Goal: Complete application form

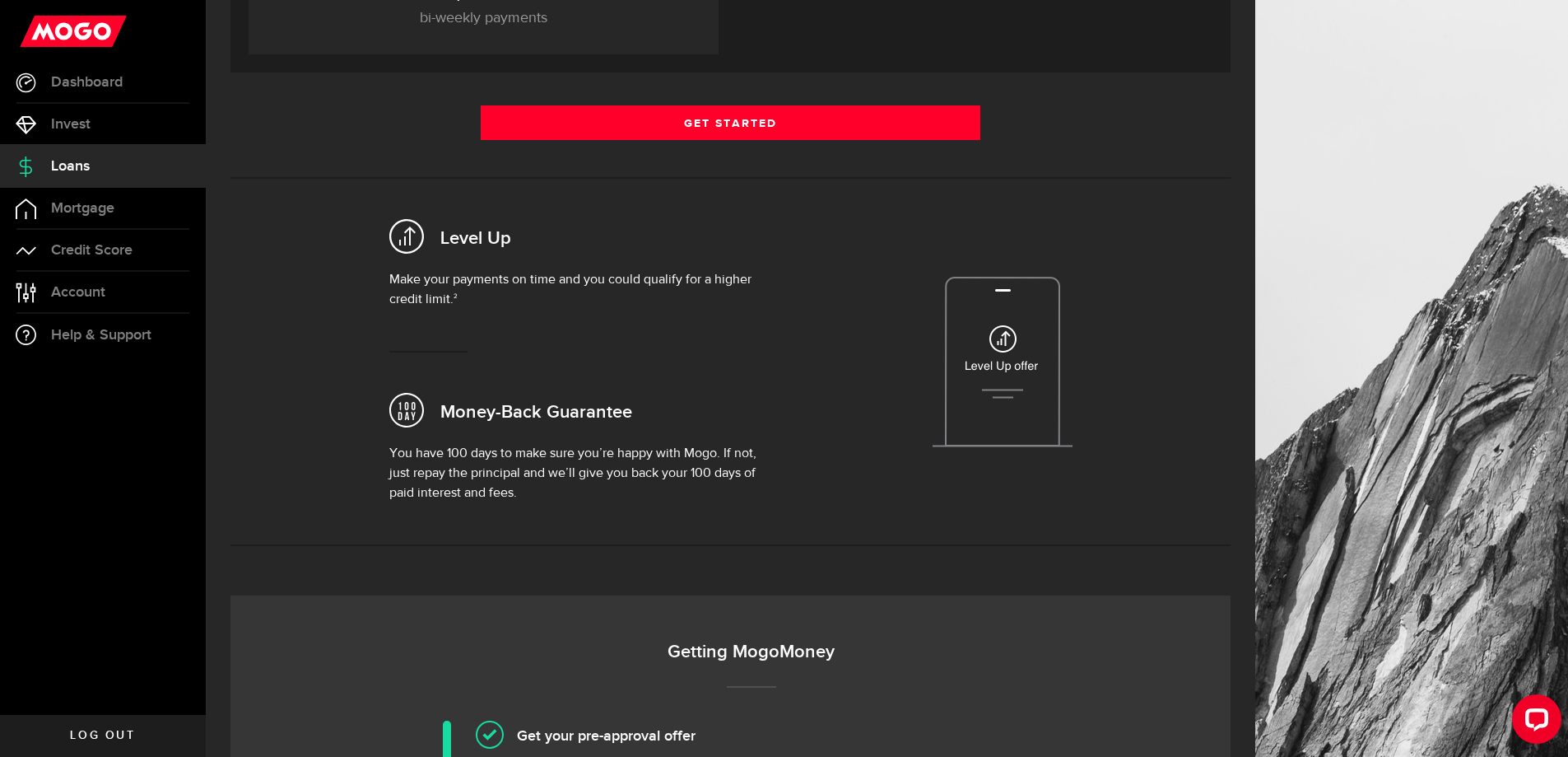
scroll to position [330, 0]
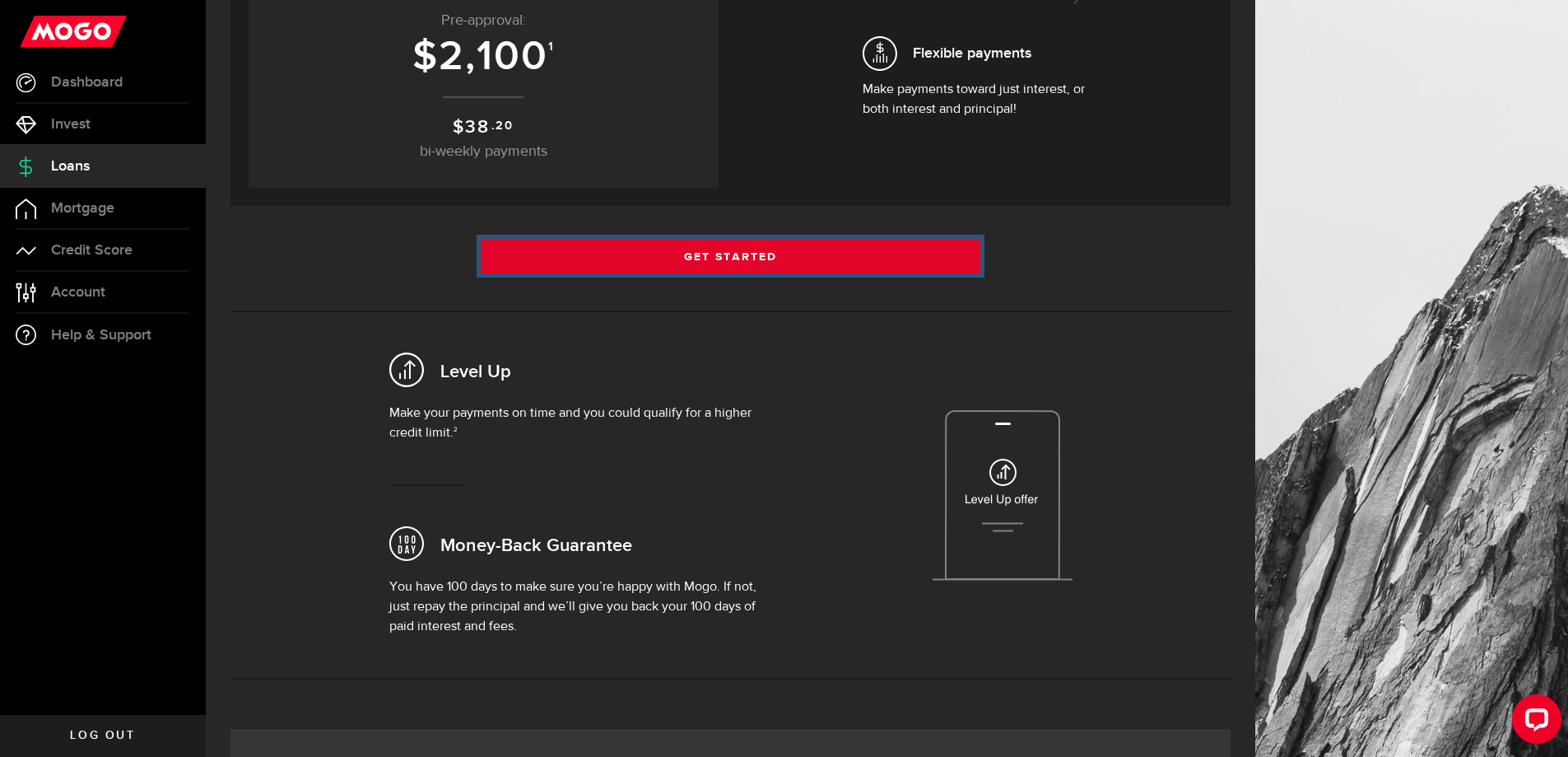
click at [760, 264] on link "Get Started" at bounding box center [731, 256] width 501 height 34
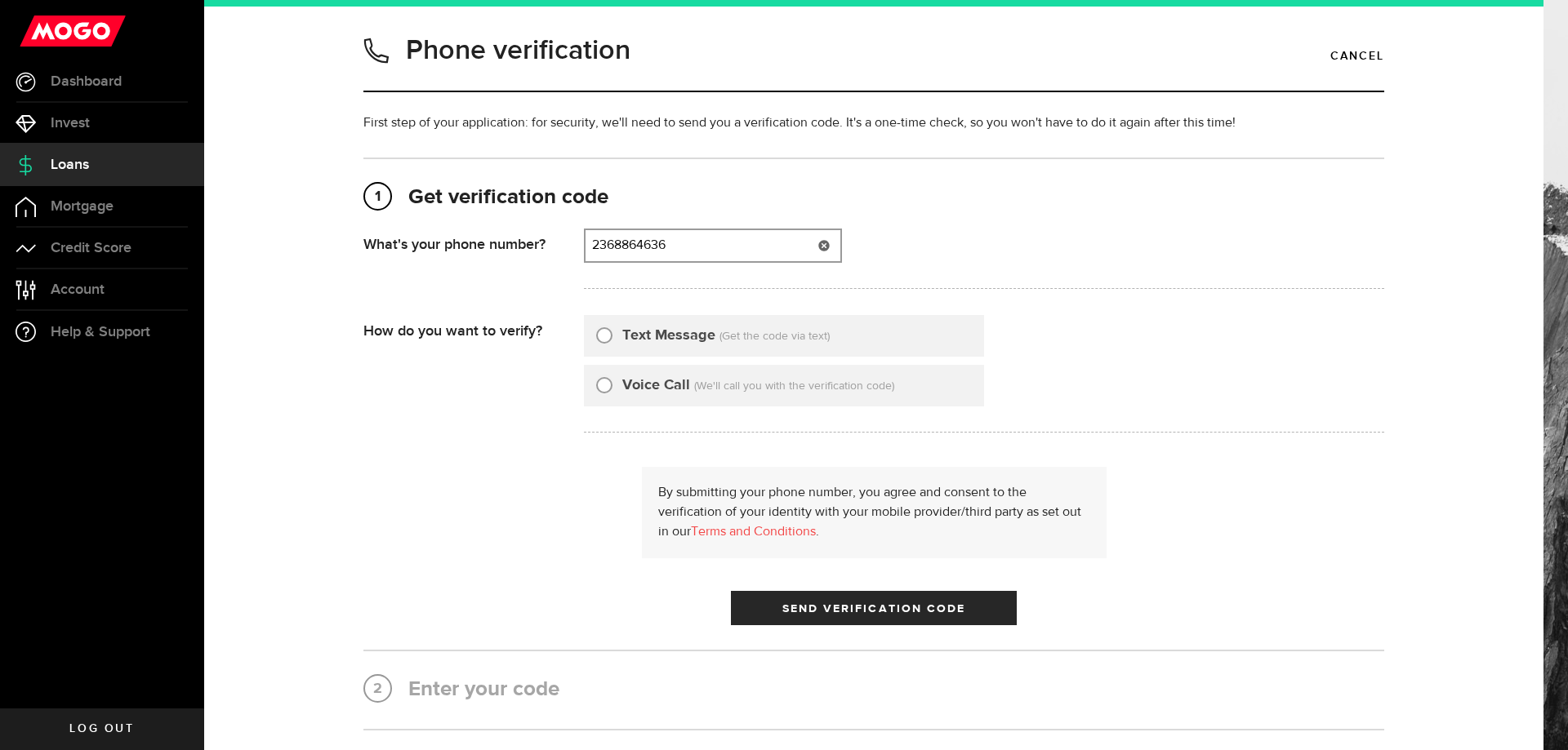
type input "2368864636"
click at [604, 324] on div "Text Message (Get the code via text)" at bounding box center [784, 335] width 401 height 42
click at [604, 334] on input "Text Message" at bounding box center [604, 333] width 17 height 17
radio input "true"
click at [843, 605] on span "Send Verification Code" at bounding box center [874, 609] width 184 height 11
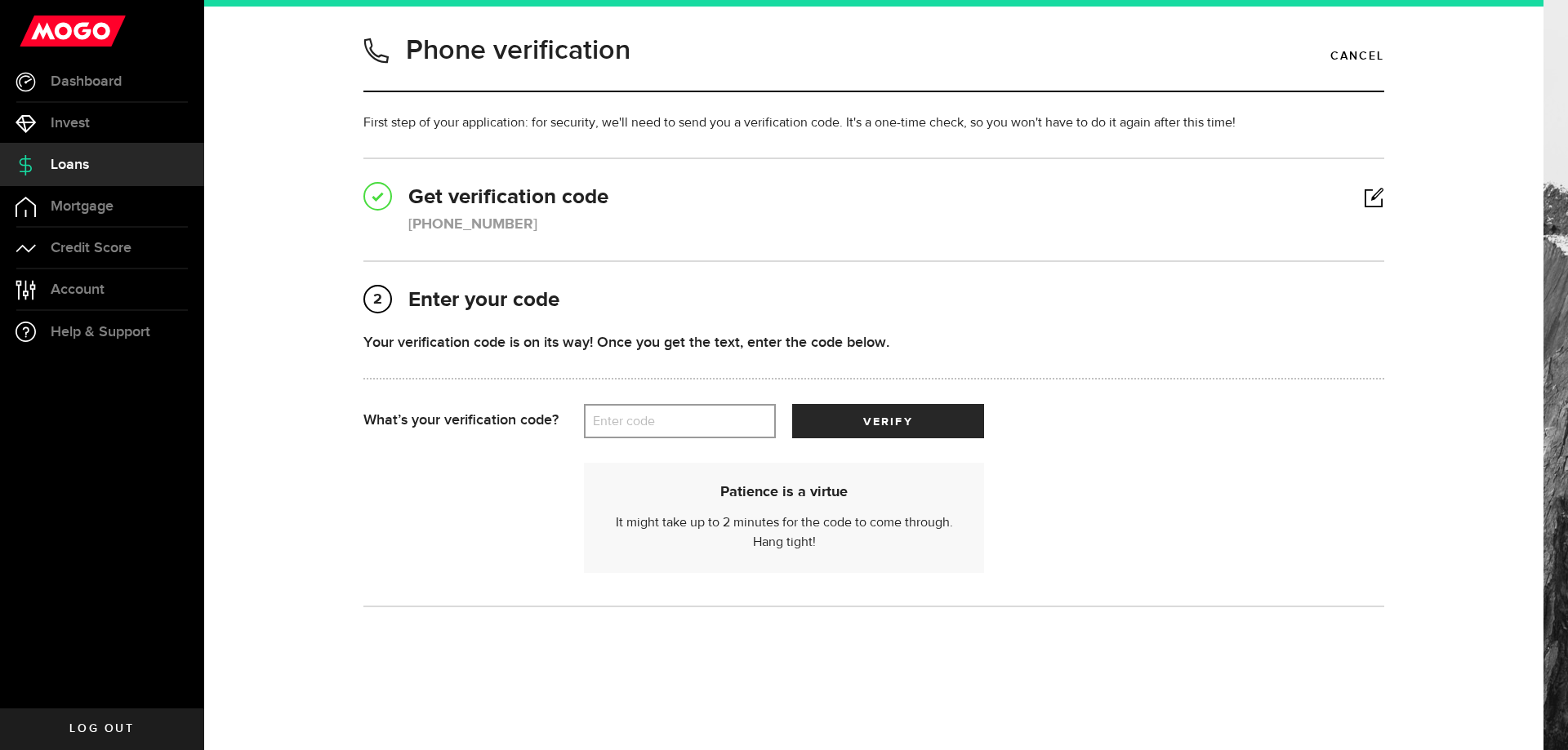
drag, startPoint x: 688, startPoint y: 415, endPoint x: 654, endPoint y: 424, distance: 35.2
drag, startPoint x: 654, startPoint y: 424, endPoint x: 628, endPoint y: 423, distance: 26.0
click at [628, 423] on label "Enter code" at bounding box center [680, 422] width 192 height 33
click at [628, 423] on input "Enter code" at bounding box center [680, 421] width 192 height 34
drag, startPoint x: 690, startPoint y: 416, endPoint x: 635, endPoint y: 422, distance: 55.3
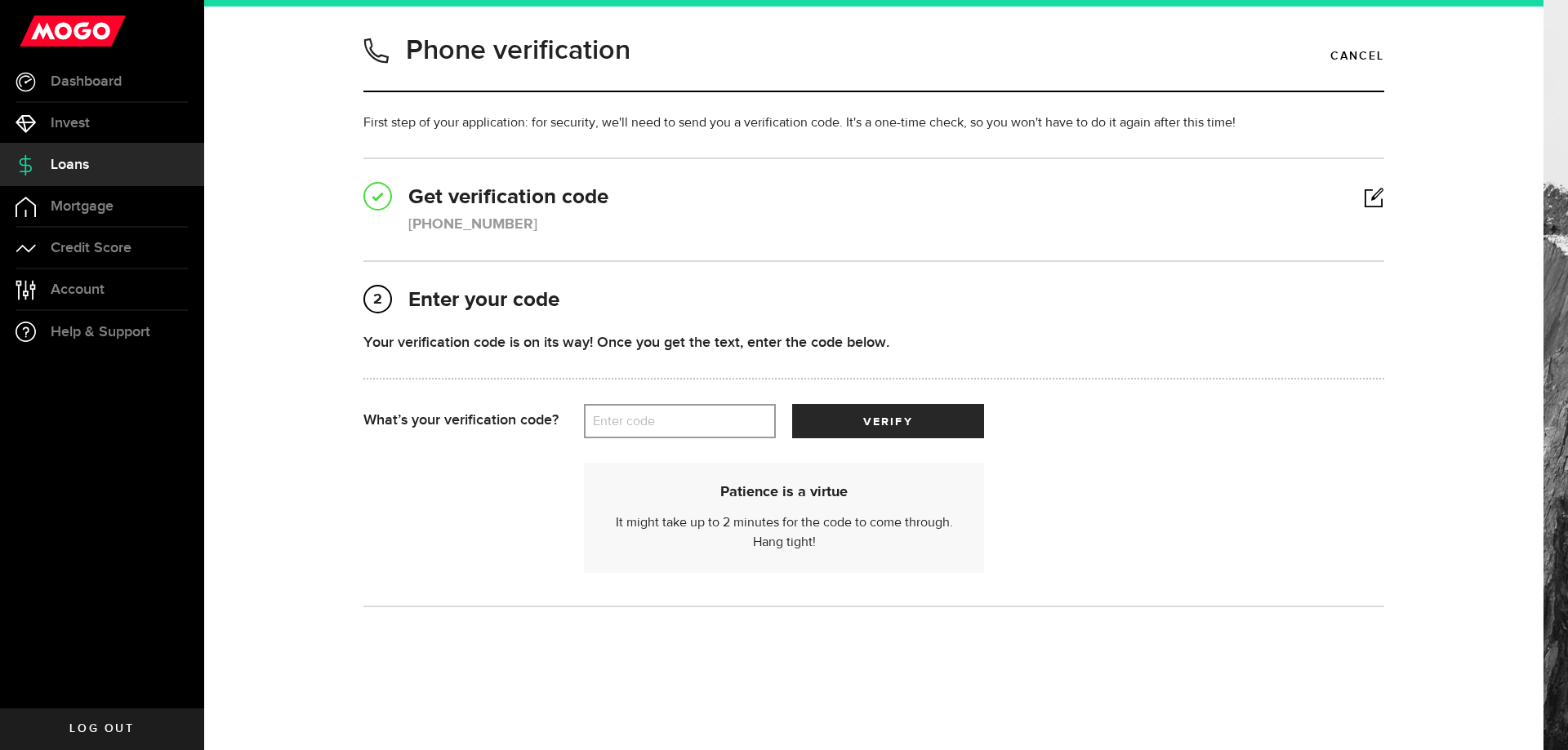
drag, startPoint x: 635, startPoint y: 422, endPoint x: 626, endPoint y: 424, distance: 9.2
click at [643, 422] on label "Enter code" at bounding box center [680, 422] width 192 height 33
click at [643, 422] on input "Enter code" at bounding box center [680, 421] width 192 height 34
type input "63219"
click at [885, 432] on span "submit" at bounding box center [887, 425] width 25 height 25
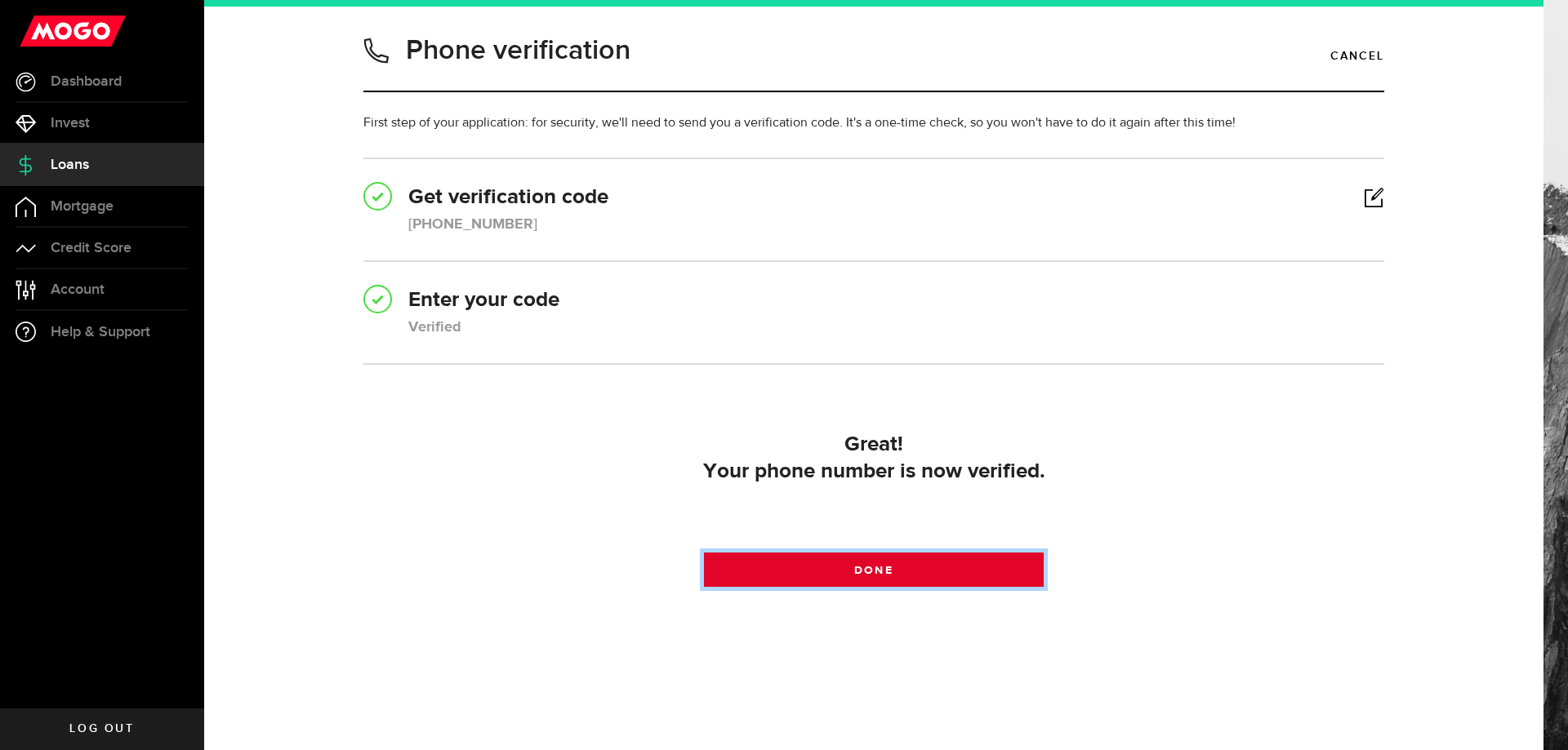
click at [830, 570] on link "Done" at bounding box center [874, 569] width 341 height 34
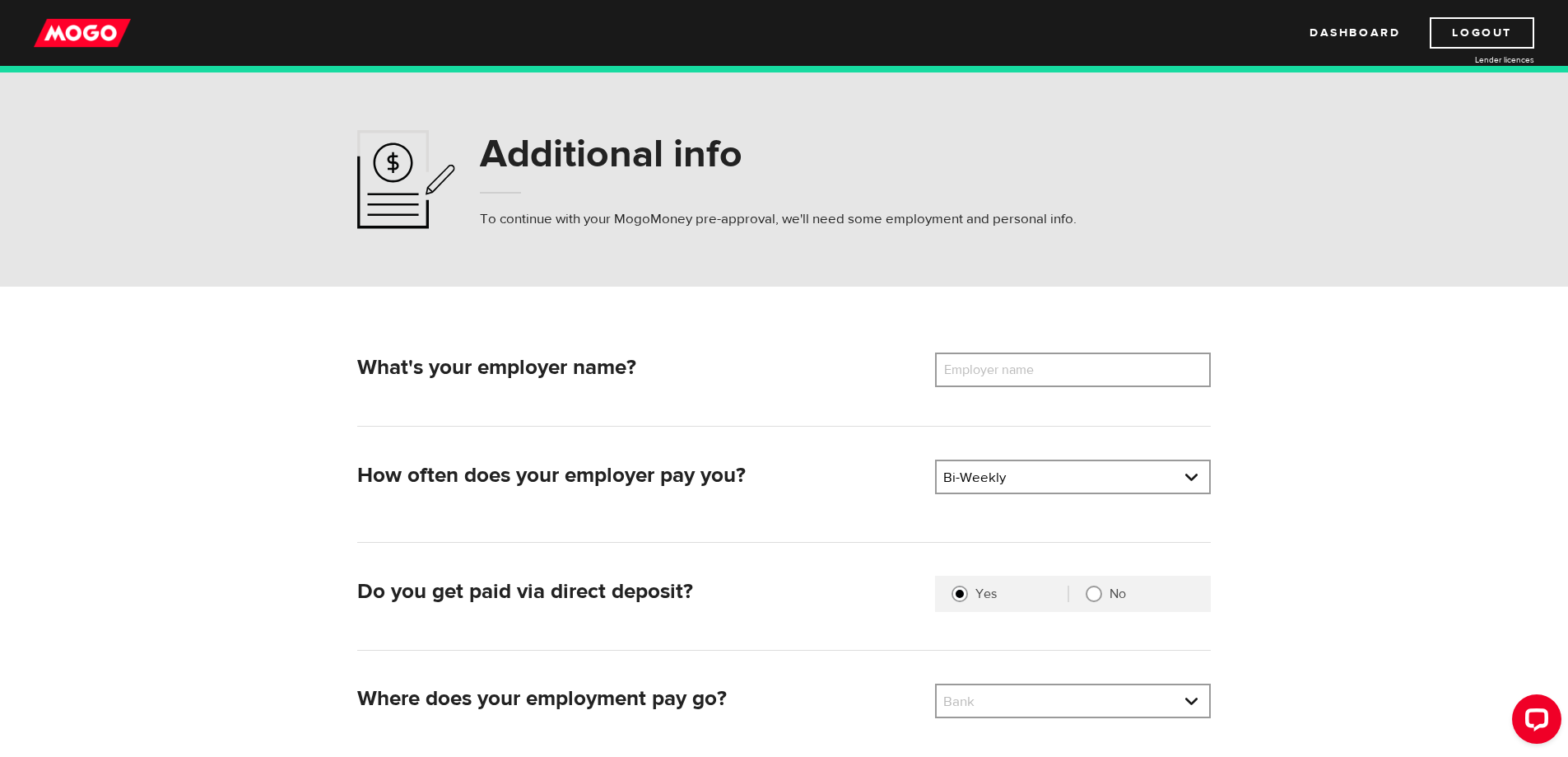
click at [968, 365] on label "Employer name" at bounding box center [1001, 370] width 132 height 34
click at [968, 365] on input "Employer name" at bounding box center [1073, 370] width 275 height 34
type input "bc power washing"
click at [979, 637] on div "Do you get paid via direct deposit? Are you paid by direct deposit? Selection r…" at bounding box center [784, 613] width 853 height 74
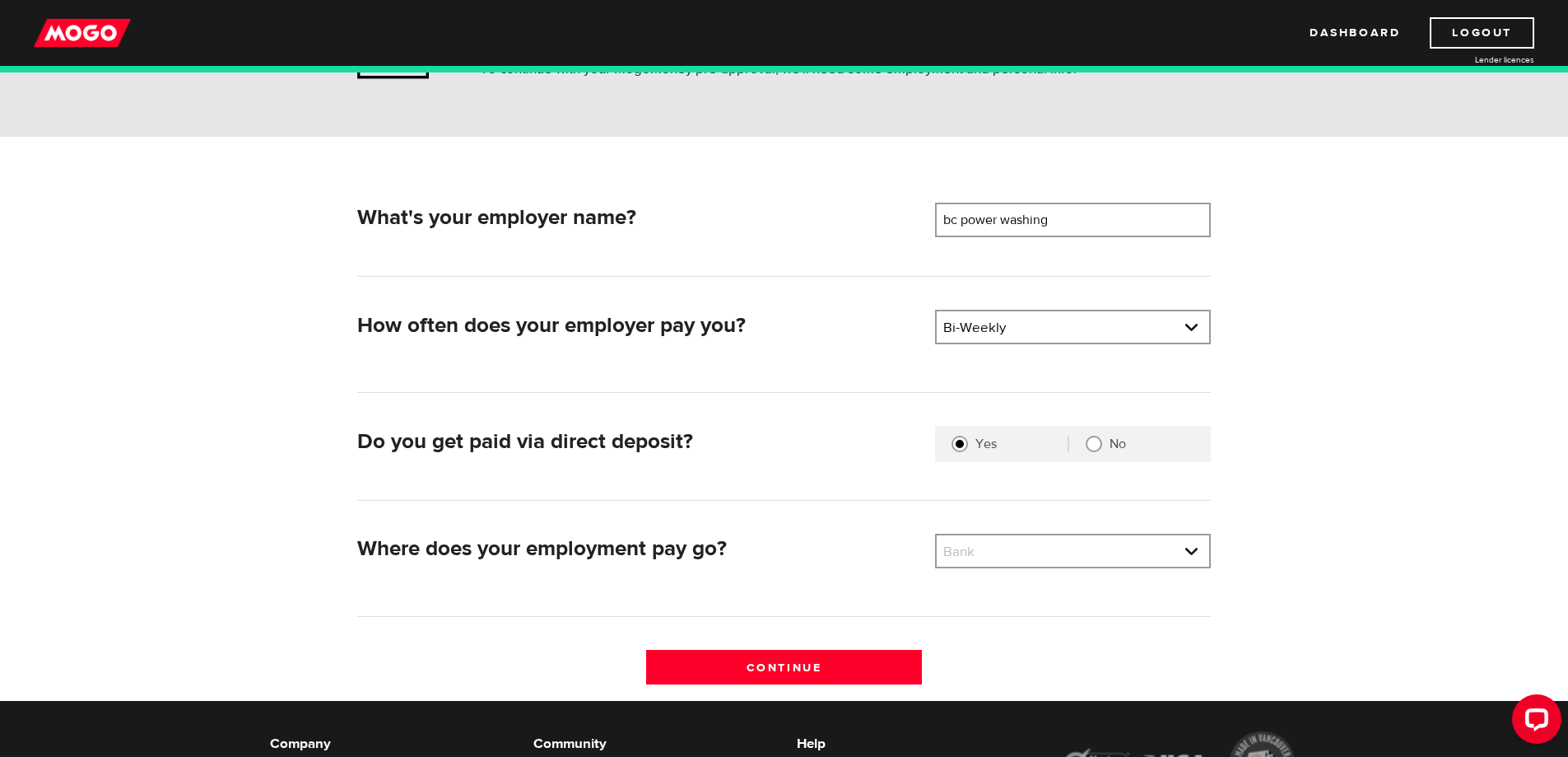
scroll to position [165, 0]
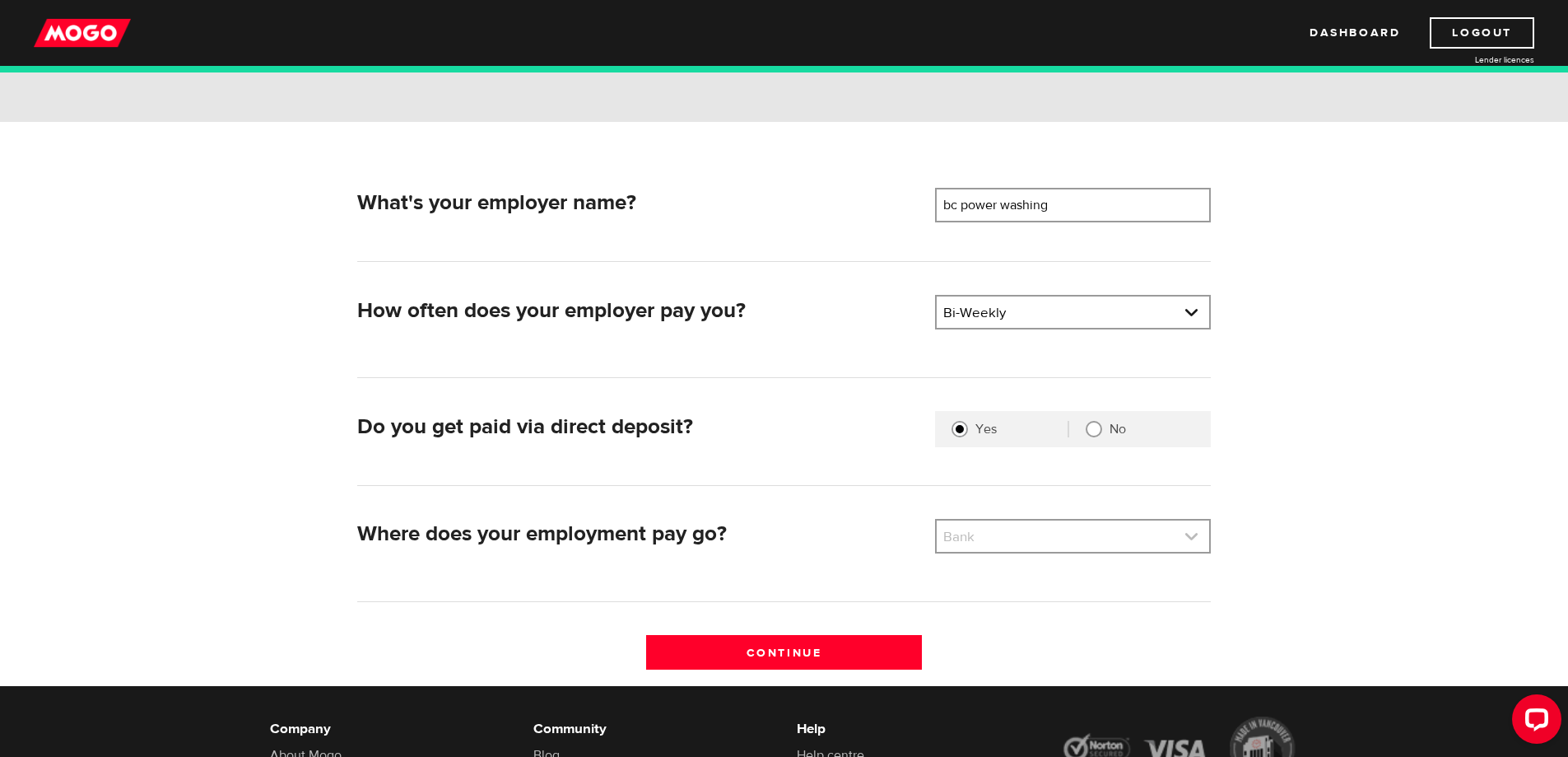
click at [1046, 544] on link at bounding box center [1073, 536] width 273 height 32
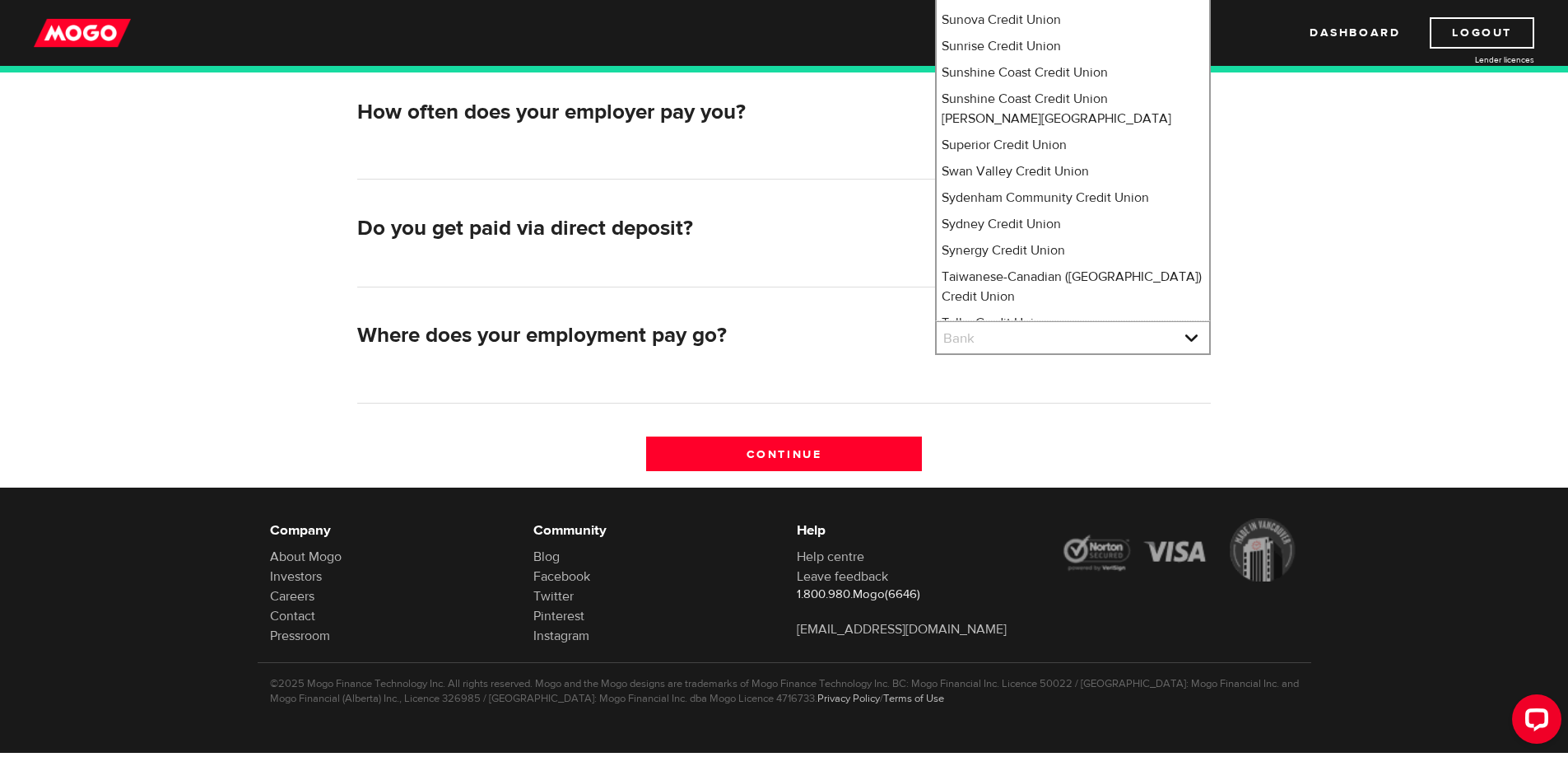
scroll to position [11758, 0]
click at [1007, 360] on li "Tangerine" at bounding box center [1073, 373] width 273 height 26
select select "235"
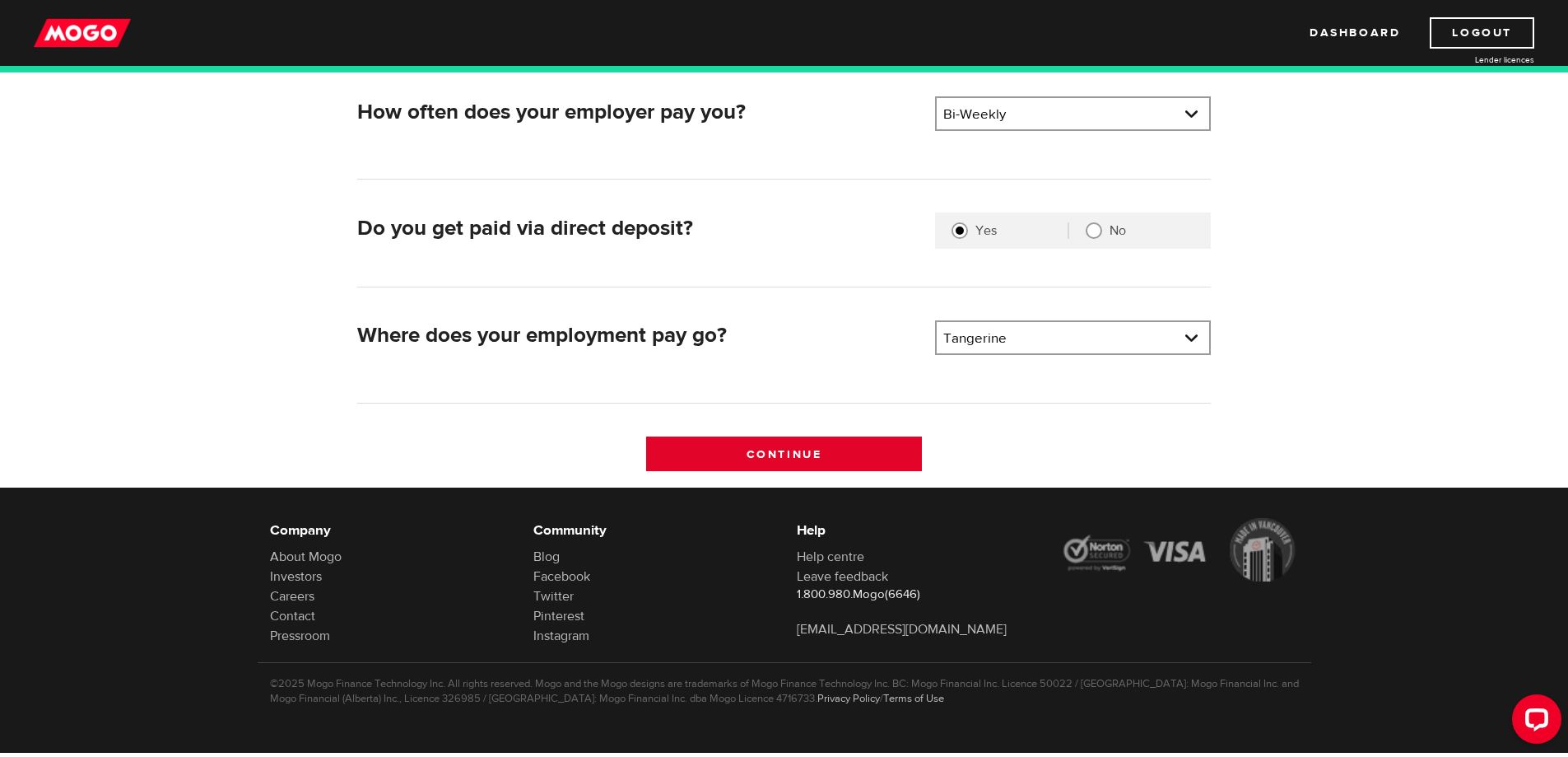
click at [822, 456] on input "Continue" at bounding box center [784, 453] width 275 height 34
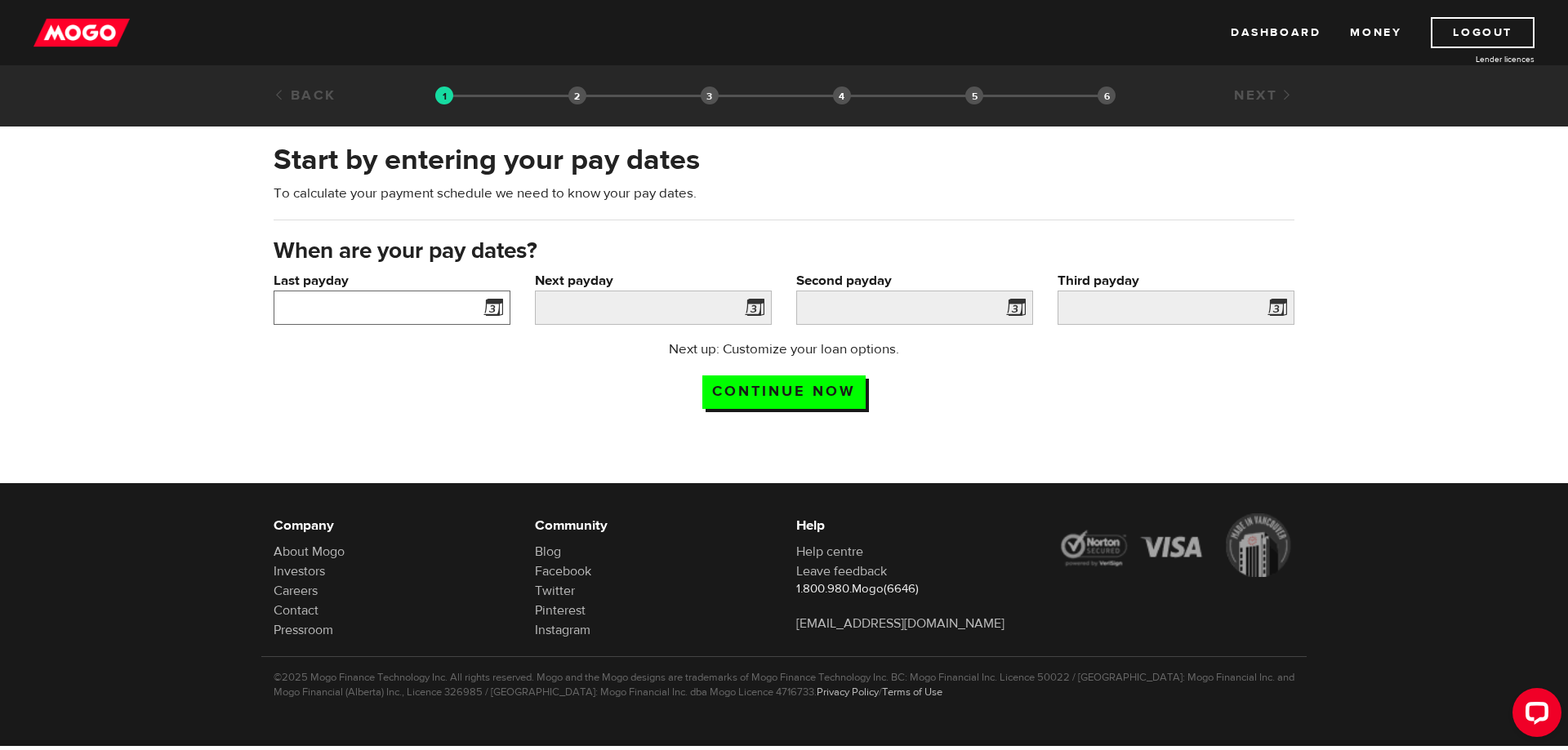
click at [445, 304] on input "Last payday" at bounding box center [391, 307] width 237 height 34
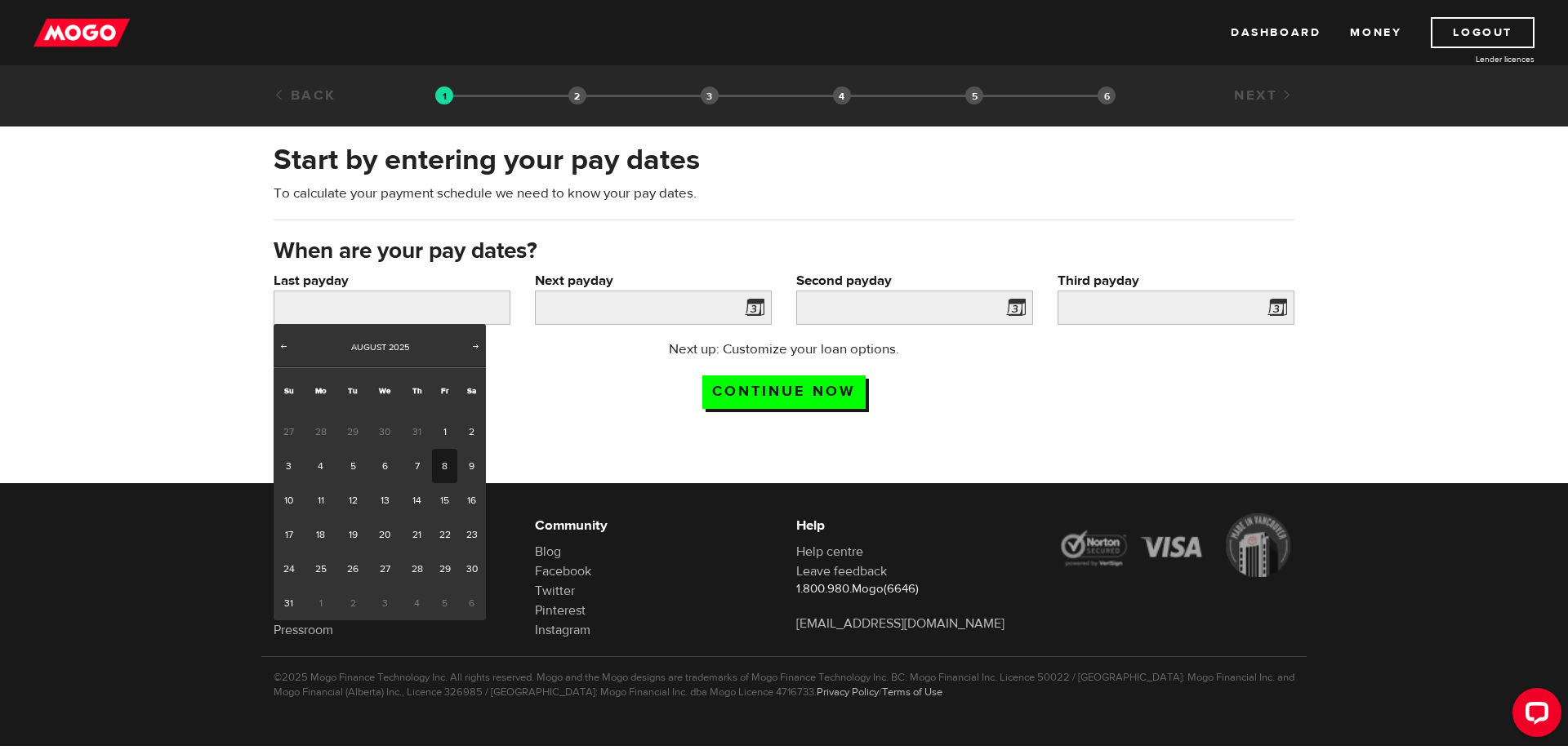
click at [441, 468] on link "8" at bounding box center [444, 466] width 25 height 34
type input "2025/08/08"
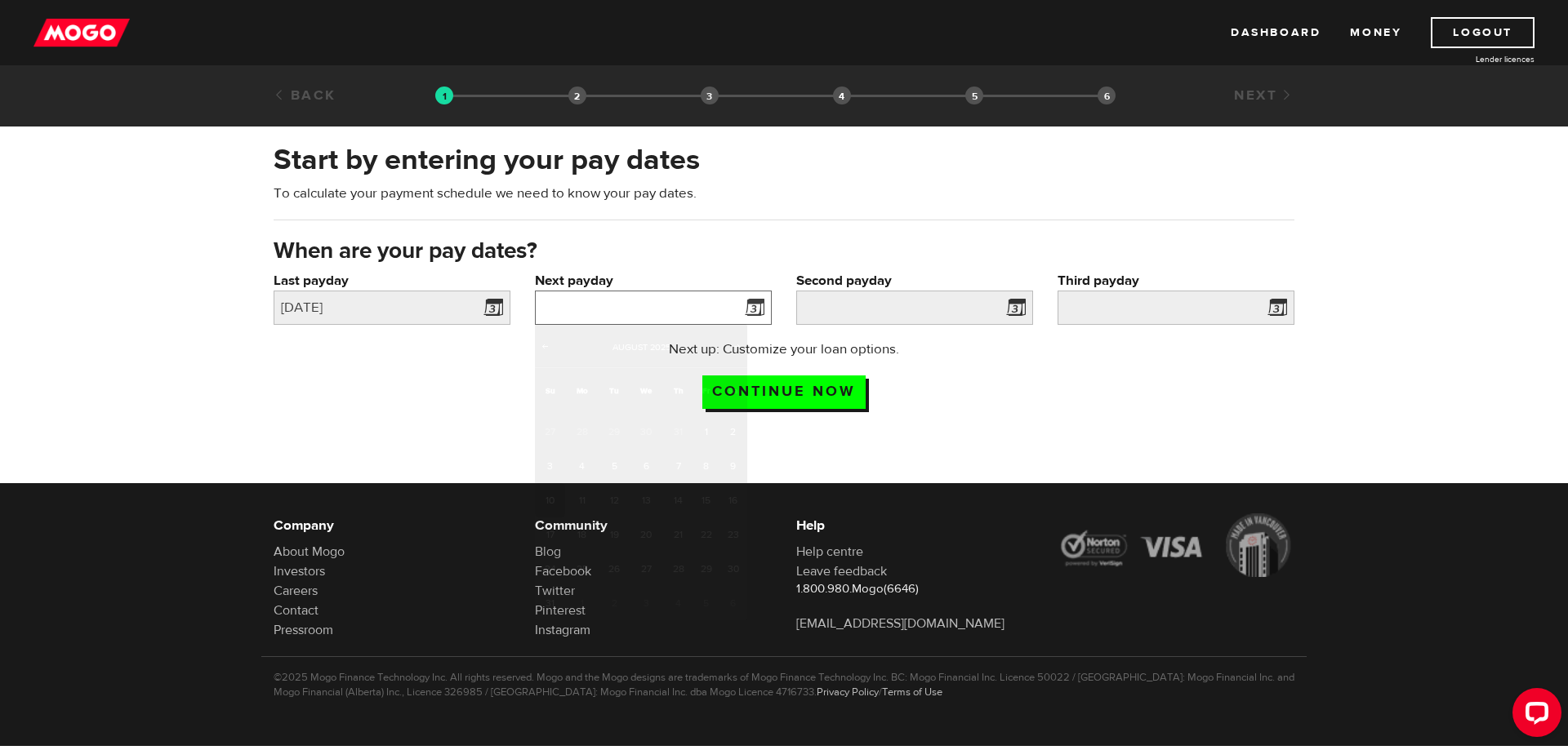
click at [604, 301] on input "Next payday" at bounding box center [652, 307] width 237 height 34
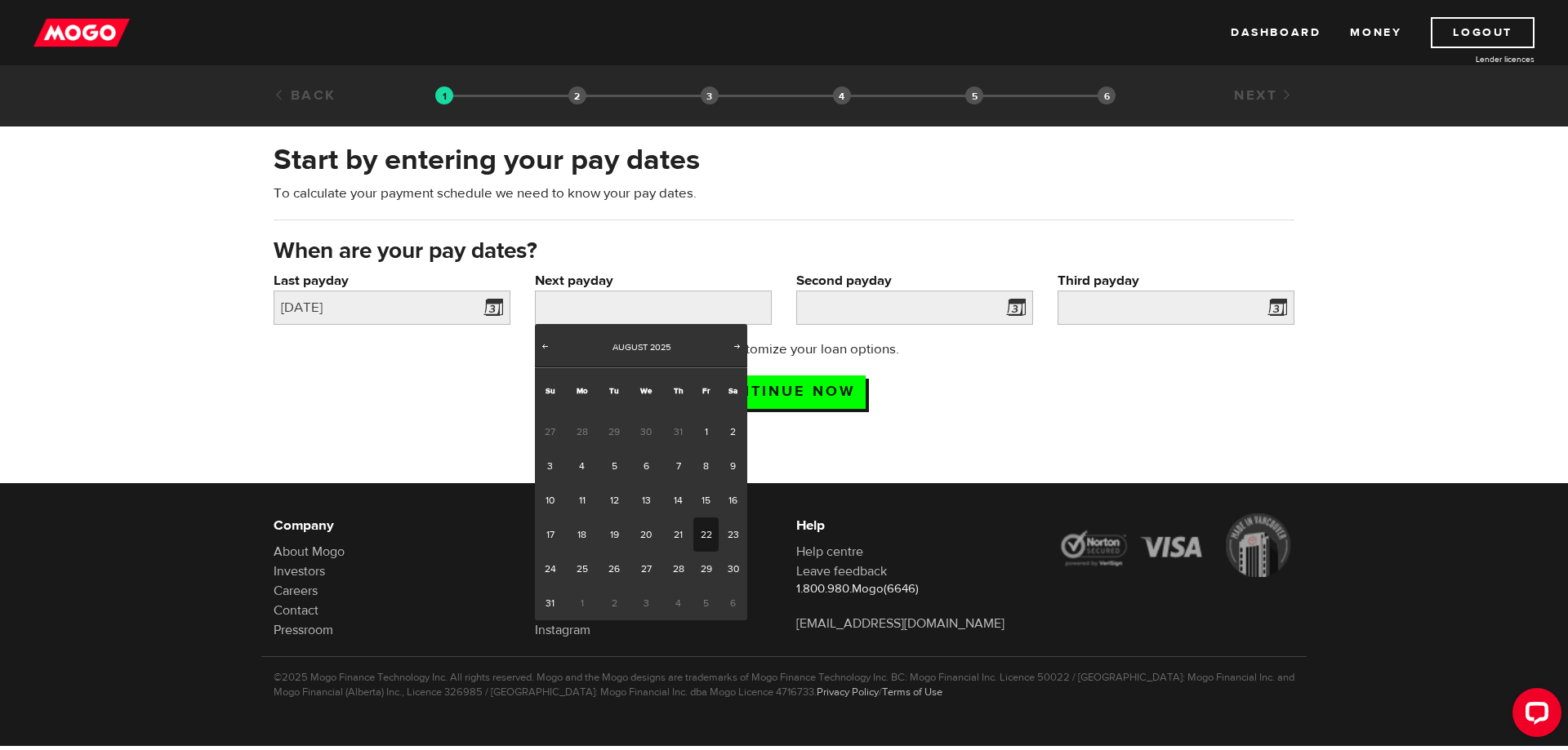
click at [700, 526] on link "22" at bounding box center [705, 534] width 25 height 34
type input "2025/08/22"
type input "2025/9/5"
type input "2025/9/19"
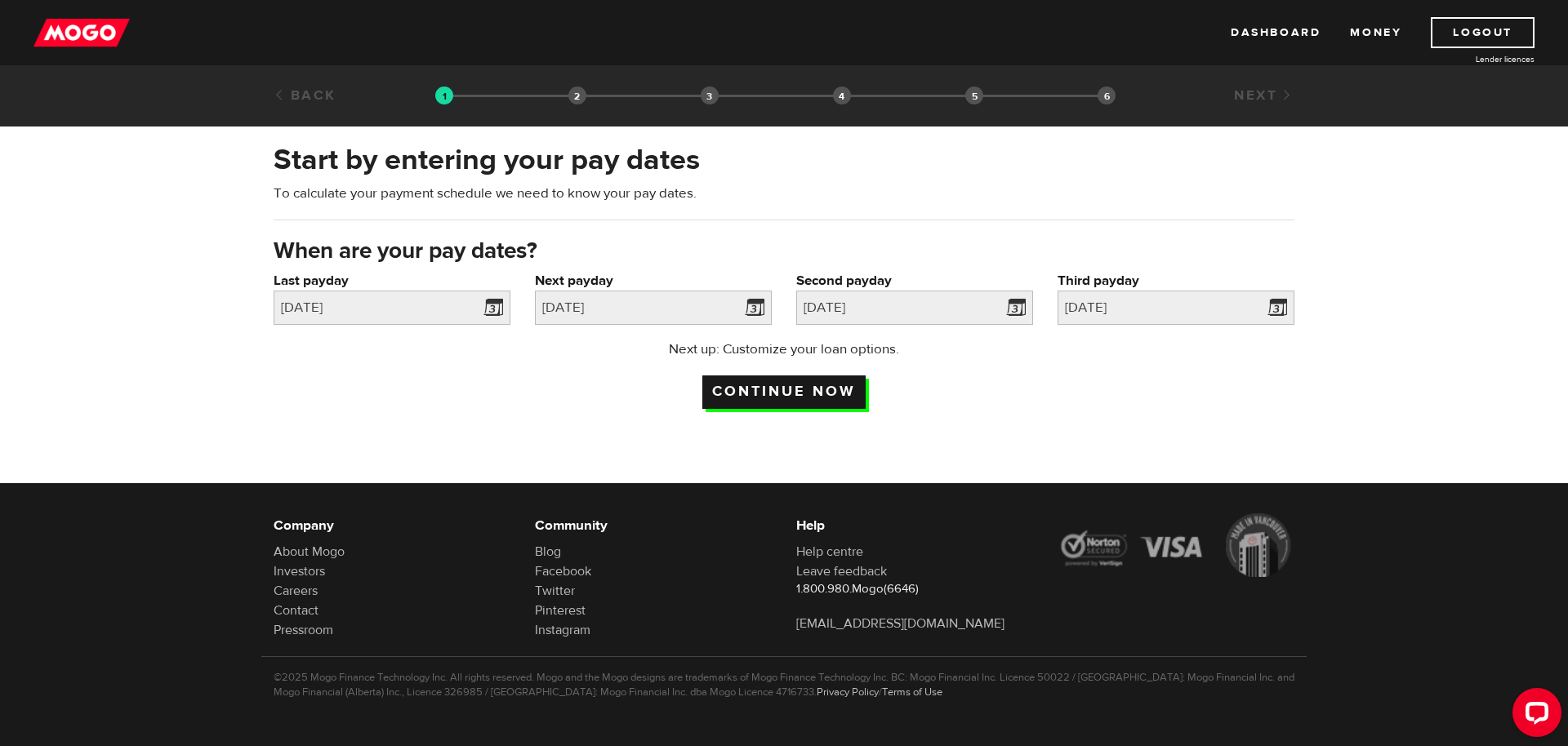
click at [796, 397] on input "Continue now" at bounding box center [784, 392] width 163 height 33
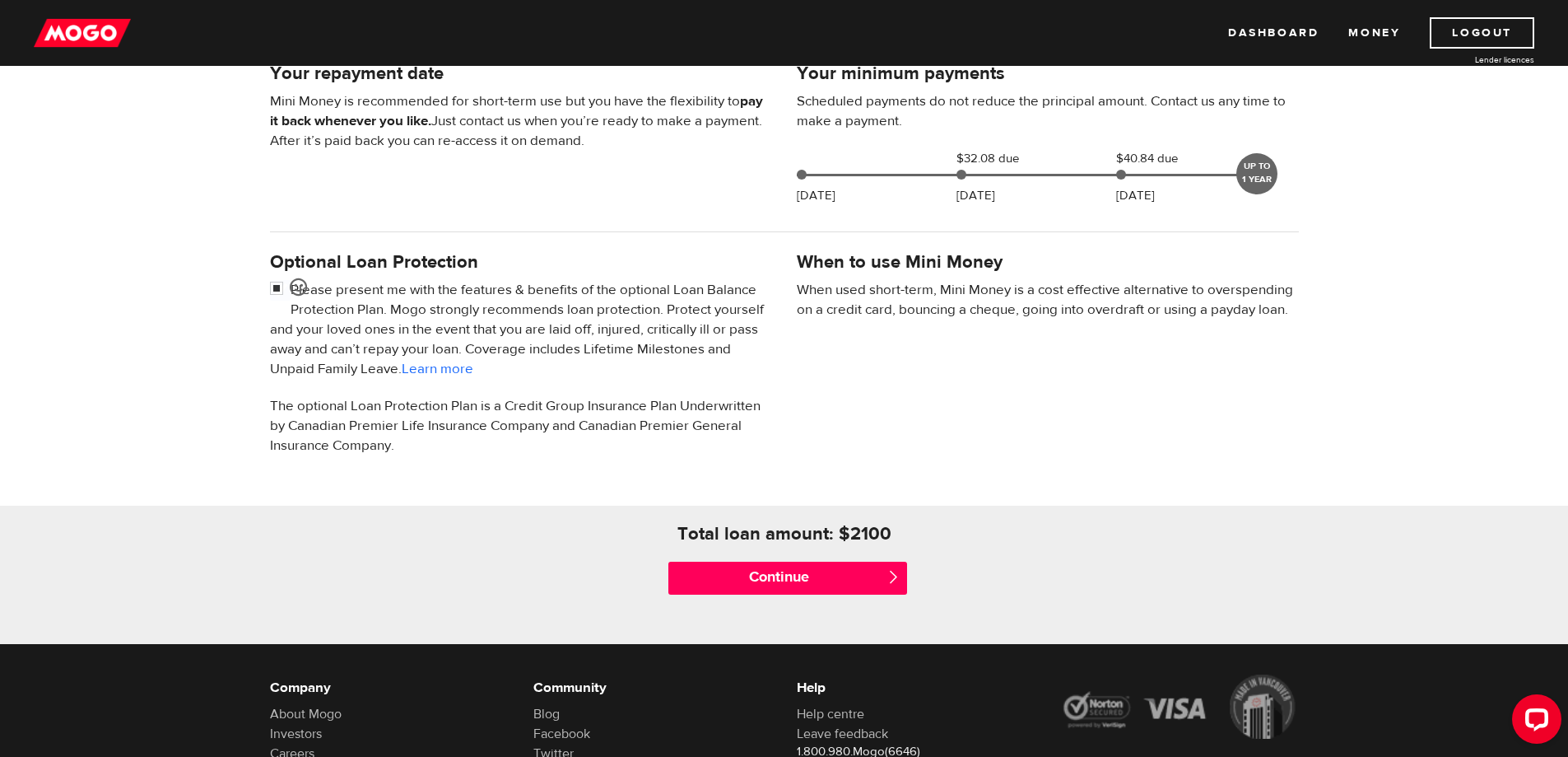
scroll to position [412, 0]
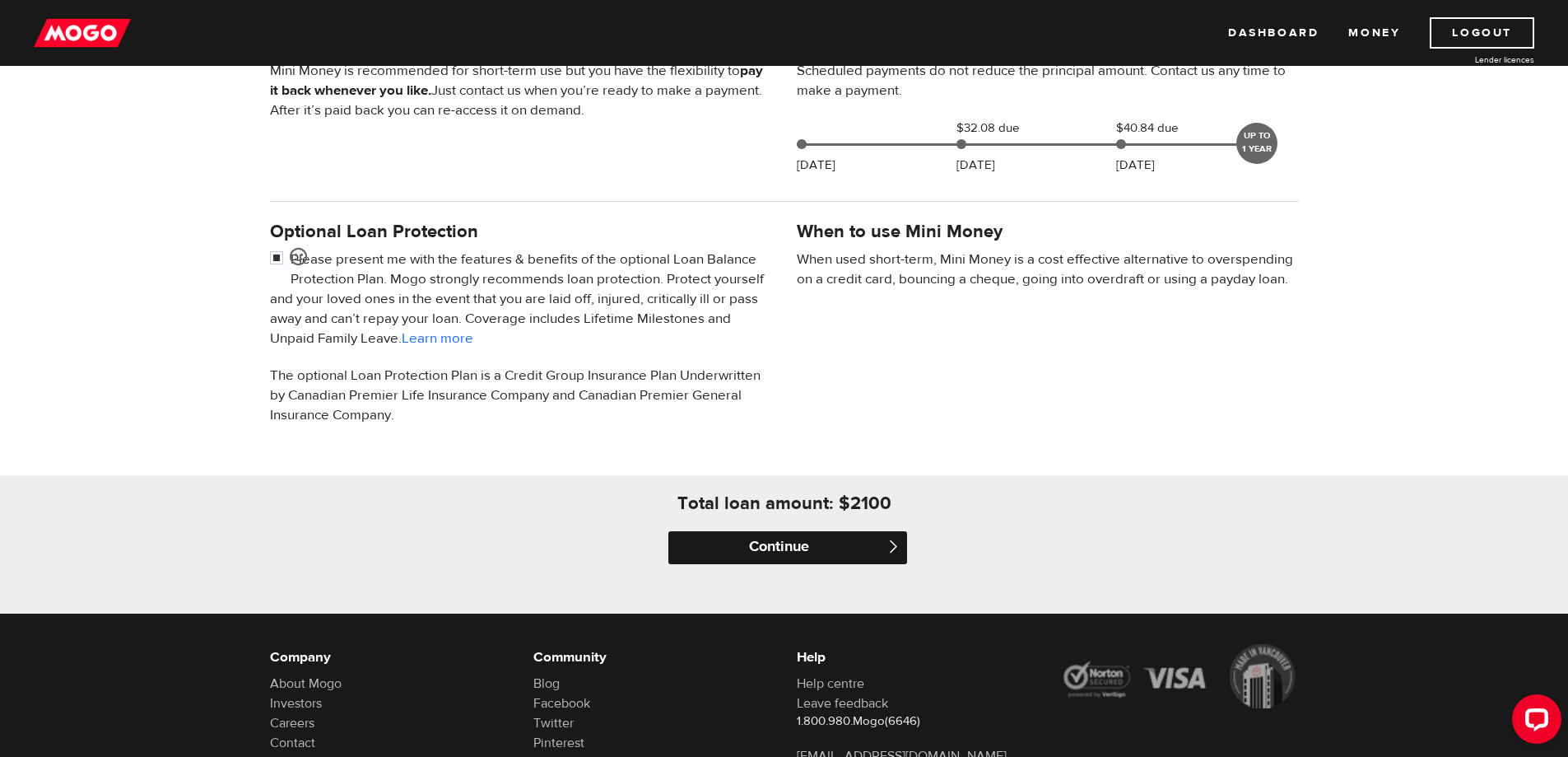
click at [772, 552] on input "Continue" at bounding box center [787, 547] width 239 height 33
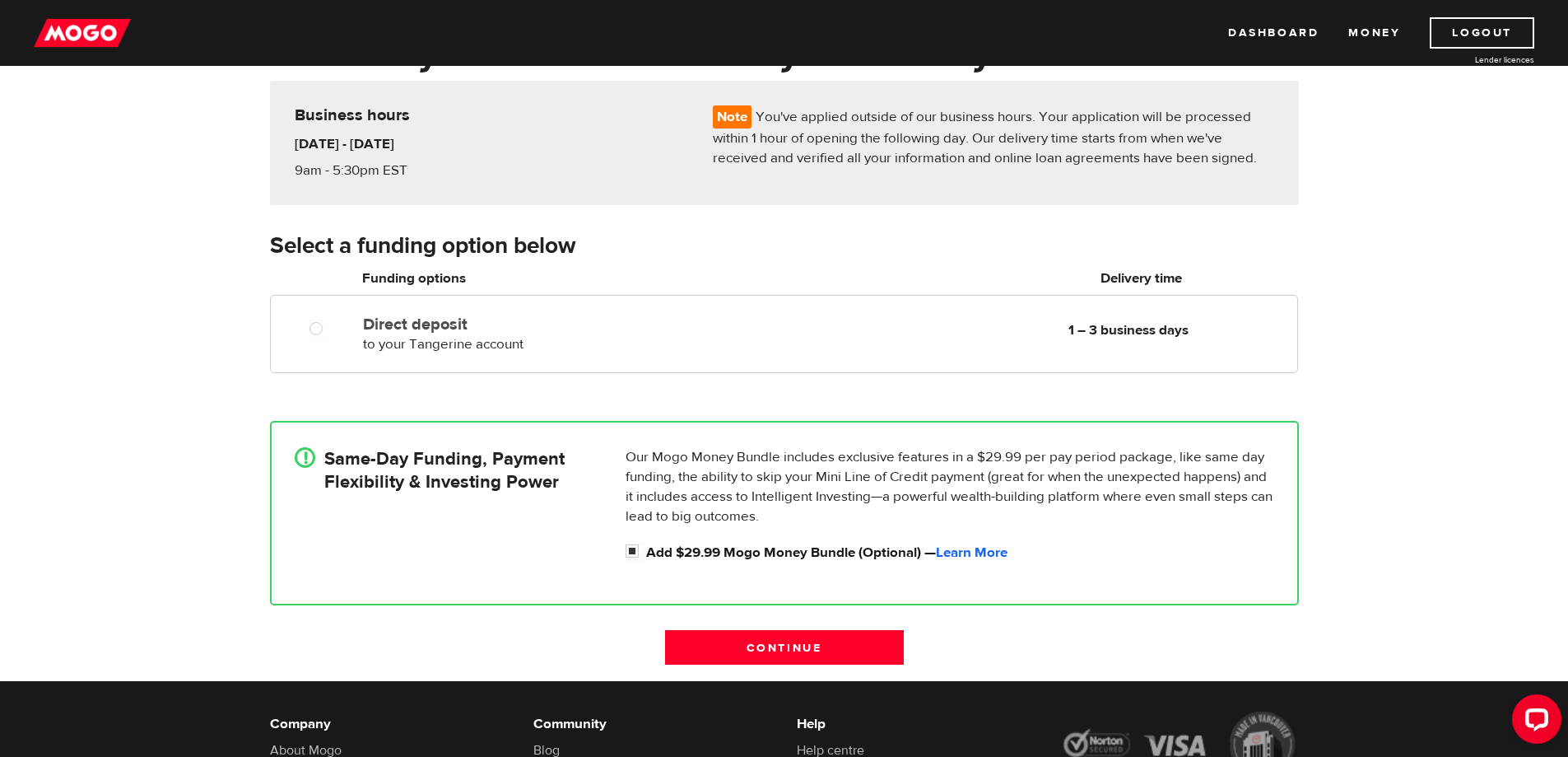
scroll to position [165, 0]
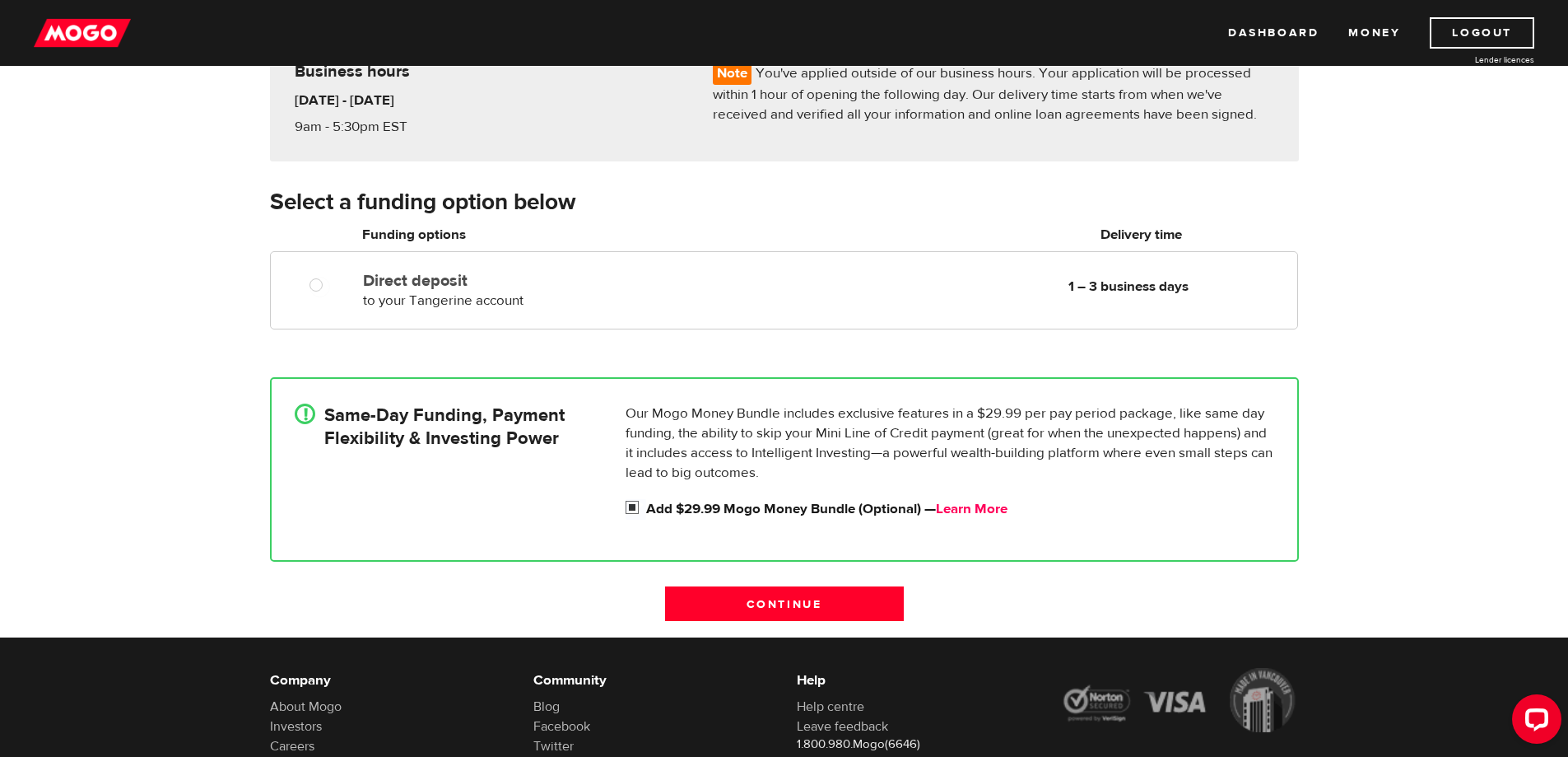
click at [958, 506] on link "Learn More" at bounding box center [972, 508] width 72 height 18
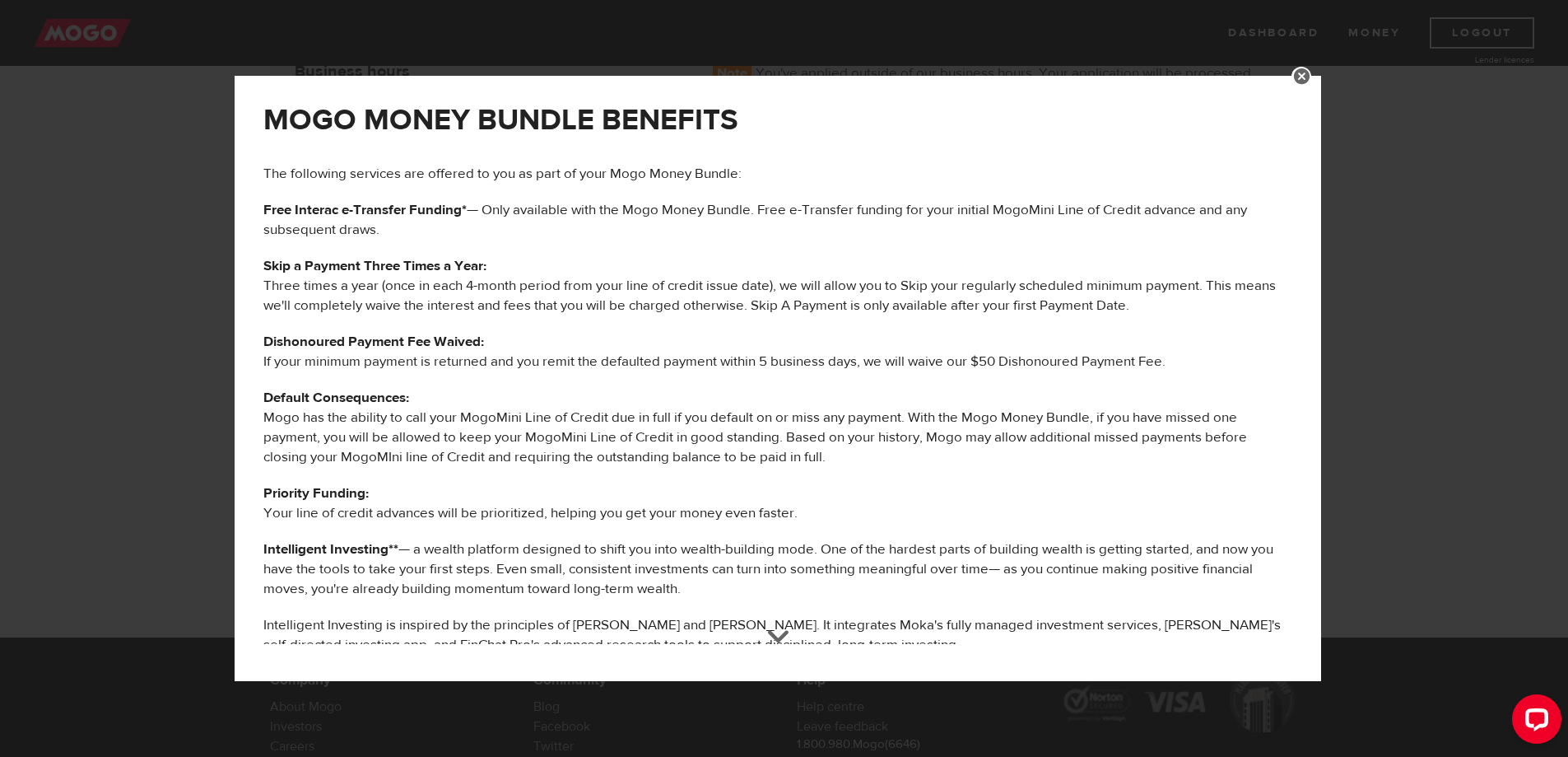
click at [468, 488] on p "Priority Funding: Your line of credit advances will be prioritized, helping you…" at bounding box center [778, 503] width 1029 height 39
click at [412, 494] on p "Priority Funding: Your line of credit advances will be prioritized, helping you…" at bounding box center [778, 503] width 1029 height 39
click at [429, 538] on div "MOGO MONEY BUNDLE BENEFITS The following services are offered to you as part of…" at bounding box center [778, 754] width 1053 height 1307
click at [433, 500] on p "Priority Funding: Your line of credit advances will be prioritized, helping you…" at bounding box center [778, 503] width 1029 height 39
click at [457, 542] on p "Intelligent Investing** — a wealth platform designed to shift you into wealth-b…" at bounding box center [778, 569] width 1029 height 60
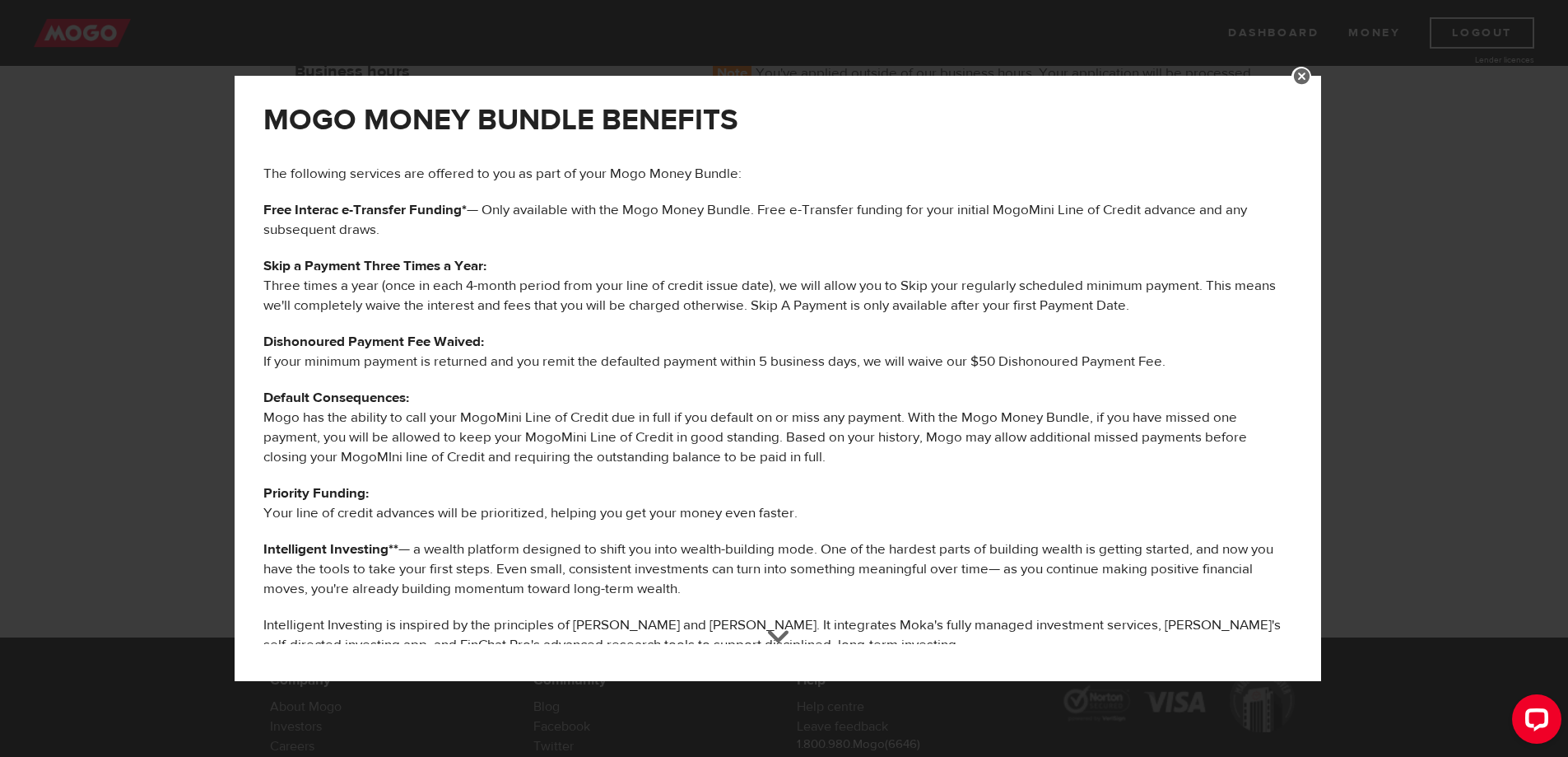
click at [442, 496] on p "Priority Funding: Your line of credit advances will be prioritized, helping you…" at bounding box center [778, 503] width 1029 height 39
click at [475, 537] on div "MOGO MONEY BUNDLE BENEFITS The following services are offered to you as part of…" at bounding box center [778, 754] width 1053 height 1307
click at [456, 487] on p "Priority Funding: Your line of credit advances will be prioritized, helping you…" at bounding box center [778, 503] width 1029 height 39
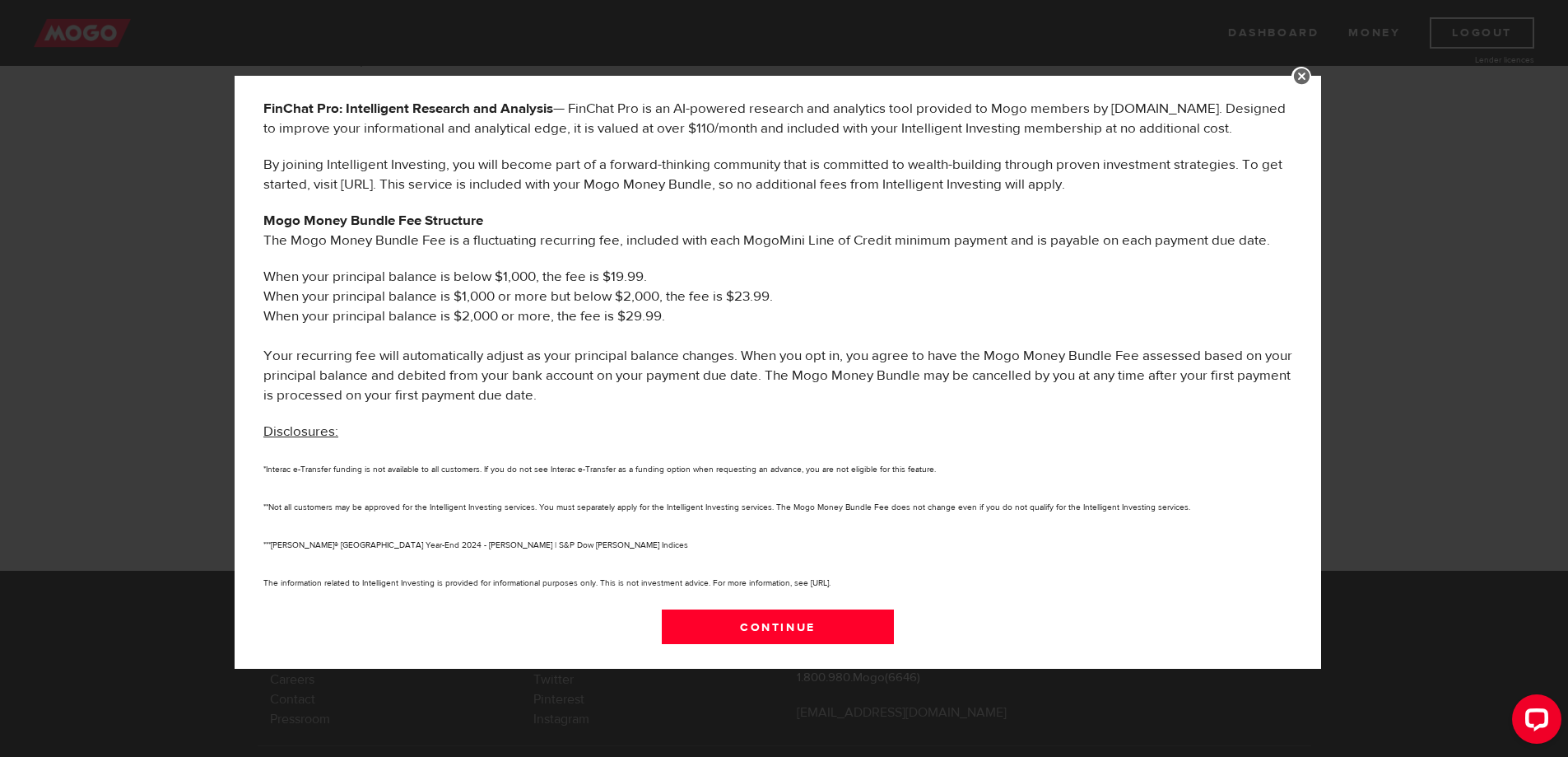
scroll to position [314, 0]
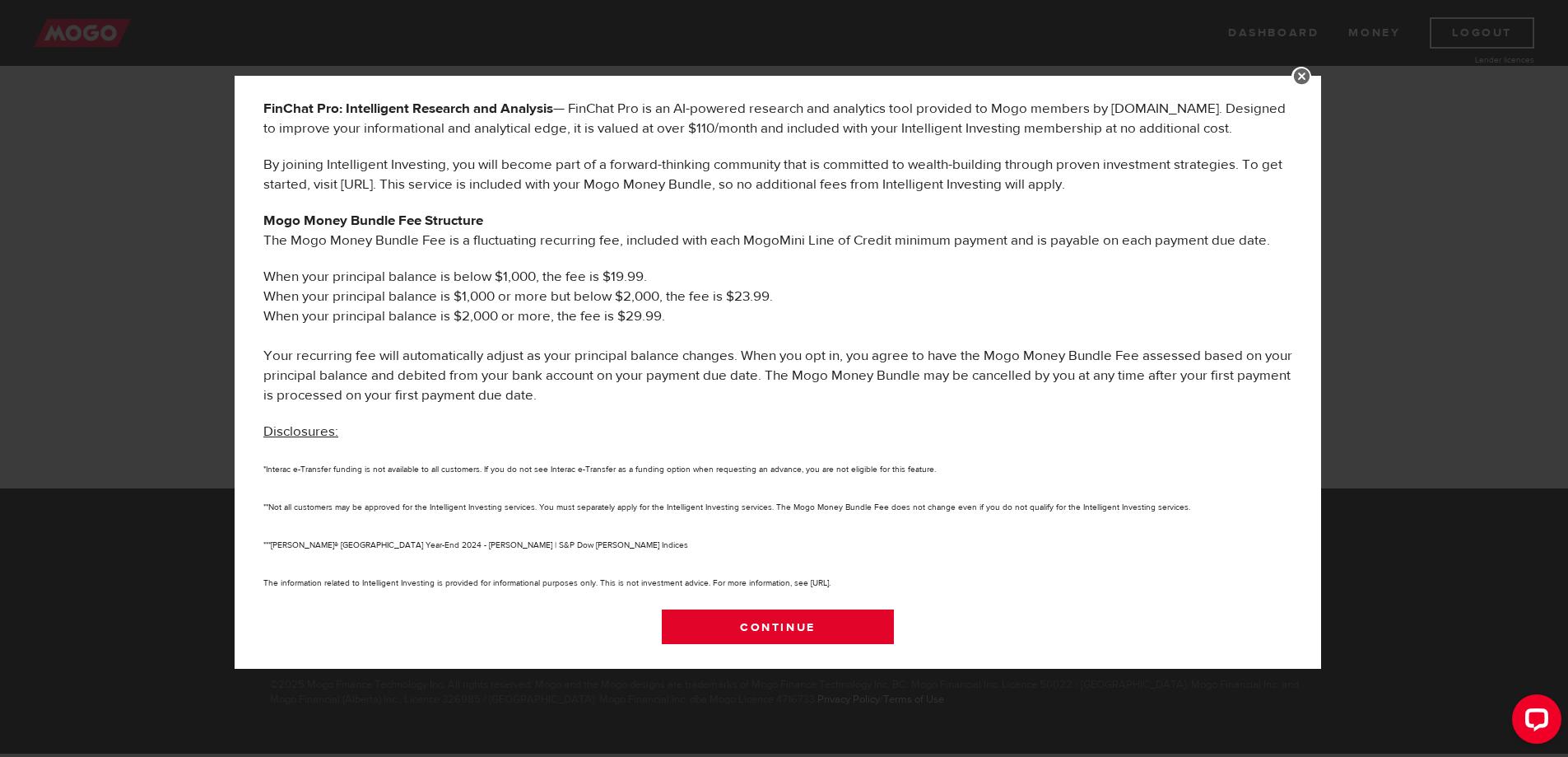
click at [761, 625] on link "Continue" at bounding box center [778, 627] width 233 height 34
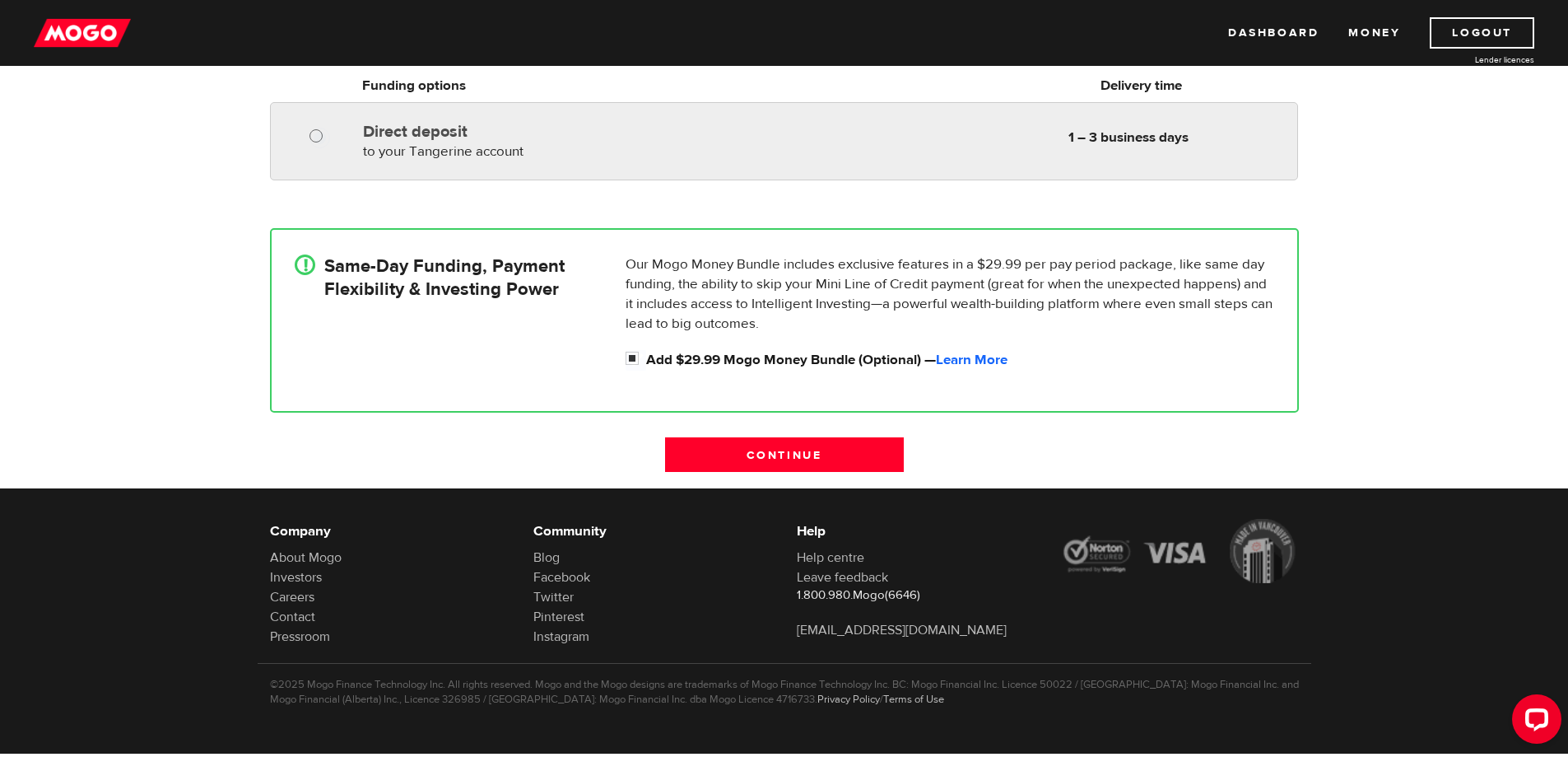
radio input "true"
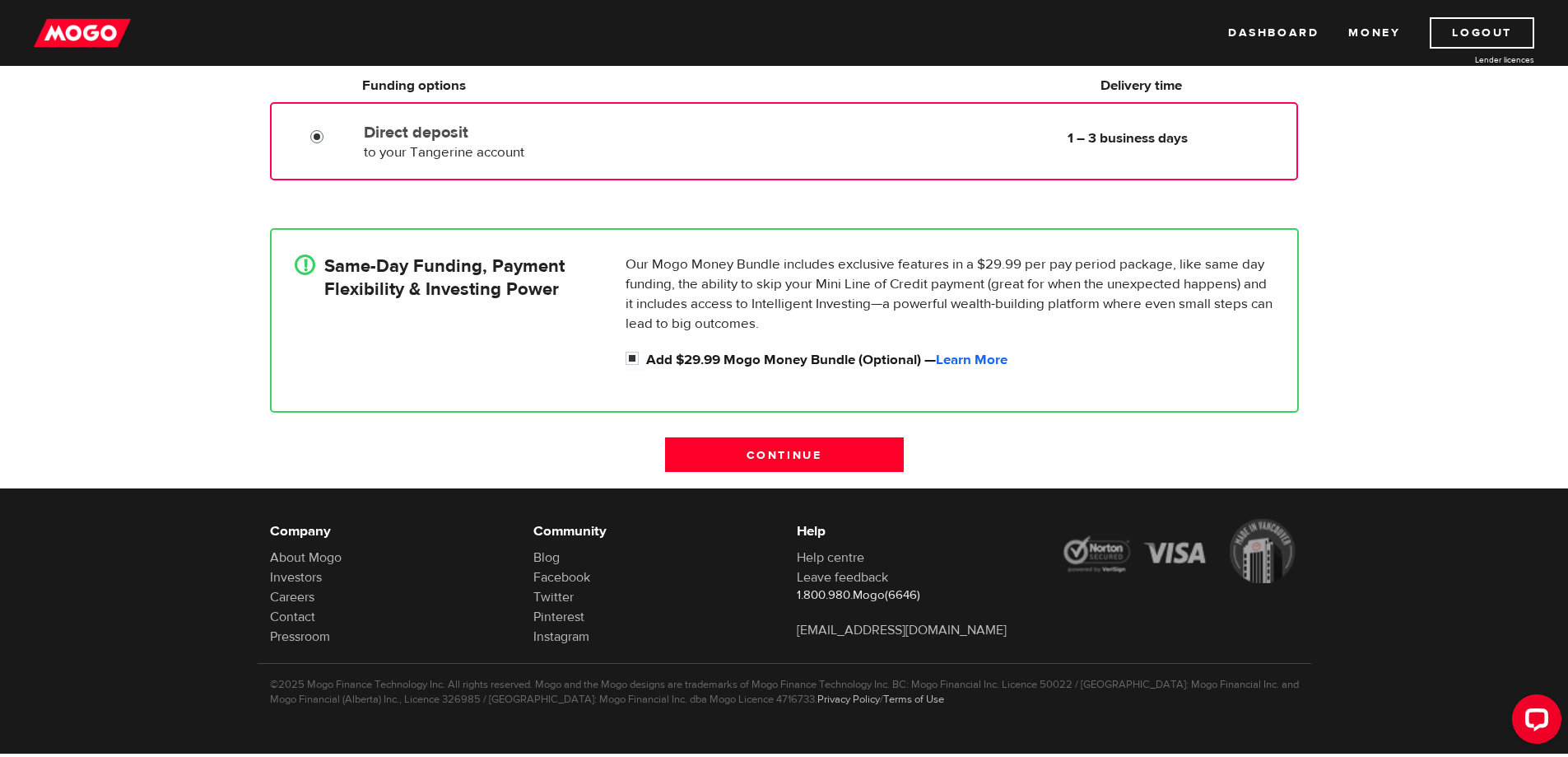
click at [316, 132] on input "Direct deposit" at bounding box center [321, 139] width 20 height 20
click at [318, 132] on input "Direct deposit" at bounding box center [321, 139] width 20 height 20
click at [317, 130] on input "Direct deposit" at bounding box center [321, 139] width 20 height 20
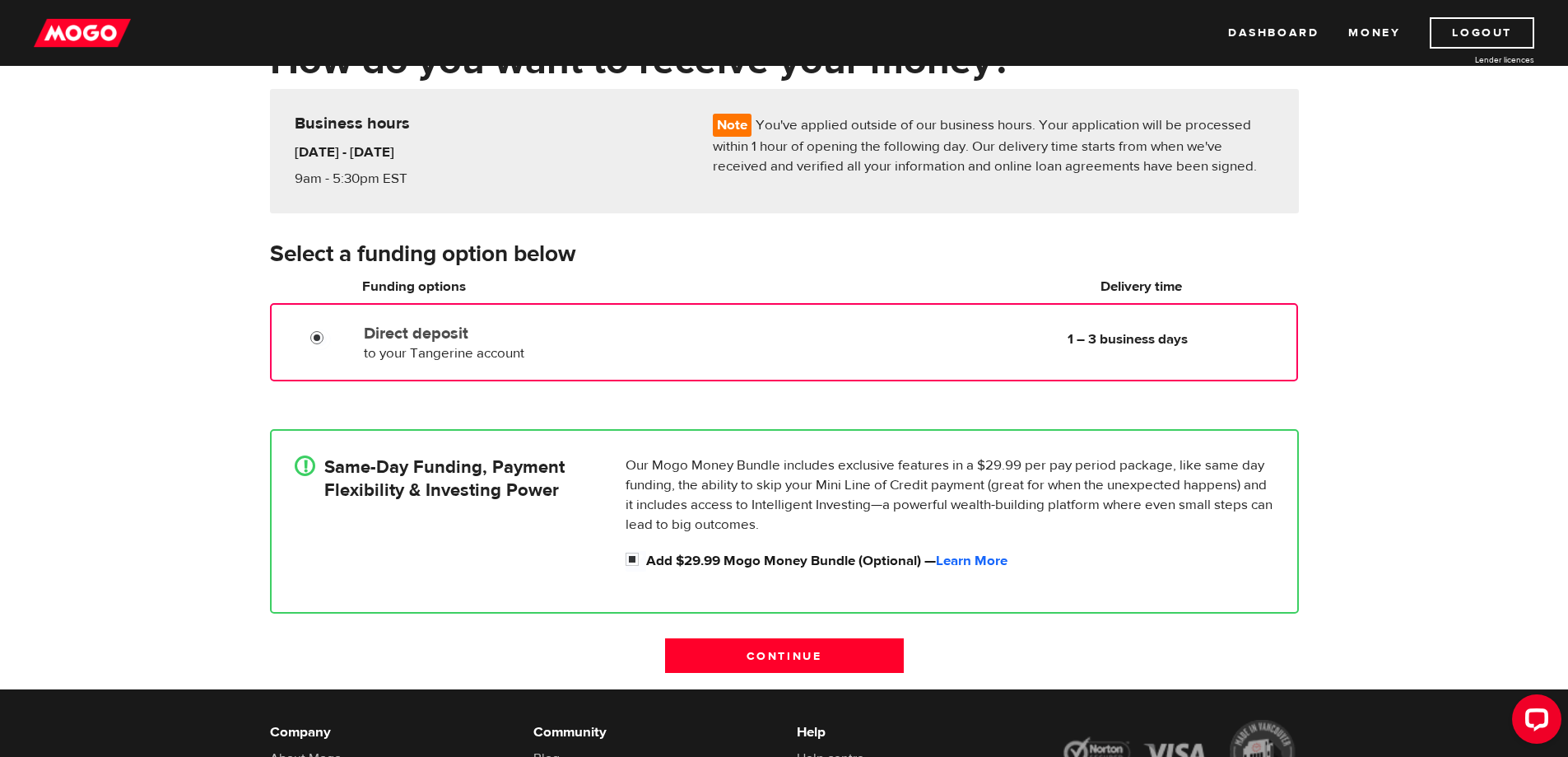
scroll to position [67, 0]
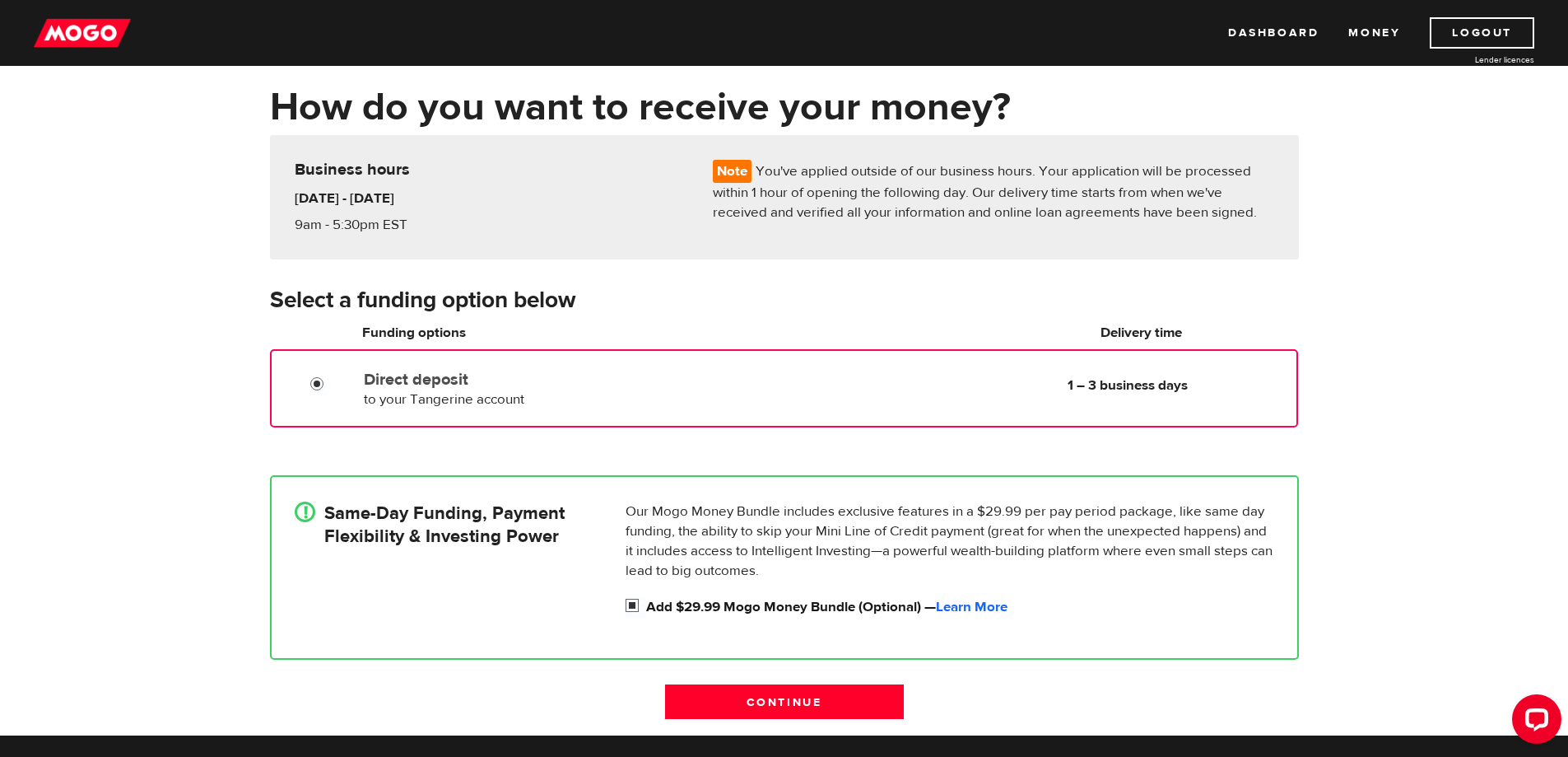
click at [632, 603] on input "Add $29.99 Mogo Money Bundle (Optional) — Learn More" at bounding box center [636, 607] width 20 height 20
checkbox input "false"
radio input "false"
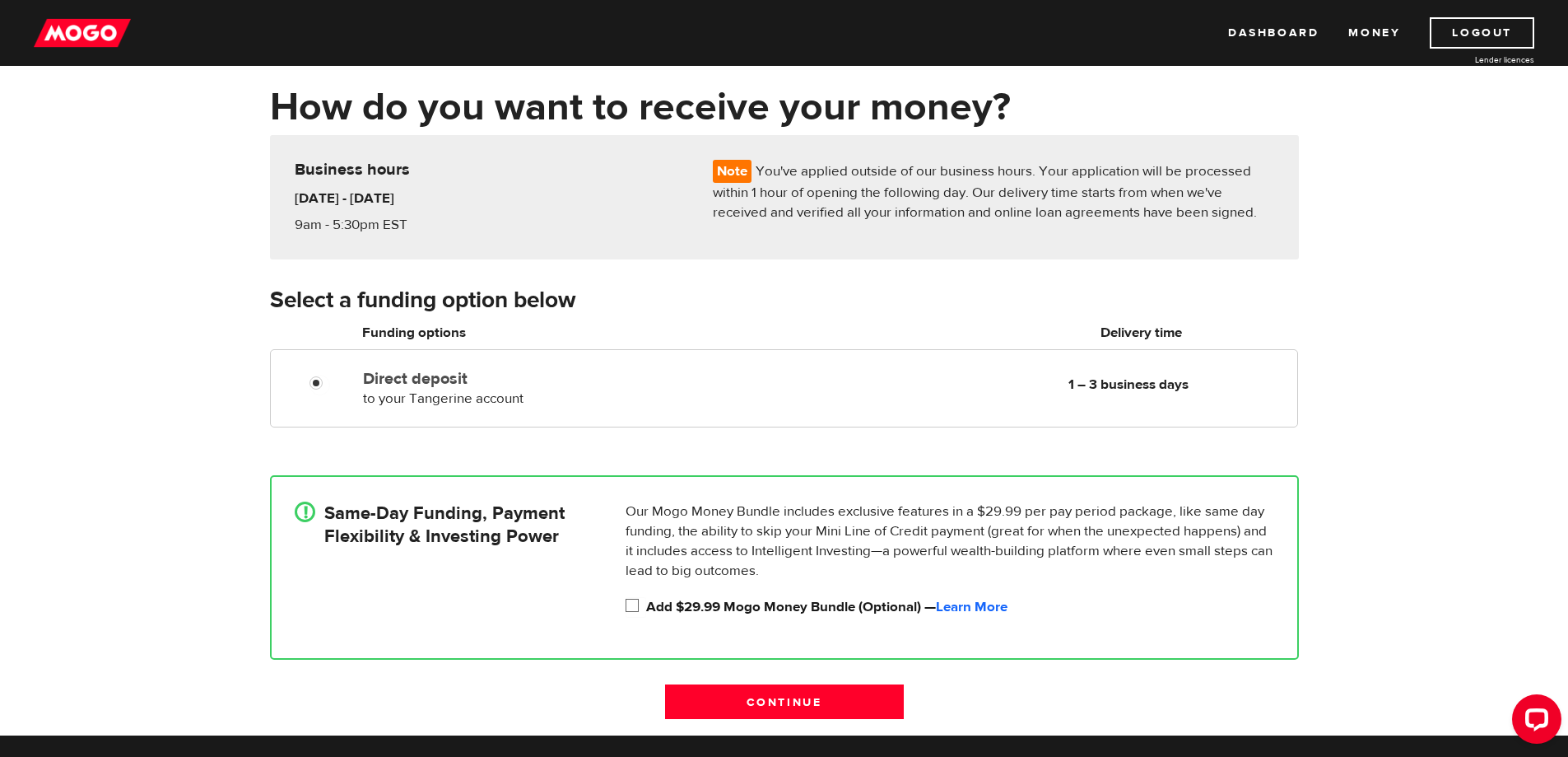
click at [632, 603] on input "Add $29.99 Mogo Money Bundle (Optional) — Learn More" at bounding box center [636, 607] width 20 height 20
checkbox input "true"
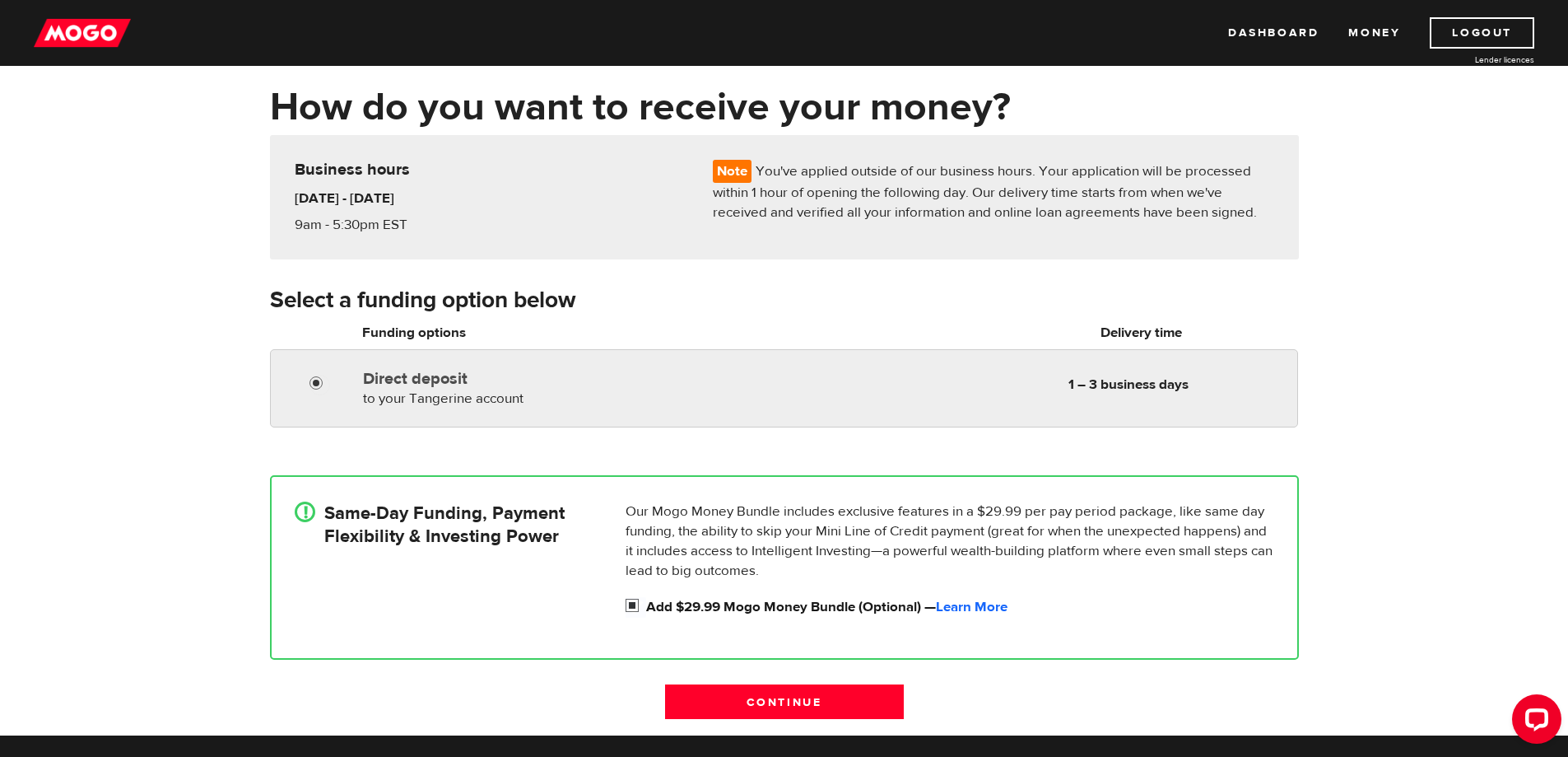
radio input "true"
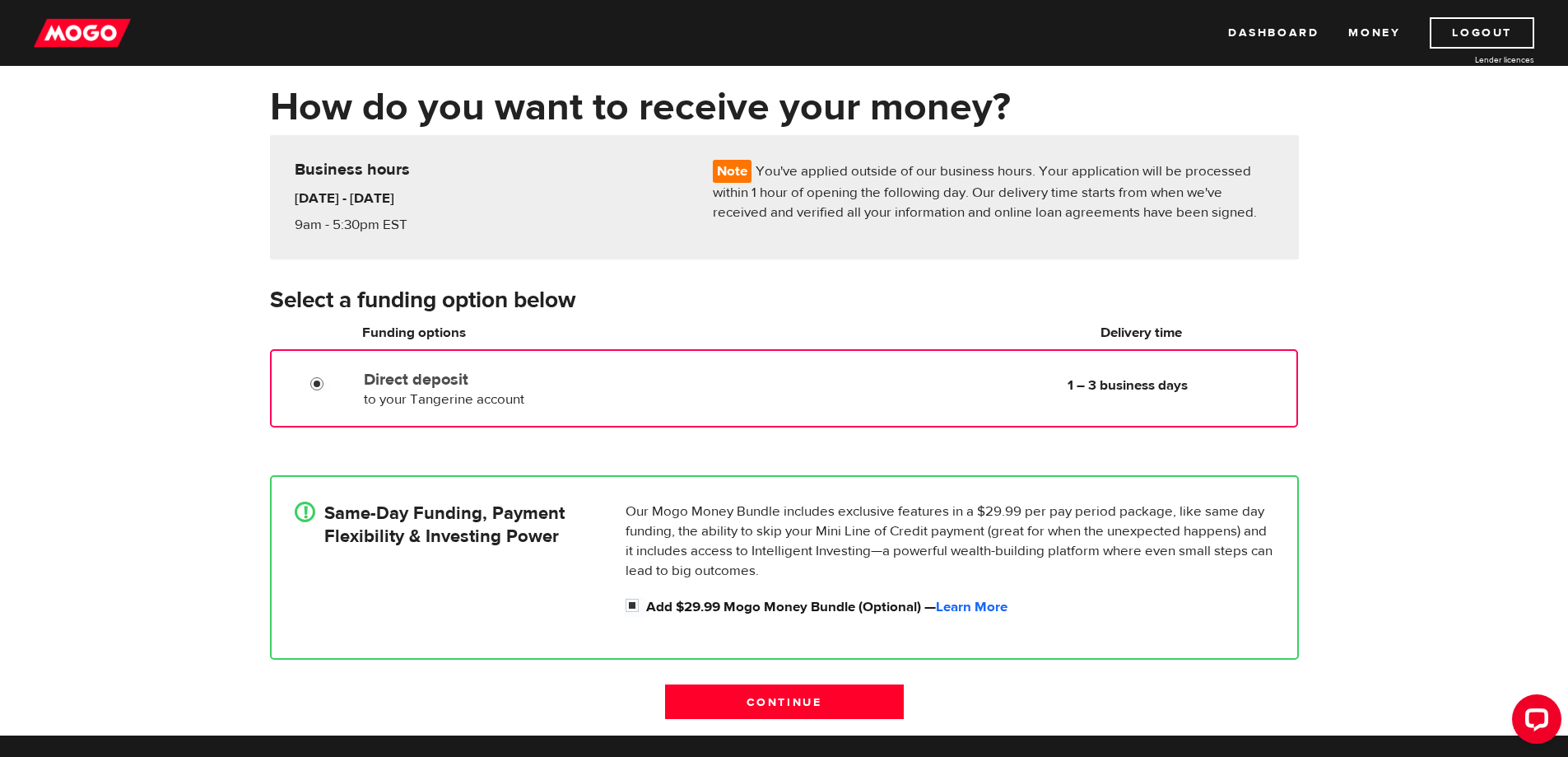
click at [319, 378] on input "Direct deposit" at bounding box center [321, 385] width 20 height 20
click at [317, 389] on input "Direct deposit" at bounding box center [321, 385] width 20 height 20
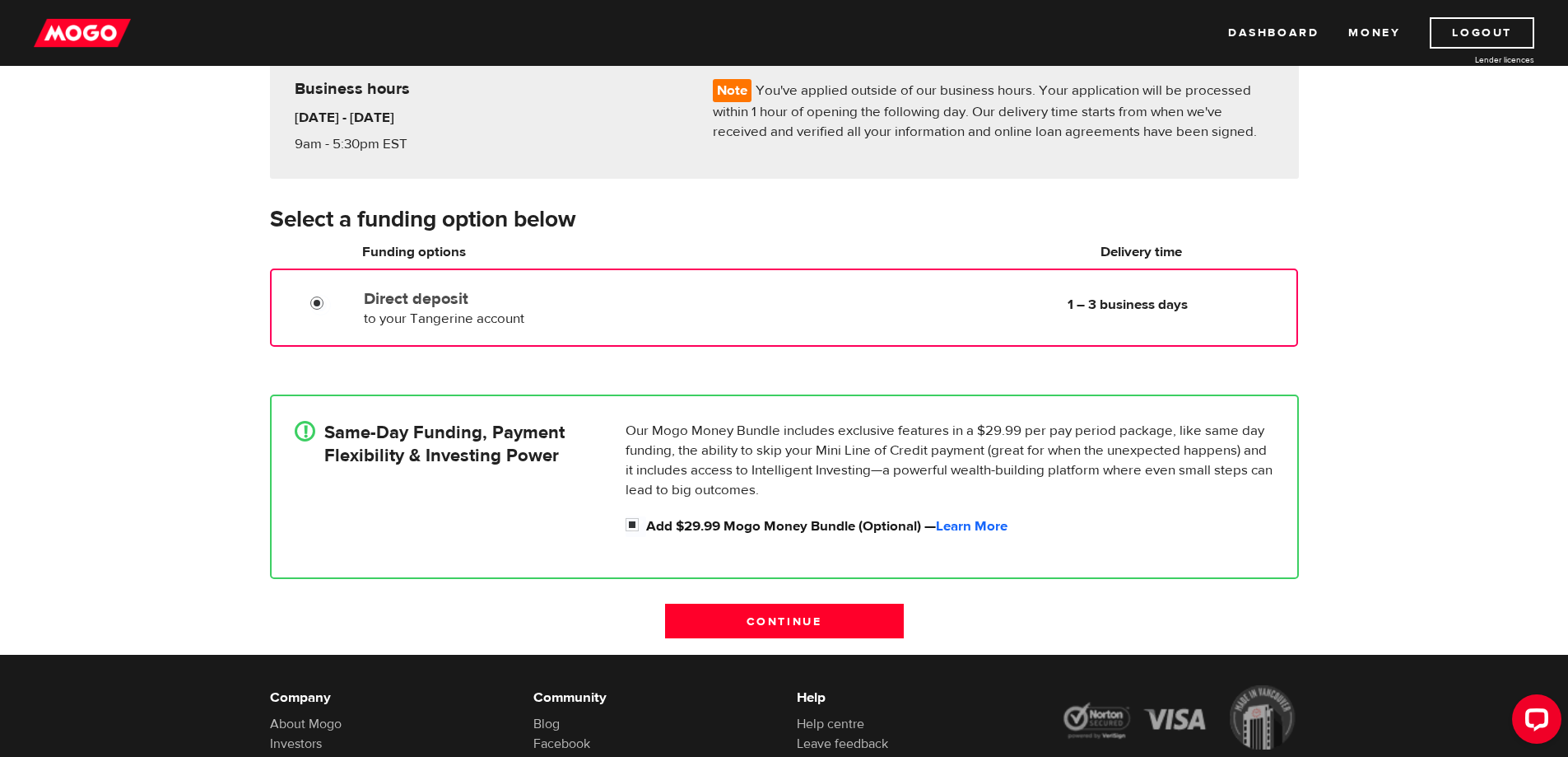
scroll to position [165, 0]
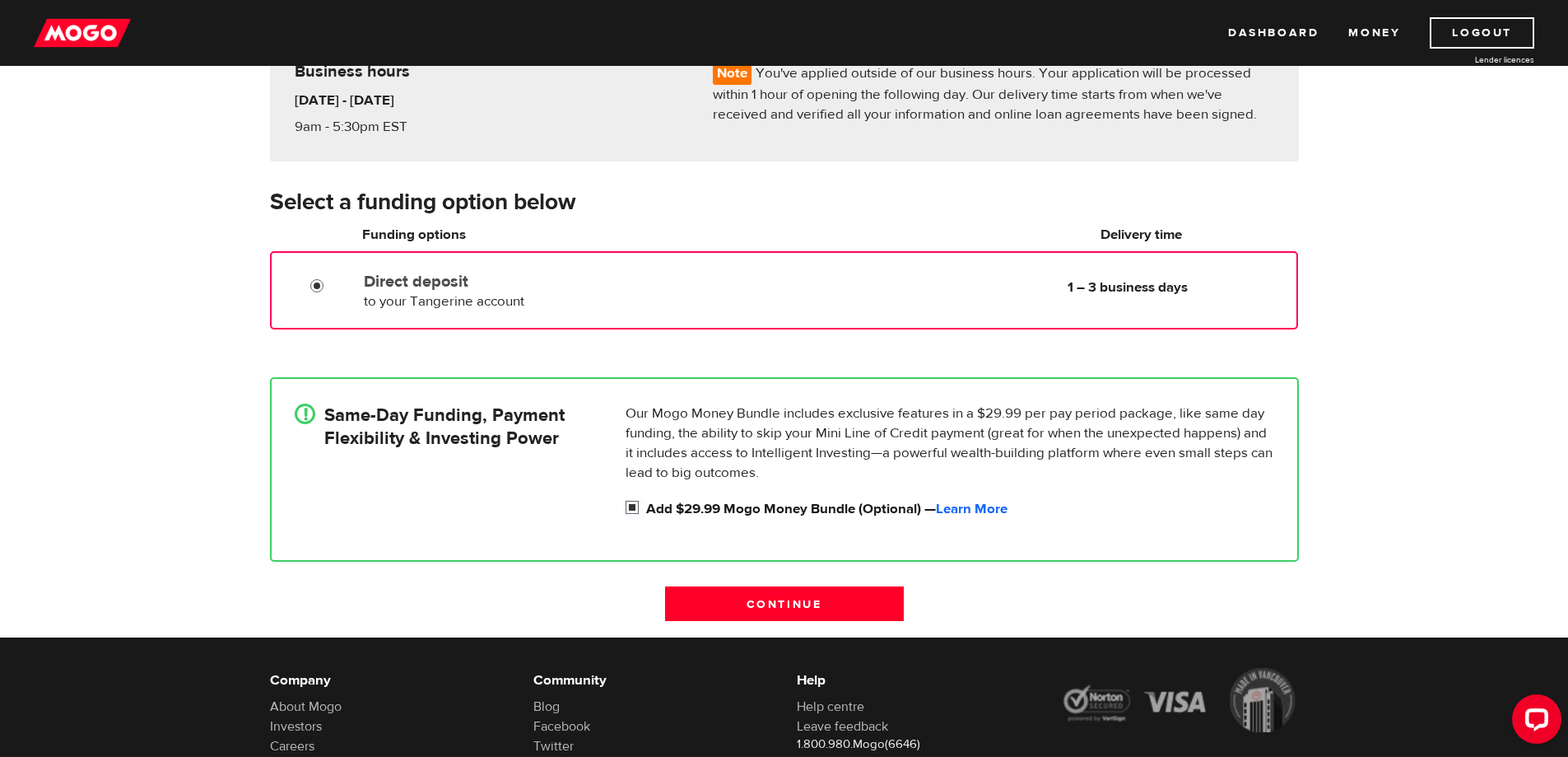
click at [634, 509] on input "Add $29.99 Mogo Money Bundle (Optional) — Learn More" at bounding box center [636, 509] width 20 height 20
checkbox input "false"
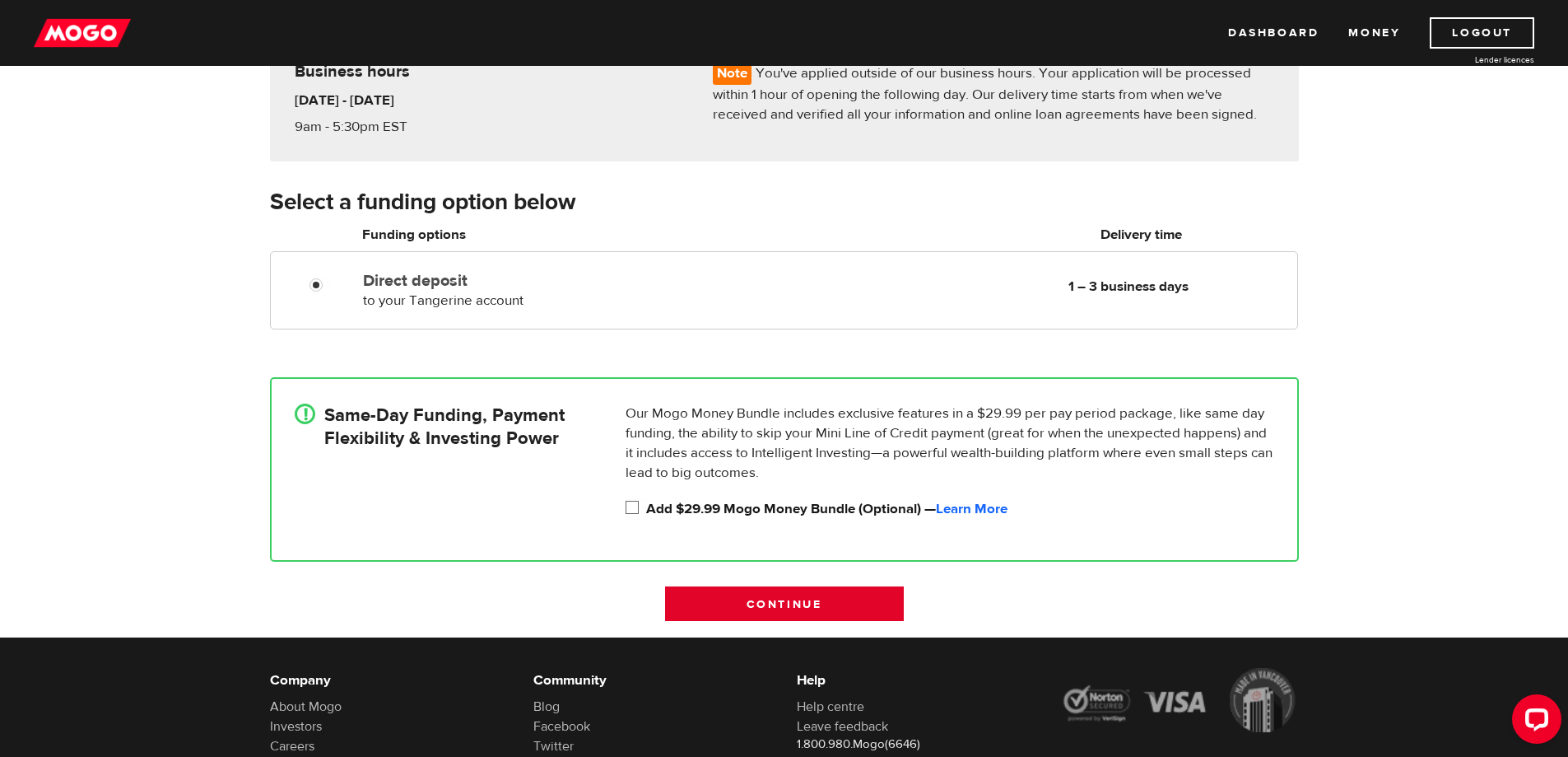
click at [780, 597] on input "Continue" at bounding box center [784, 603] width 239 height 34
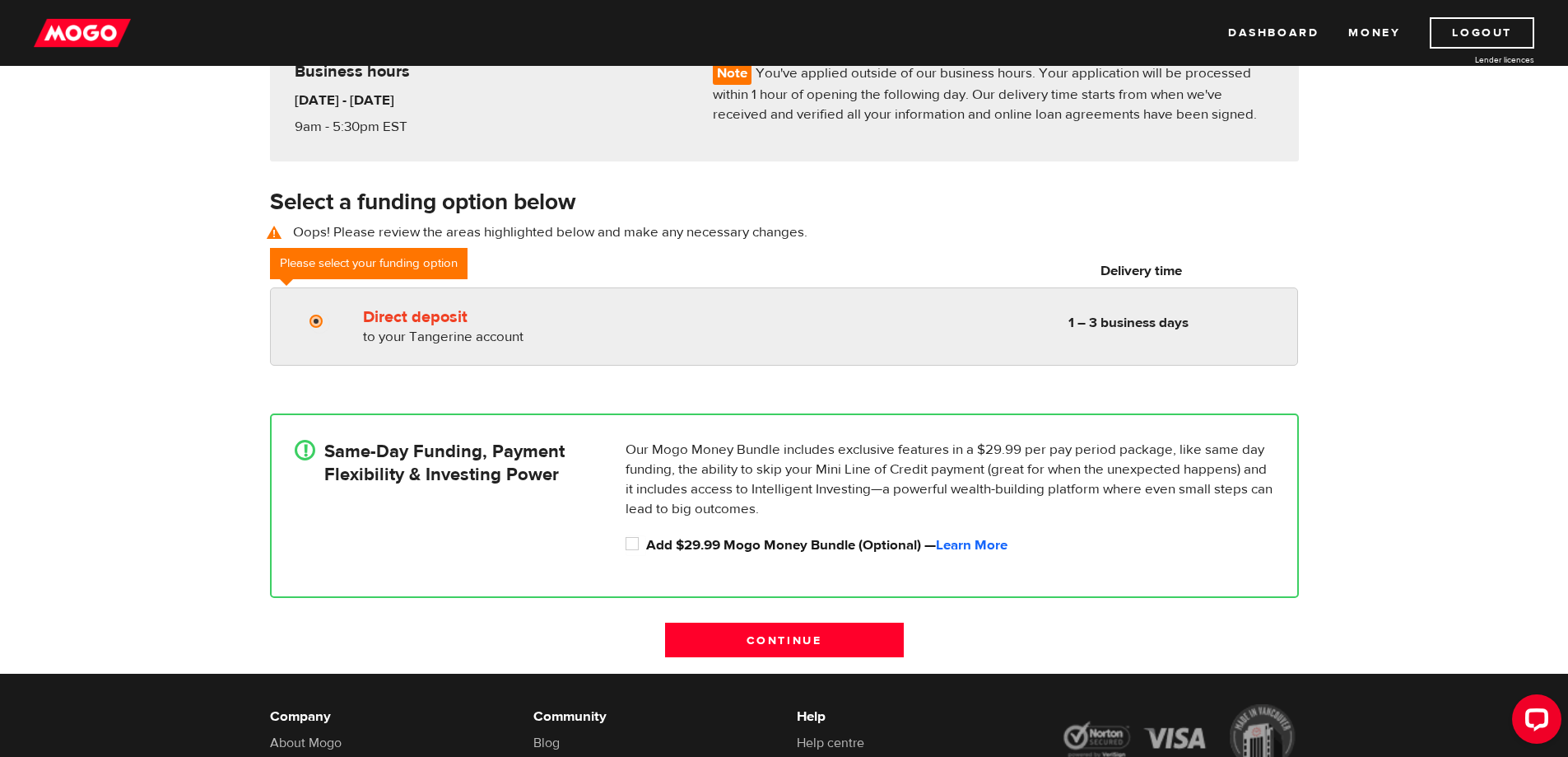
radio input "true"
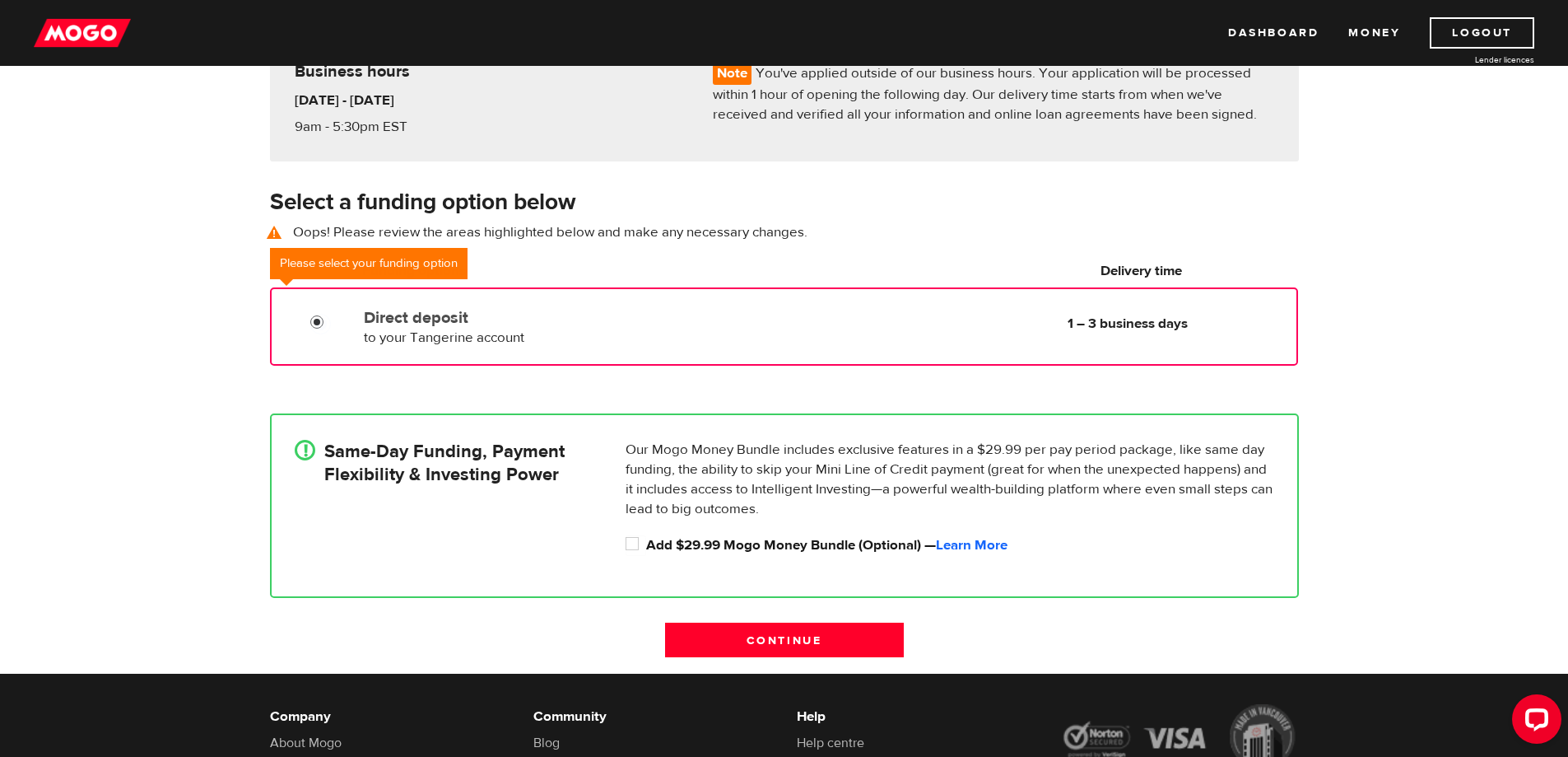
click at [315, 325] on input "Direct deposit" at bounding box center [321, 324] width 20 height 20
click at [315, 317] on input "Direct deposit" at bounding box center [321, 324] width 20 height 20
click at [634, 543] on input "Add $29.99 Mogo Money Bundle (Optional) — Learn More" at bounding box center [636, 546] width 20 height 20
checkbox input "true"
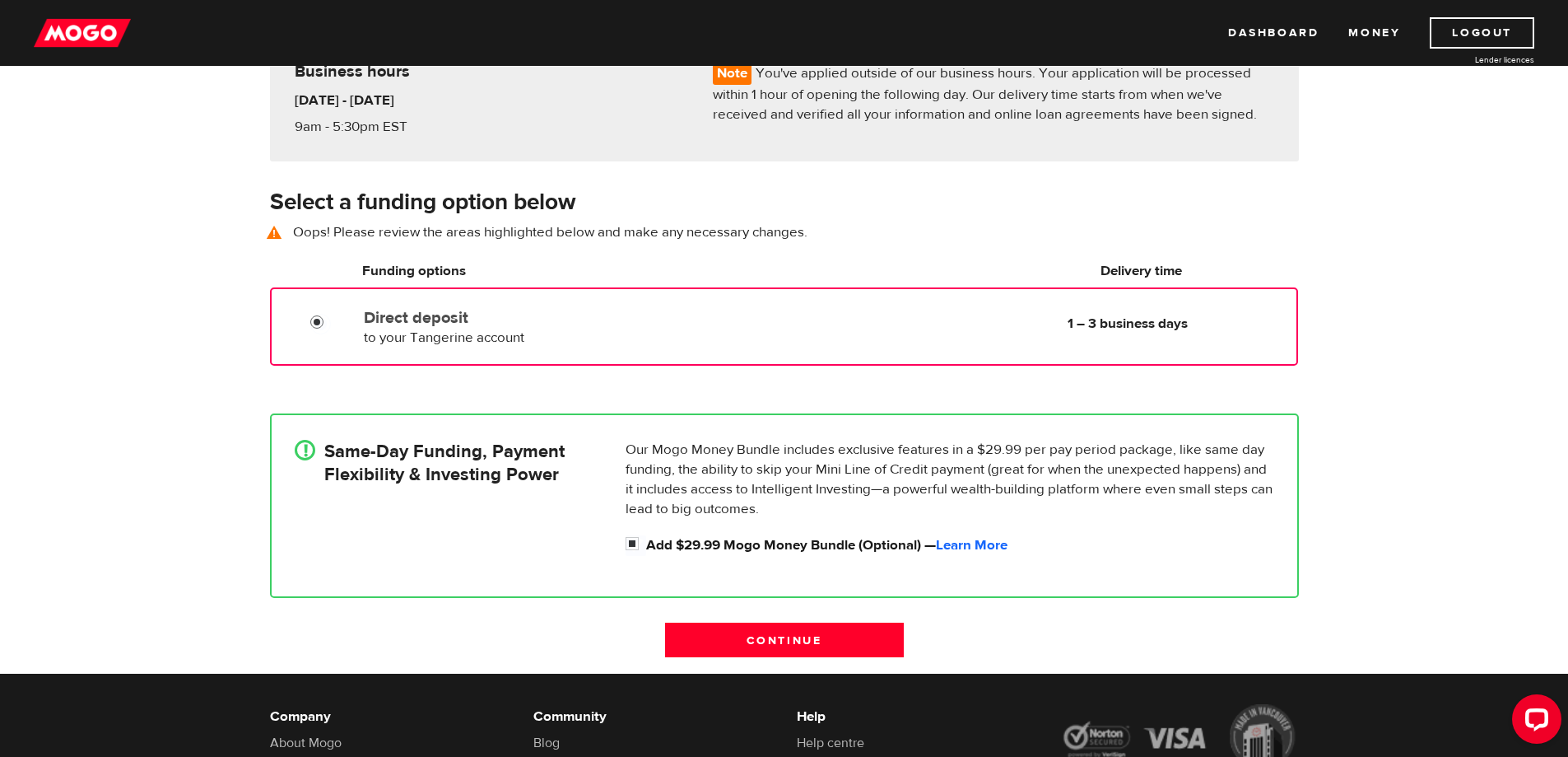
drag, startPoint x: 317, startPoint y: 321, endPoint x: 296, endPoint y: 298, distance: 31.1
click at [296, 298] on div "Direct deposit to your Tangerine account Delivery in 1 – 3 business days 1 – 3 …" at bounding box center [784, 327] width 1027 height 78
click at [324, 318] on input "Direct deposit" at bounding box center [321, 324] width 20 height 20
click at [315, 317] on input "Direct deposit" at bounding box center [321, 324] width 20 height 20
drag, startPoint x: 318, startPoint y: 325, endPoint x: 771, endPoint y: 654, distance: 559.9
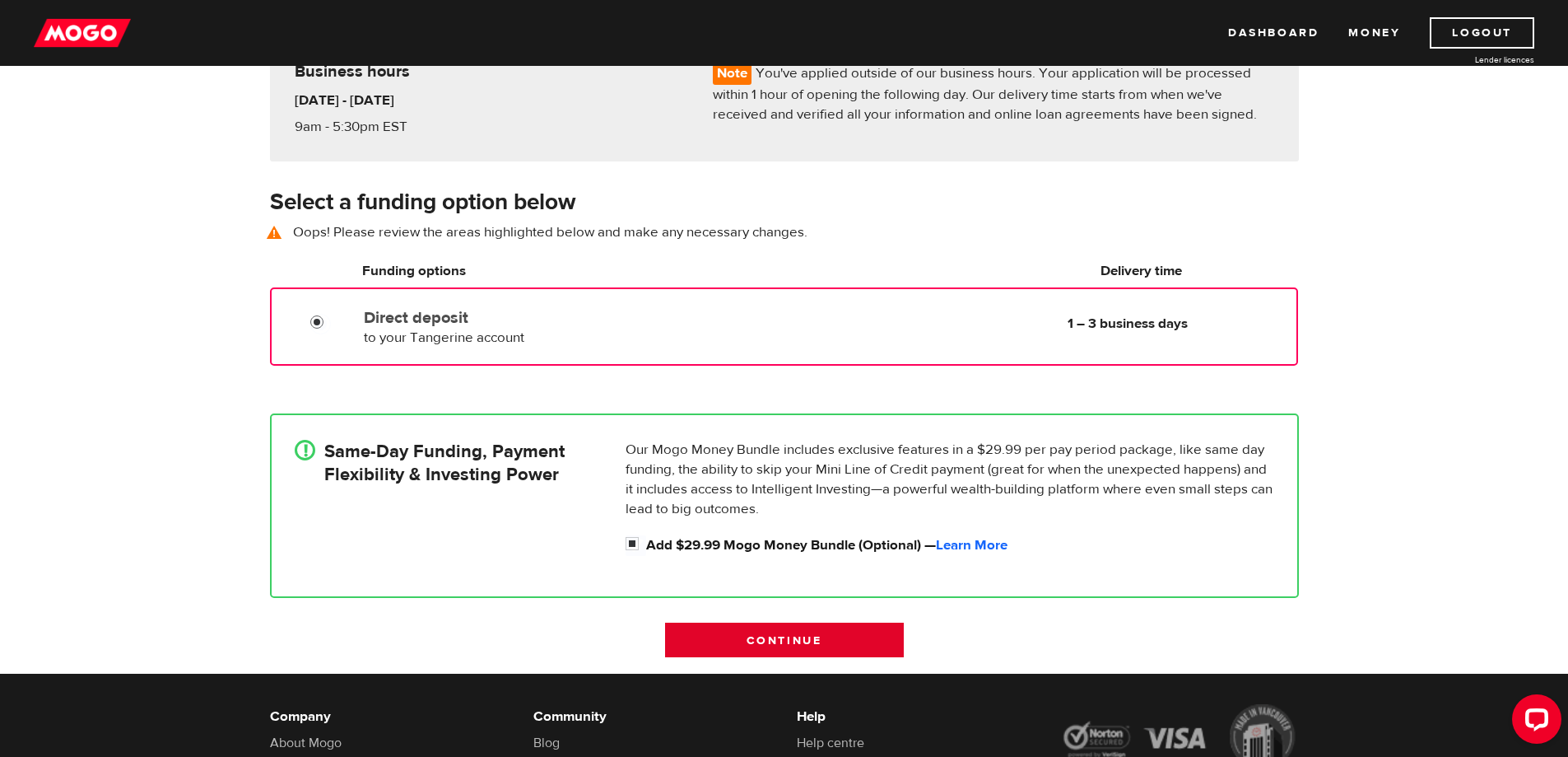
click at [771, 654] on input "Continue" at bounding box center [784, 640] width 239 height 34
click at [771, 653] on input "Continue" at bounding box center [784, 640] width 239 height 34
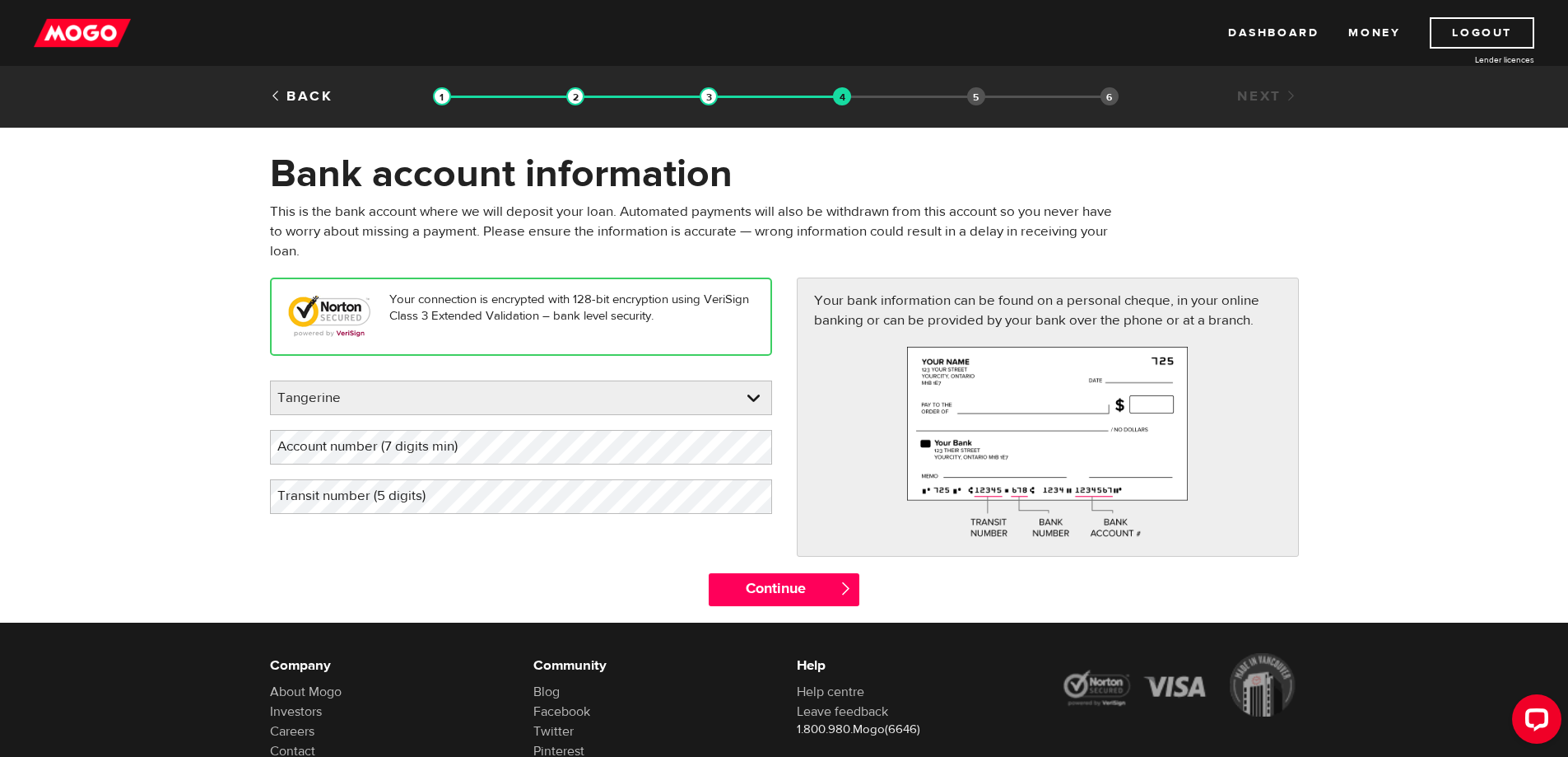
click at [378, 439] on label "Account number (7 digits min)" at bounding box center [381, 447] width 221 height 34
drag, startPoint x: 350, startPoint y: 449, endPoint x: 329, endPoint y: 447, distance: 21.1
click at [488, 453] on label "Account number (7 digits min)" at bounding box center [381, 447] width 221 height 34
click at [472, 434] on label "Account number (7 digits min)" at bounding box center [381, 447] width 221 height 34
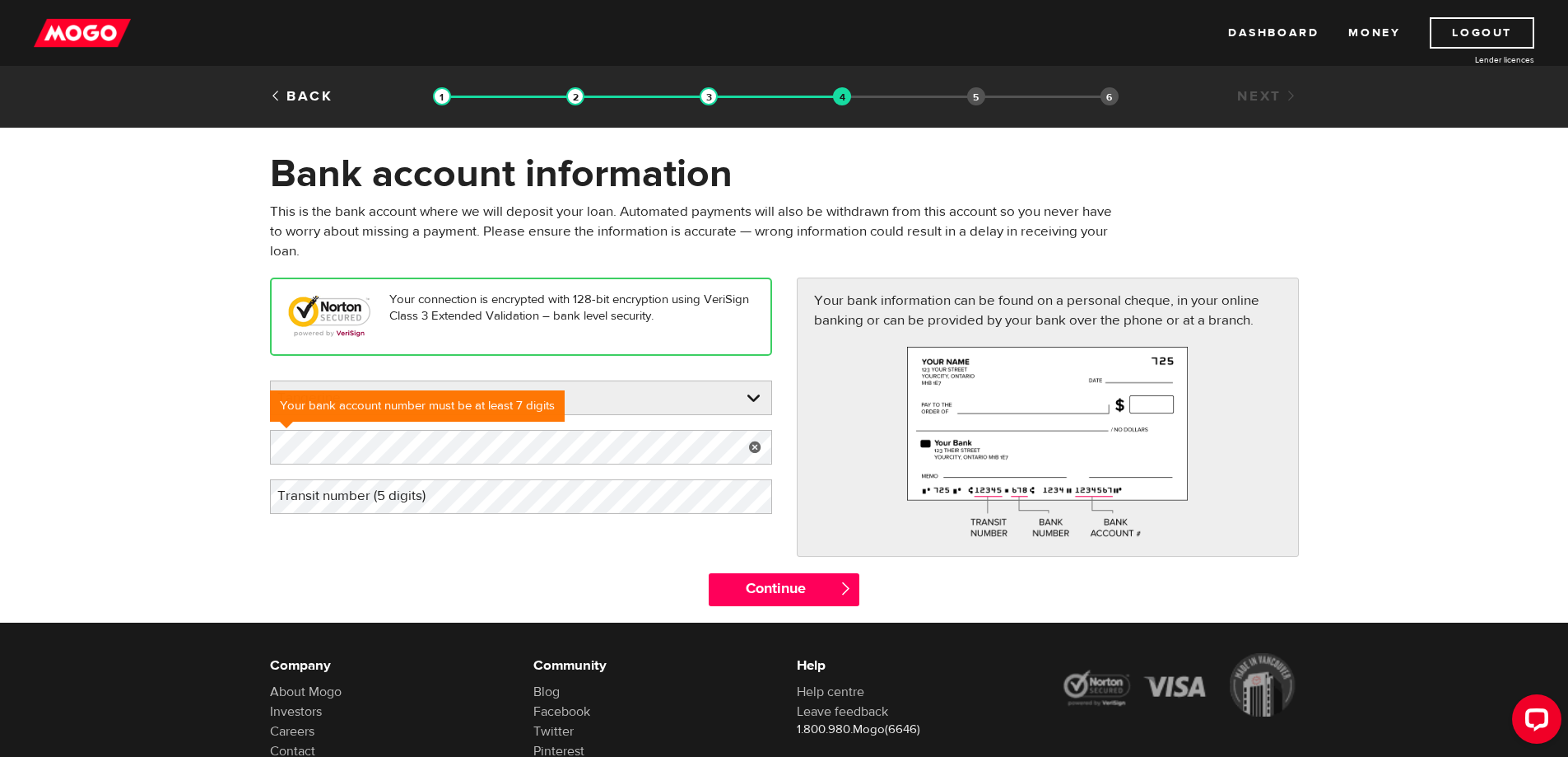
click at [374, 495] on label "Transit number (5 digits)" at bounding box center [364, 496] width 189 height 34
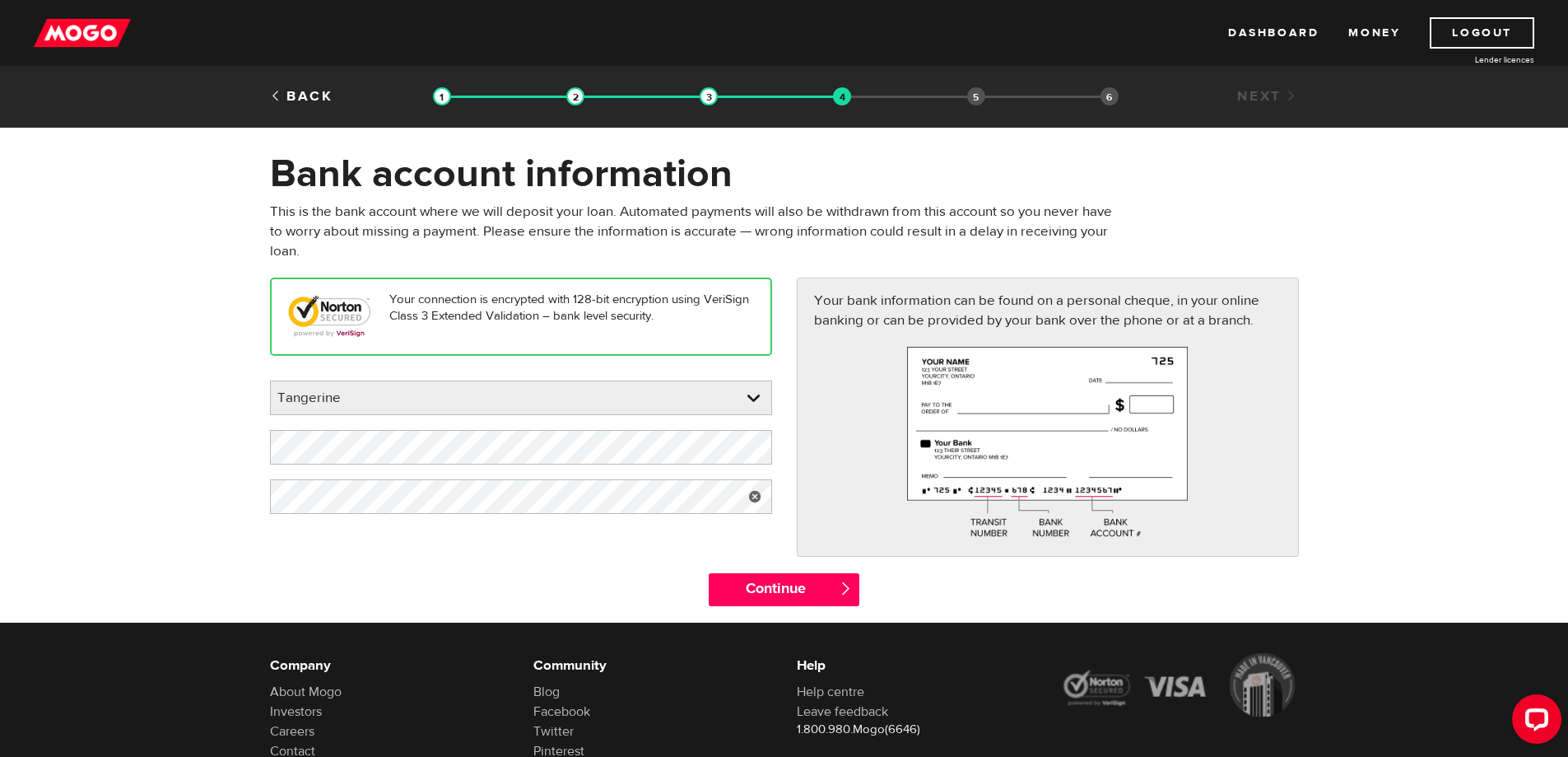
click at [694, 549] on div "Your connection is encrypted with 128-bit encryption using VeriSign Class 3 Ext…" at bounding box center [784, 425] width 1053 height 295
click at [753, 582] on input "Continue" at bounding box center [784, 589] width 151 height 33
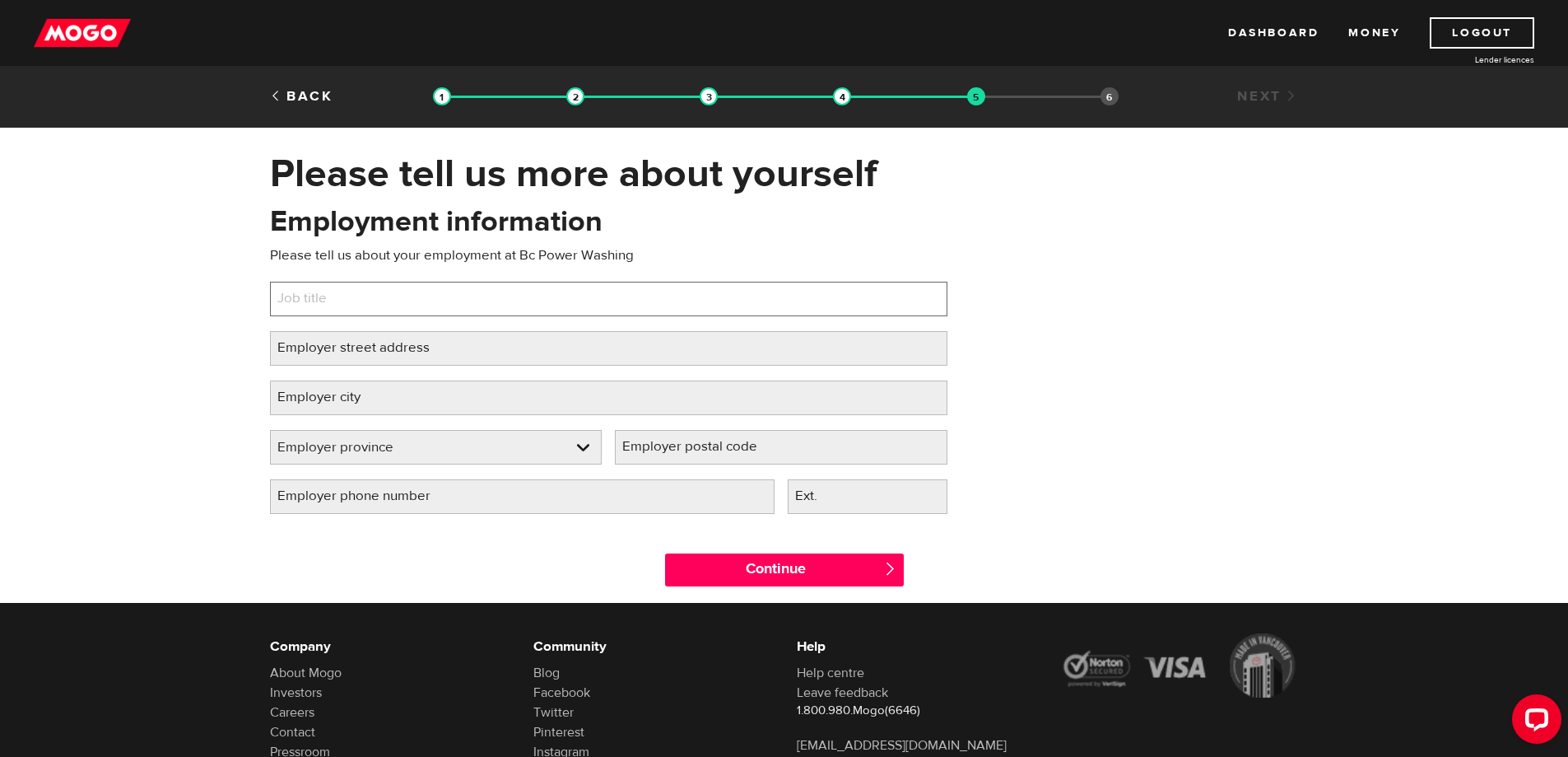
click at [413, 298] on input "Job title" at bounding box center [609, 299] width 677 height 34
type input "technician"
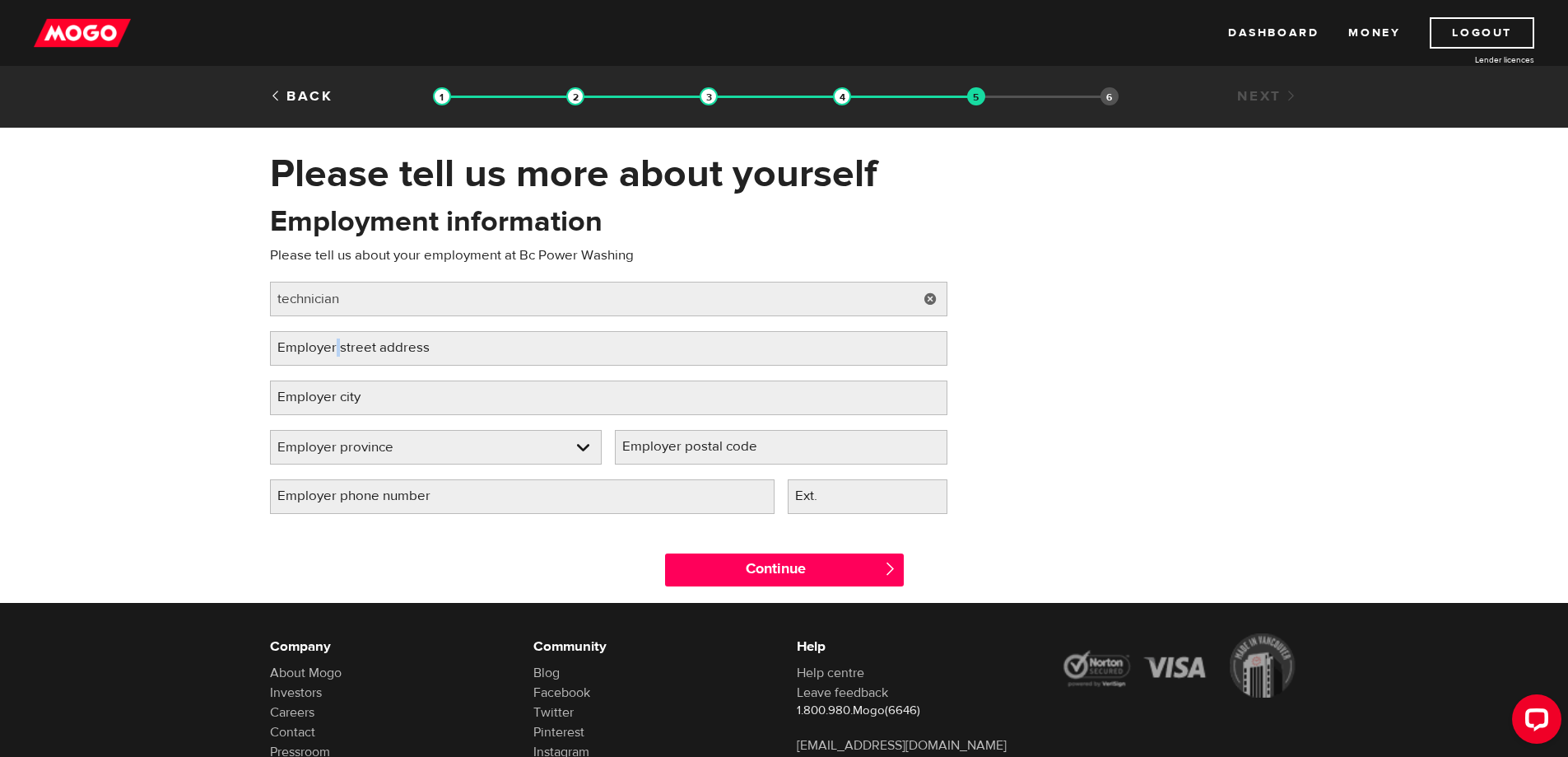
click at [337, 348] on label "Employer street address" at bounding box center [367, 348] width 194 height 34
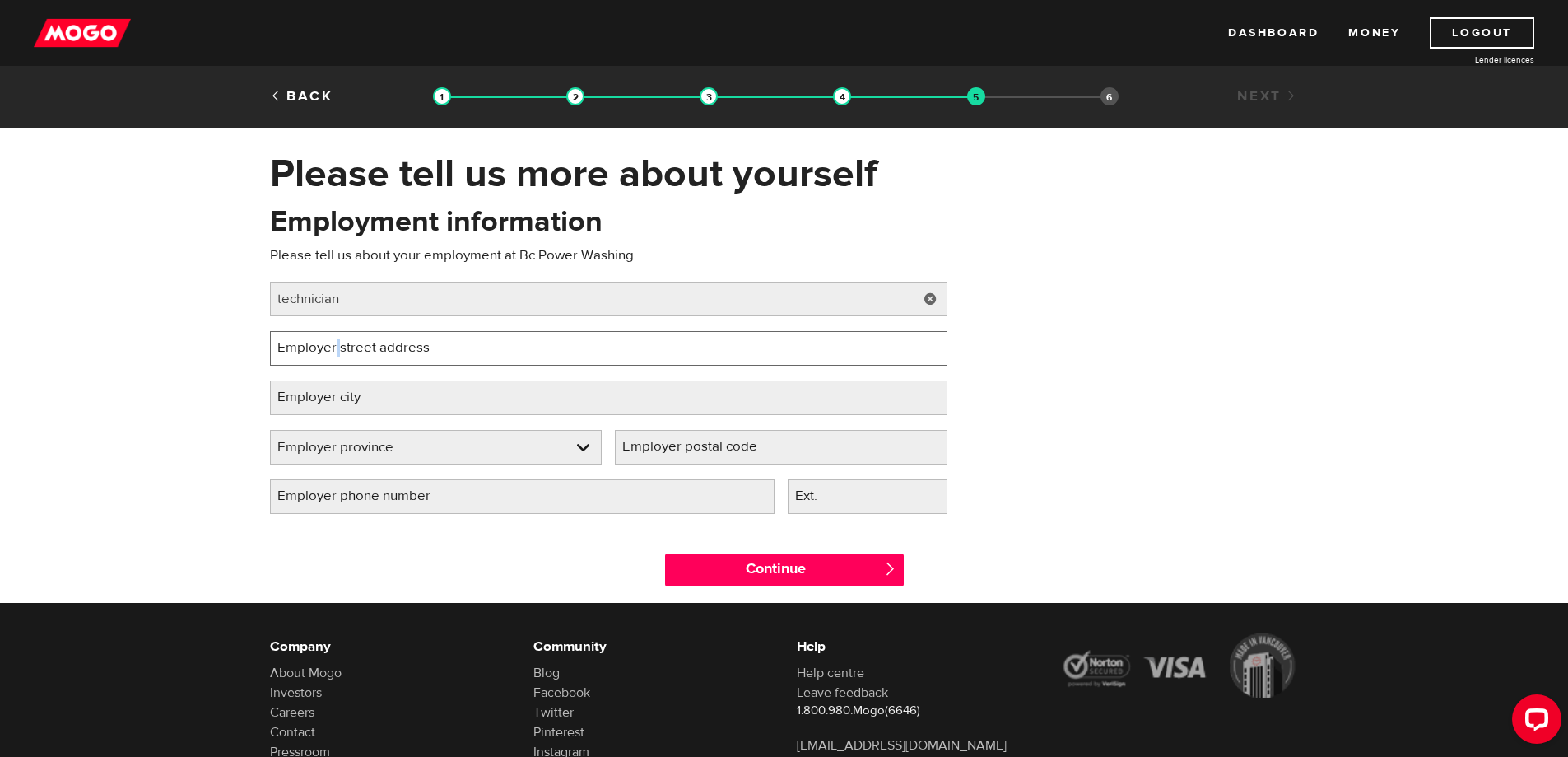
click at [337, 348] on input "Employer street address" at bounding box center [609, 348] width 677 height 34
type input "997 lincoln ave"
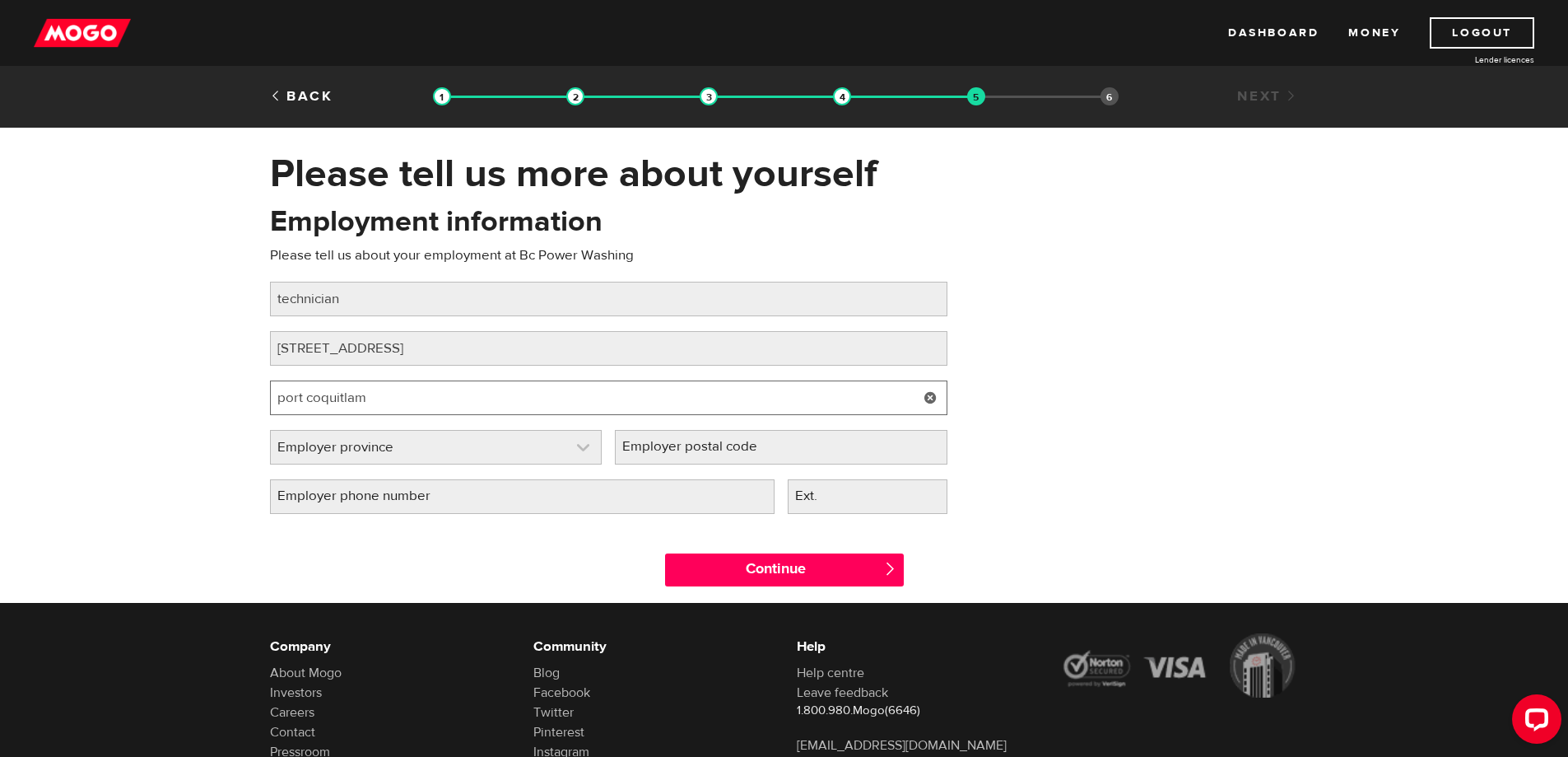
type input "port coquitlam"
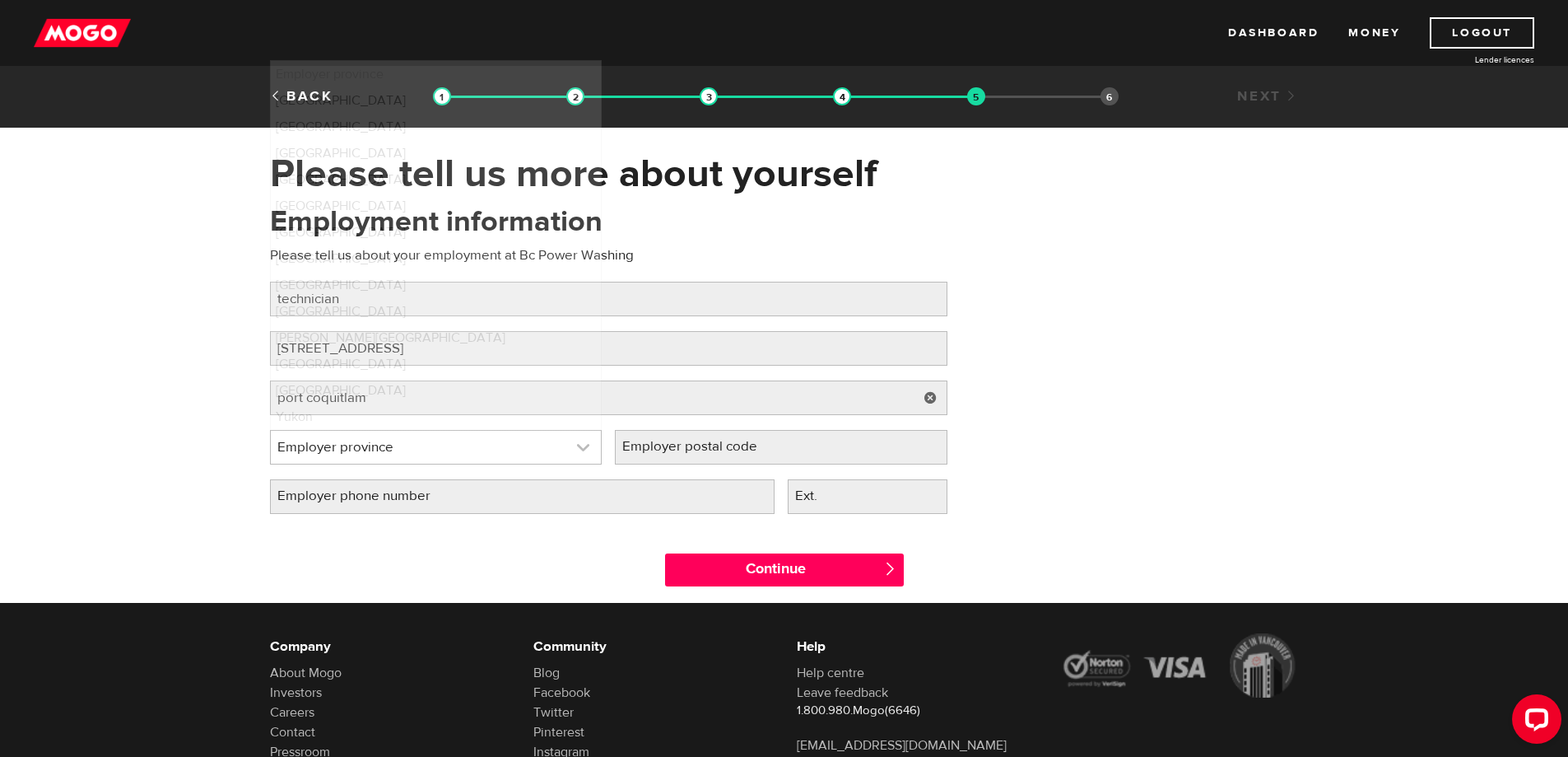
click at [382, 443] on link at bounding box center [436, 447] width 331 height 33
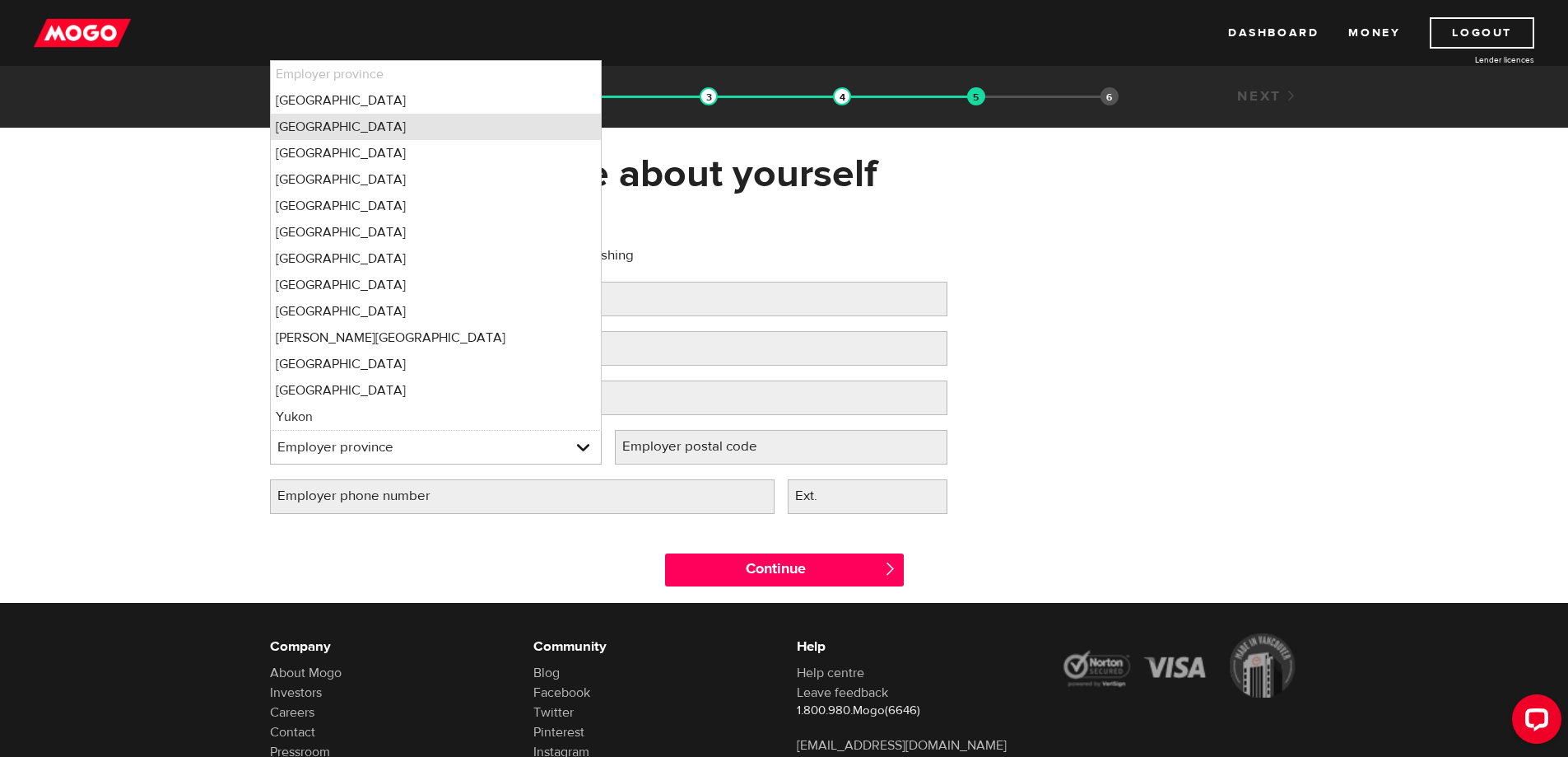
click at [384, 132] on li "British Columbia" at bounding box center [436, 127] width 331 height 26
select select "BC"
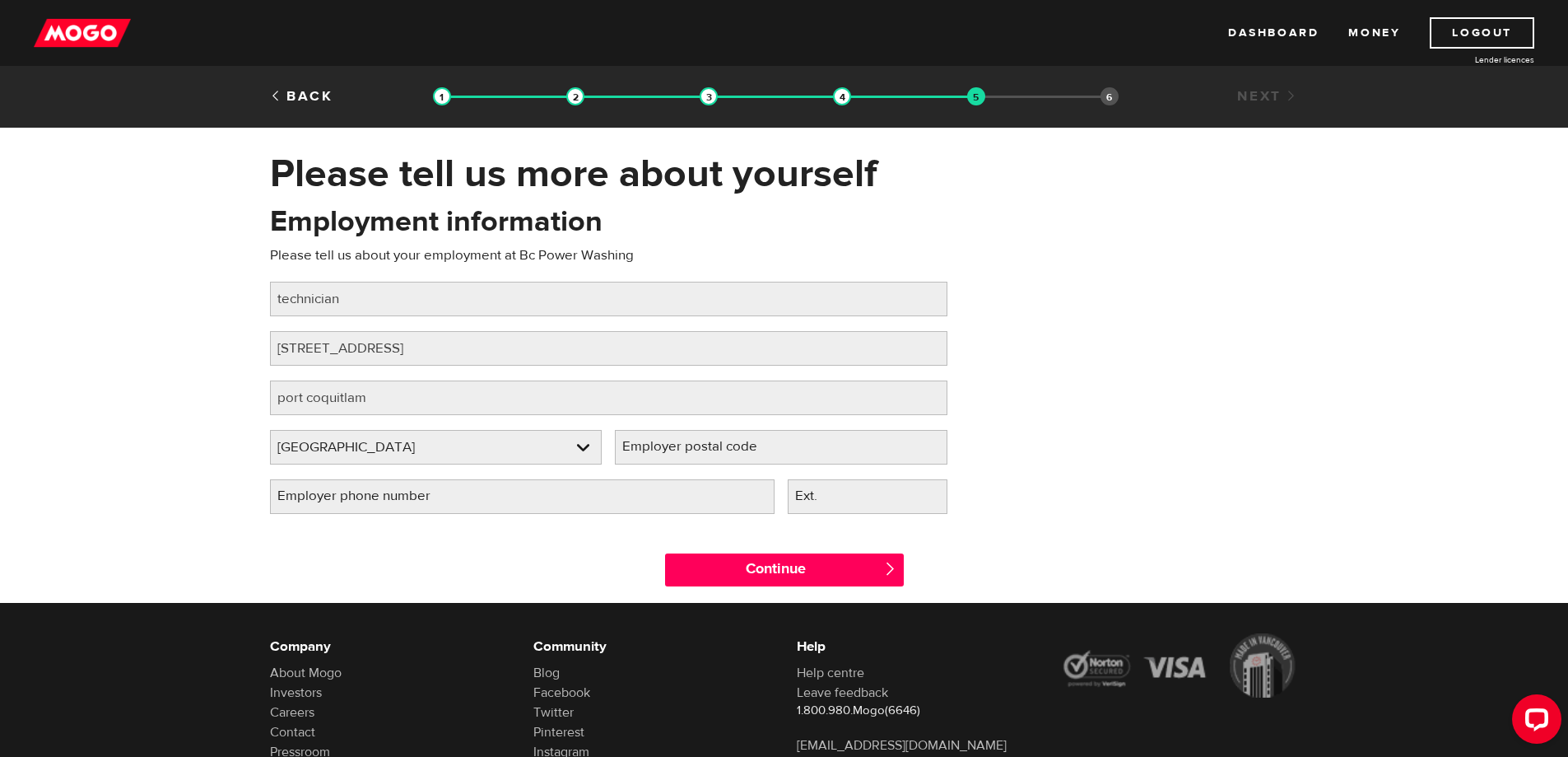
click at [677, 455] on label "Employer postal code" at bounding box center [703, 447] width 176 height 34
click at [677, 455] on input "Employer postal code" at bounding box center [781, 447] width 332 height 34
click at [554, 493] on input "Employer phone number" at bounding box center [522, 496] width 504 height 34
click at [496, 500] on input "Employer phone number" at bounding box center [522, 496] width 504 height 34
type input "(778) 899-4070"
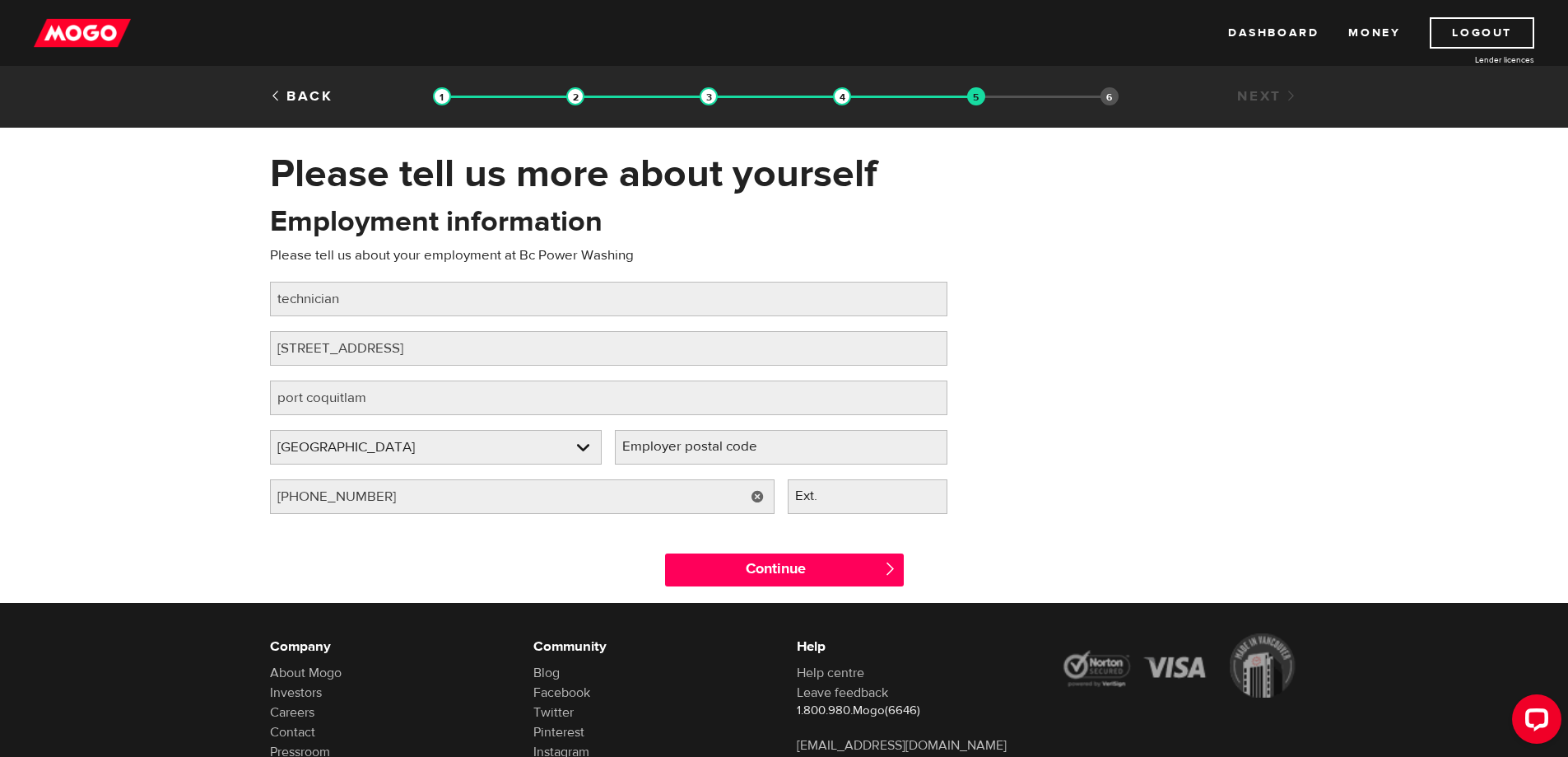
click at [742, 533] on div "Continue " at bounding box center [784, 566] width 263 height 74
click at [772, 565] on input "Continue" at bounding box center [784, 570] width 239 height 33
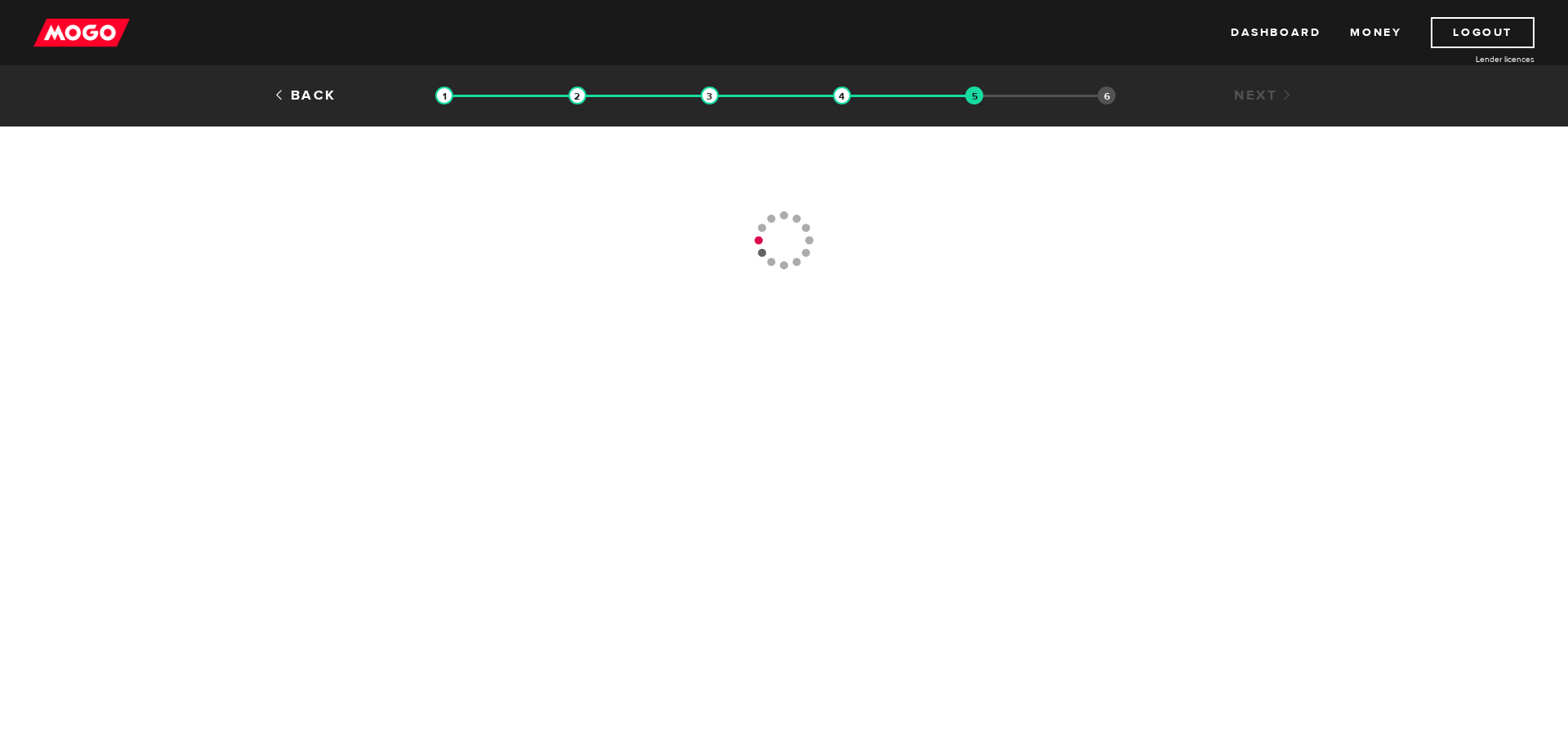
type input "[PHONE_NUMBER]"
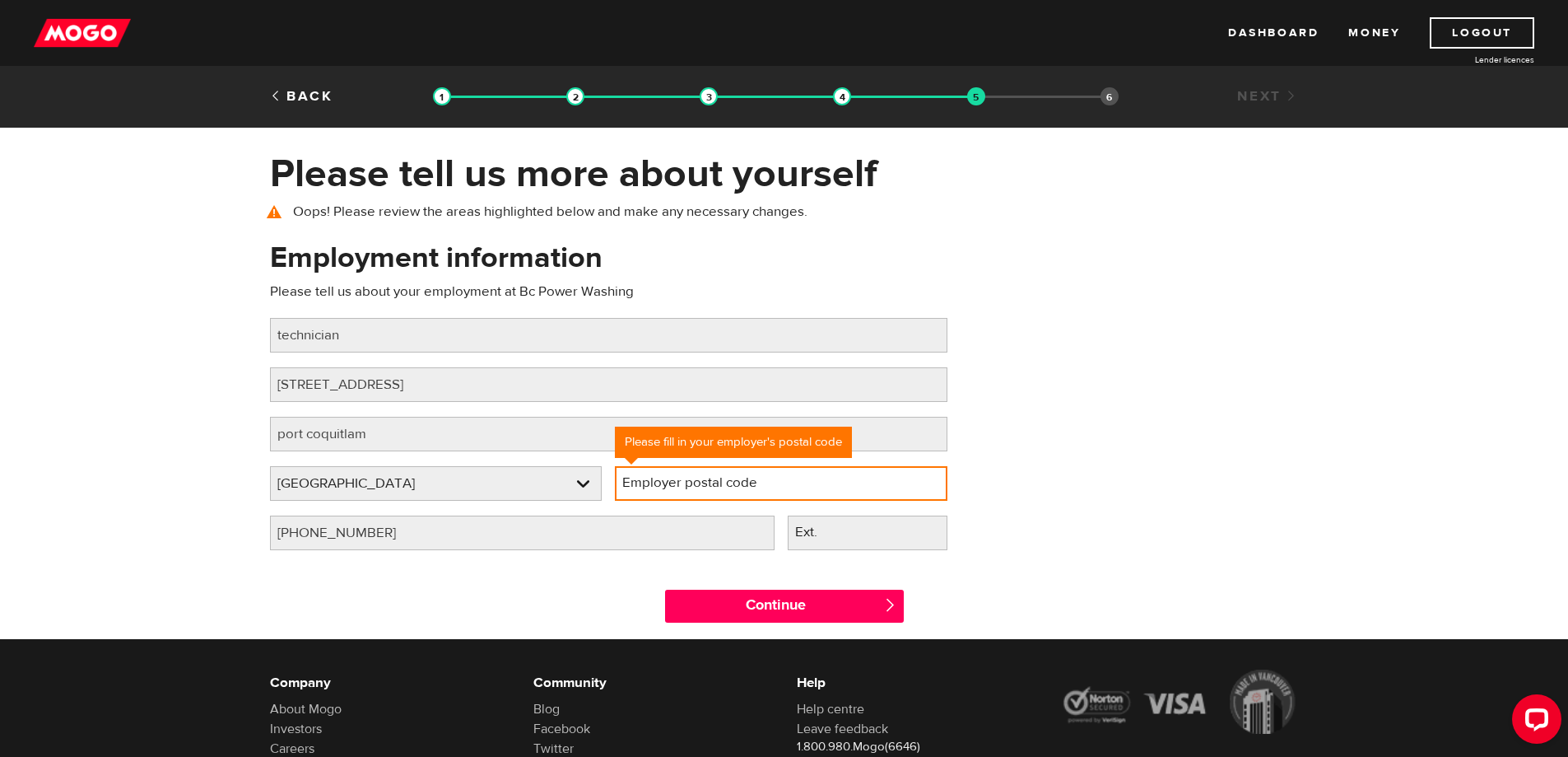
drag, startPoint x: 681, startPoint y: 483, endPoint x: 808, endPoint y: 487, distance: 127.1
paste input "V3B 2J2"
type input "V3B 2J2"
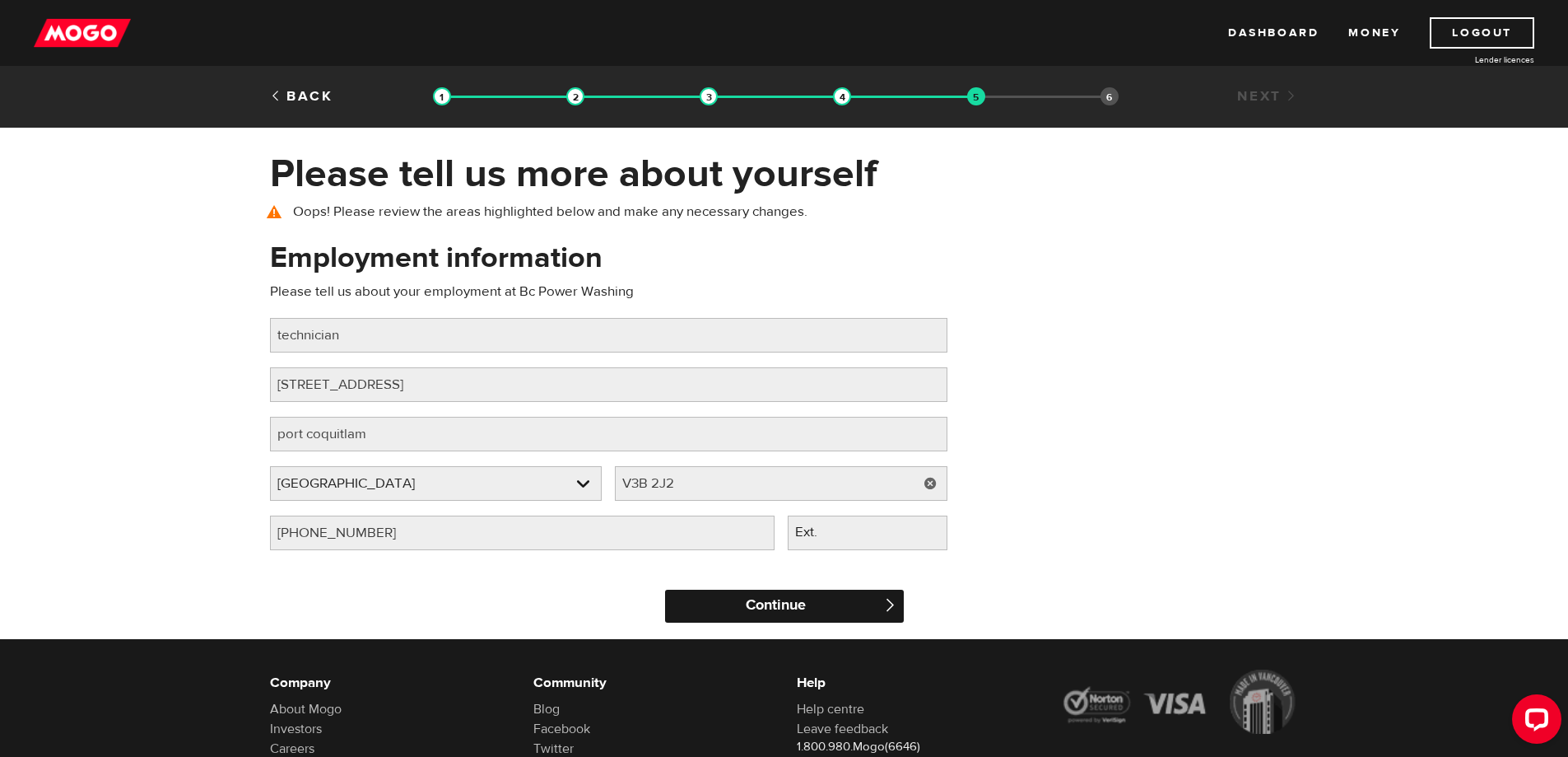
click at [764, 608] on input "Continue" at bounding box center [784, 605] width 239 height 33
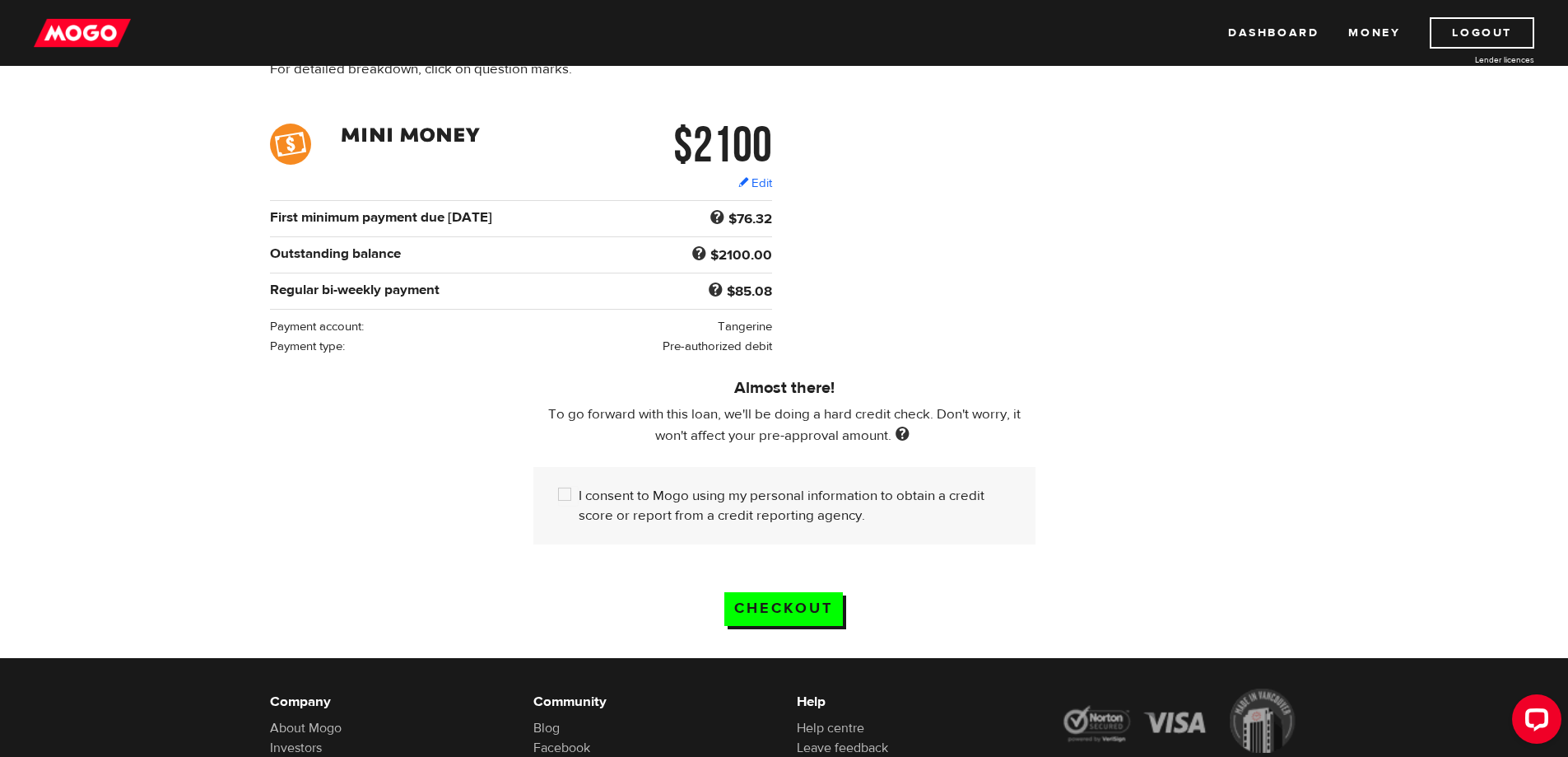
scroll to position [247, 0]
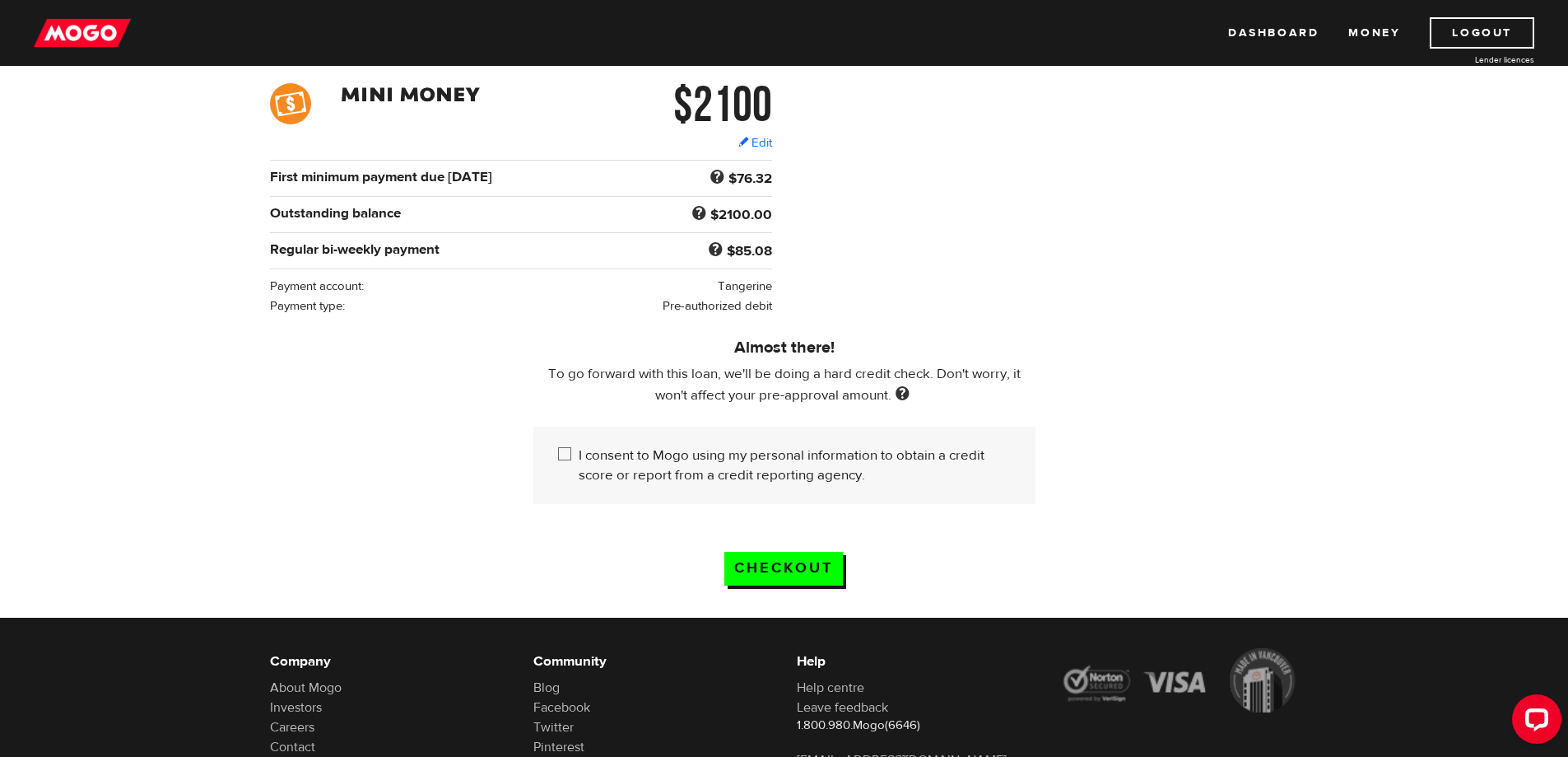
click at [570, 446] on input "I consent to Mogo using my personal information to obtain a credit score or rep…" at bounding box center [569, 456] width 20 height 20
checkbox input "true"
click at [771, 560] on input "Checkout" at bounding box center [784, 569] width 118 height 34
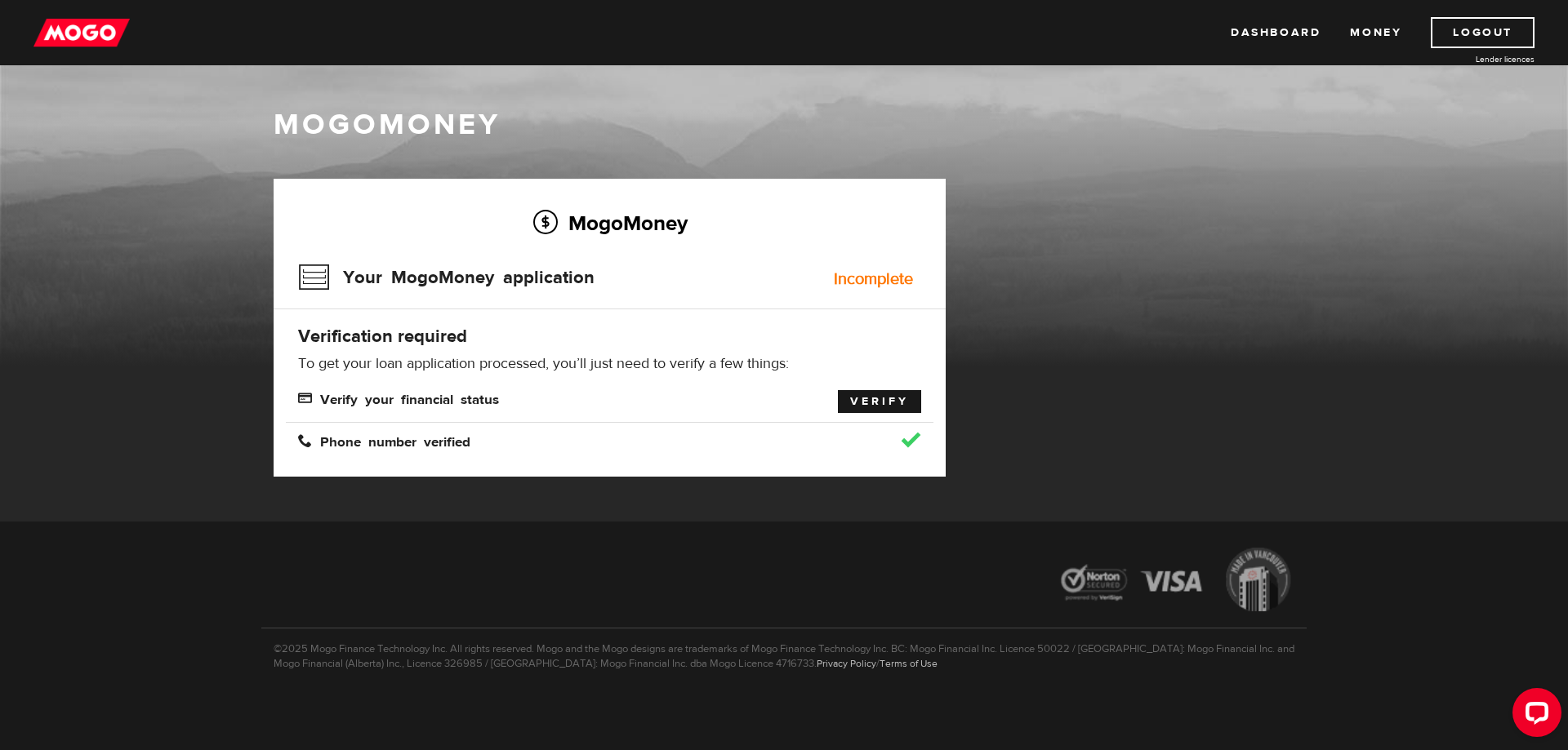
click at [873, 400] on link "Verify" at bounding box center [880, 401] width 83 height 23
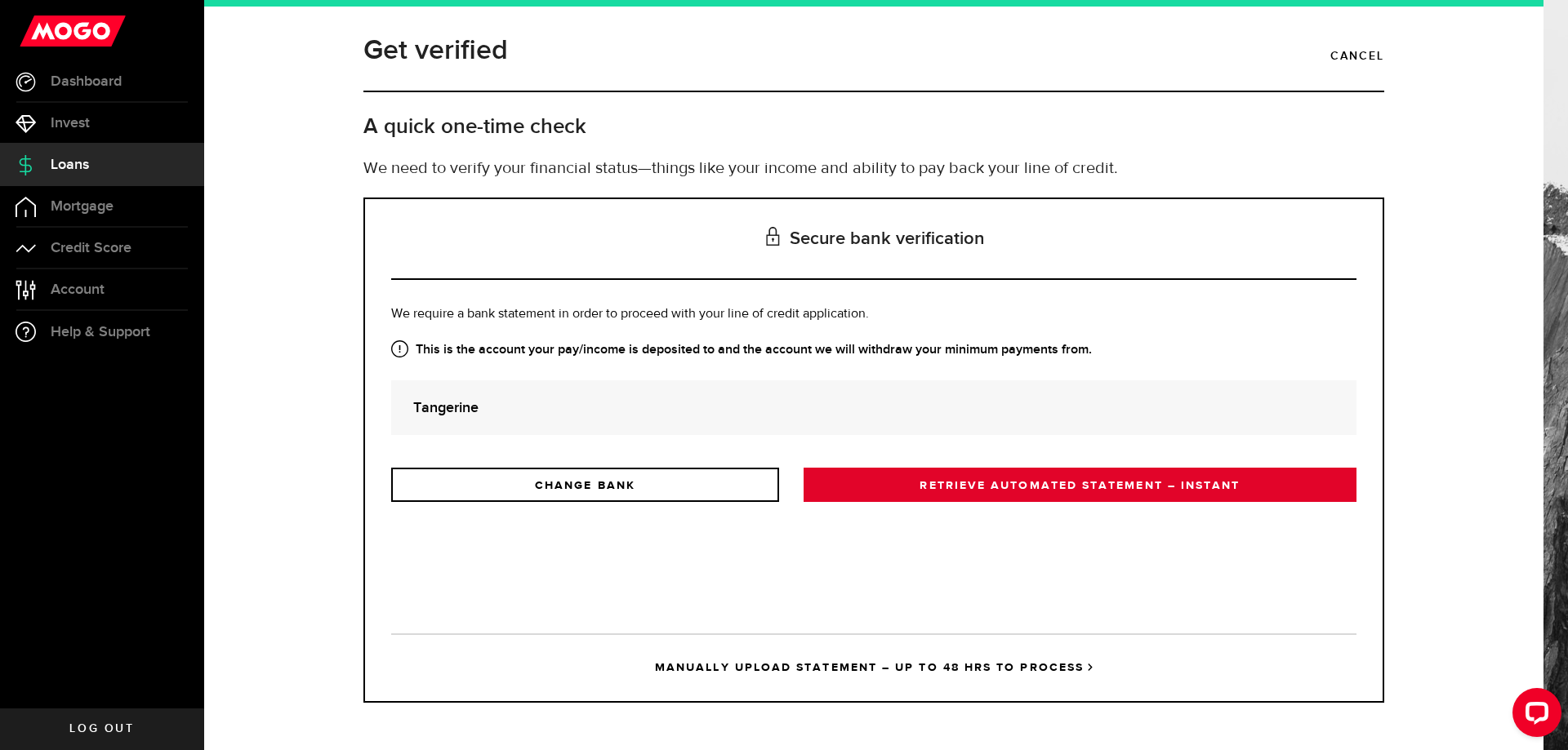
click at [1025, 482] on link "RETRIEVE AUTOMATED STATEMENT – INSTANT" at bounding box center [1080, 484] width 553 height 34
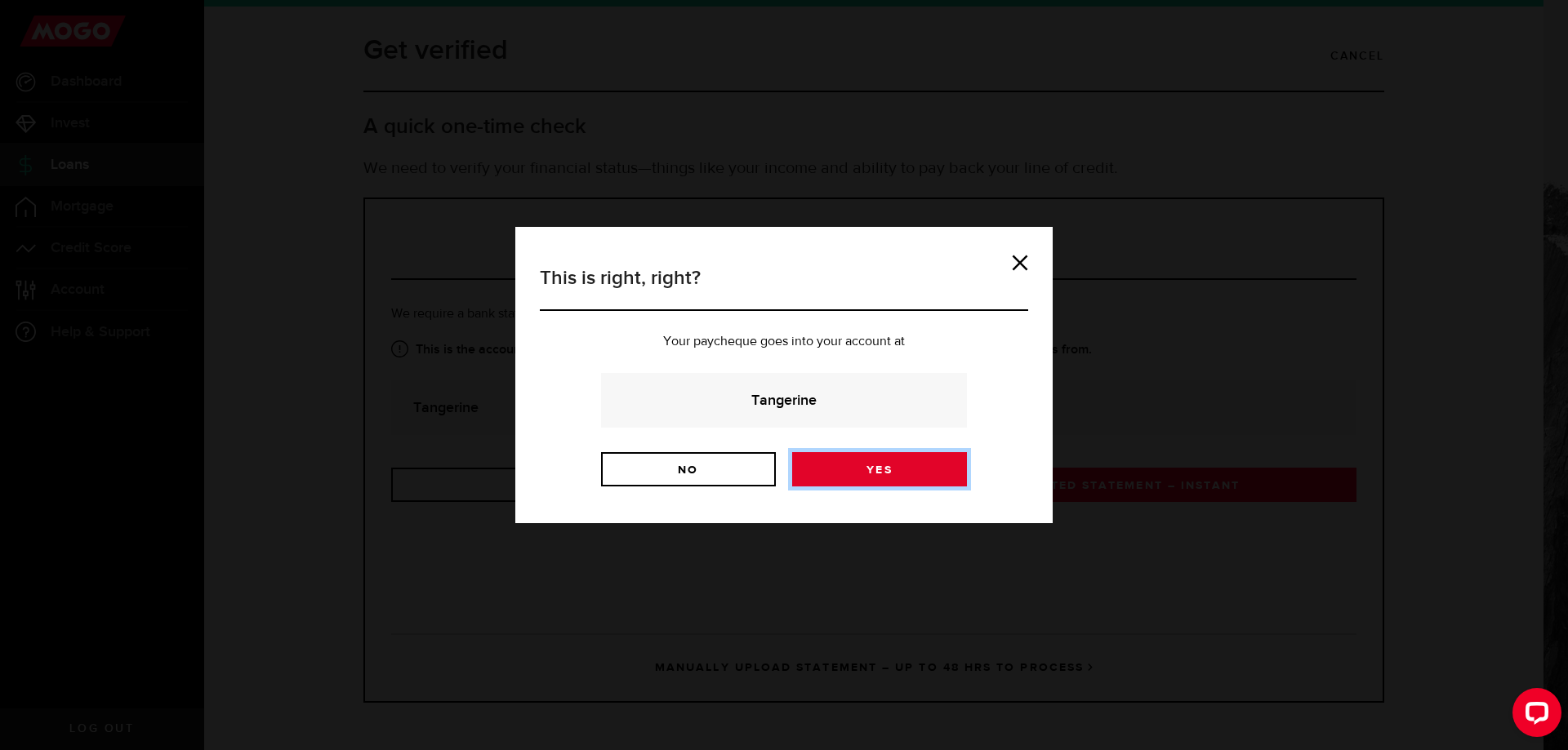
click at [886, 462] on link "Yes" at bounding box center [879, 469] width 174 height 34
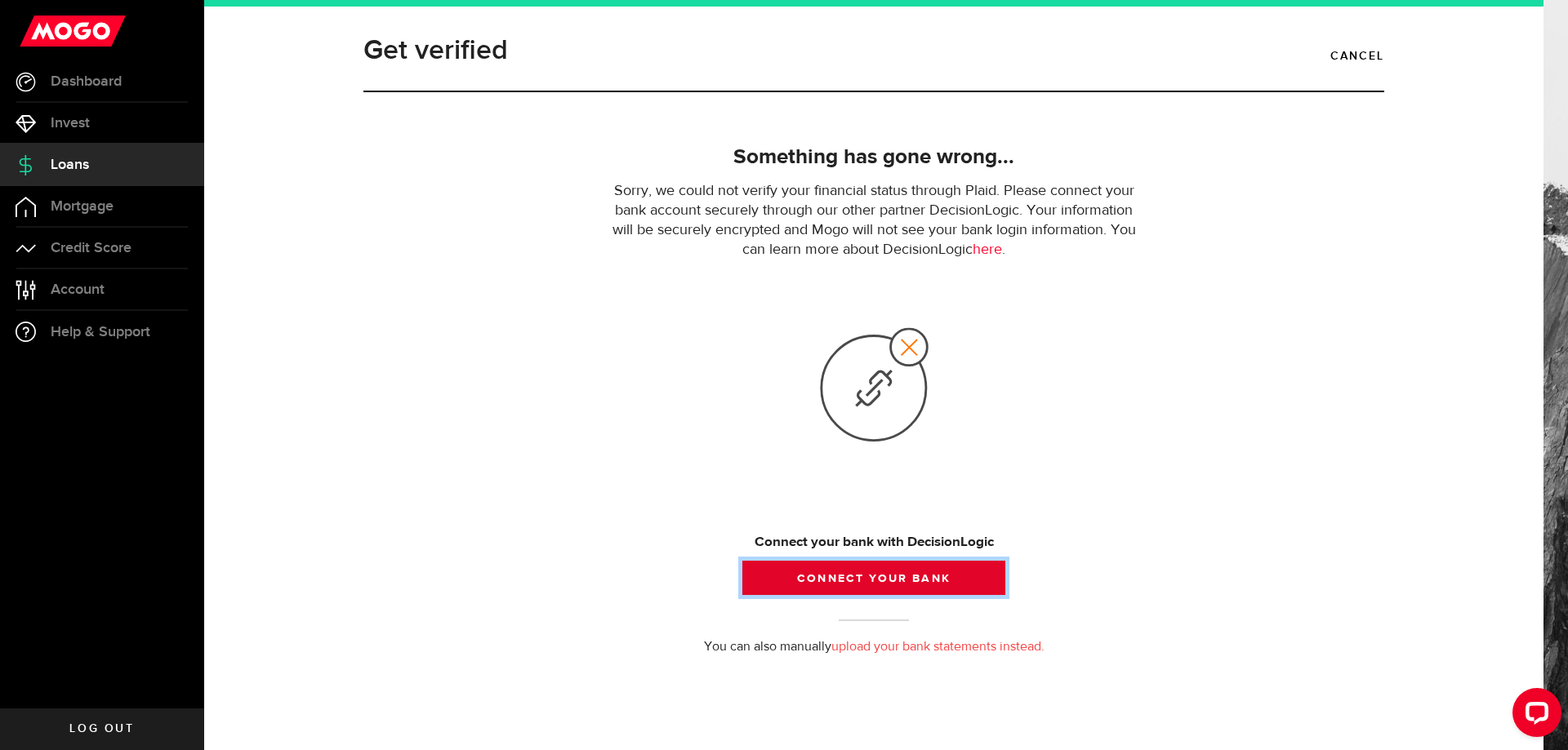
click at [868, 580] on button "Connect your bank" at bounding box center [873, 577] width 263 height 34
click at [864, 583] on button "Connect your bank" at bounding box center [873, 577] width 263 height 34
click at [871, 573] on button "Connect your bank" at bounding box center [873, 577] width 263 height 34
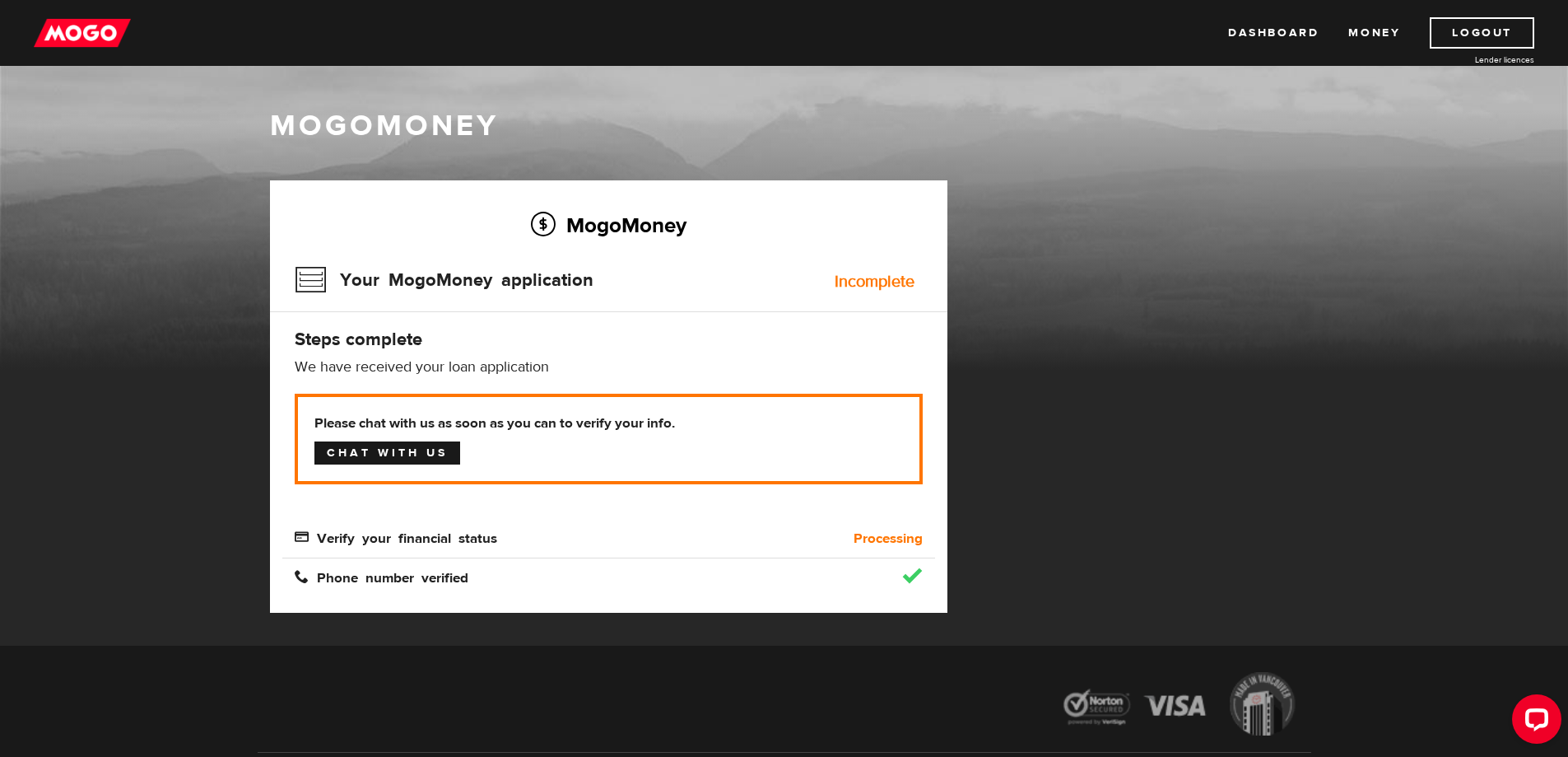
click at [367, 457] on link "Chat with us" at bounding box center [387, 453] width 146 height 23
click at [1286, 39] on link "Dashboard" at bounding box center [1273, 34] width 90 height 32
